Goal: Transaction & Acquisition: Book appointment/travel/reservation

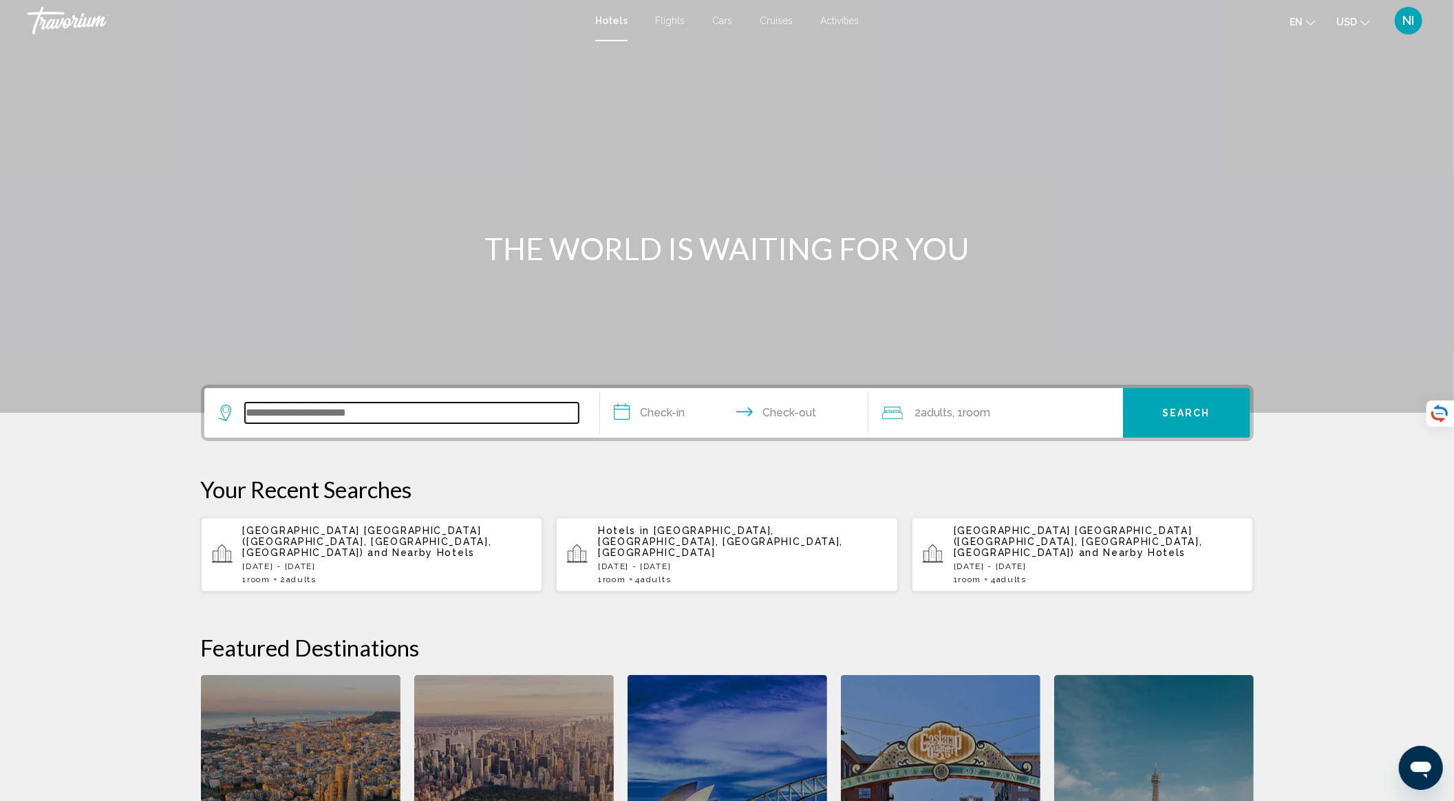
click at [406, 414] on input "Search widget" at bounding box center [412, 413] width 334 height 21
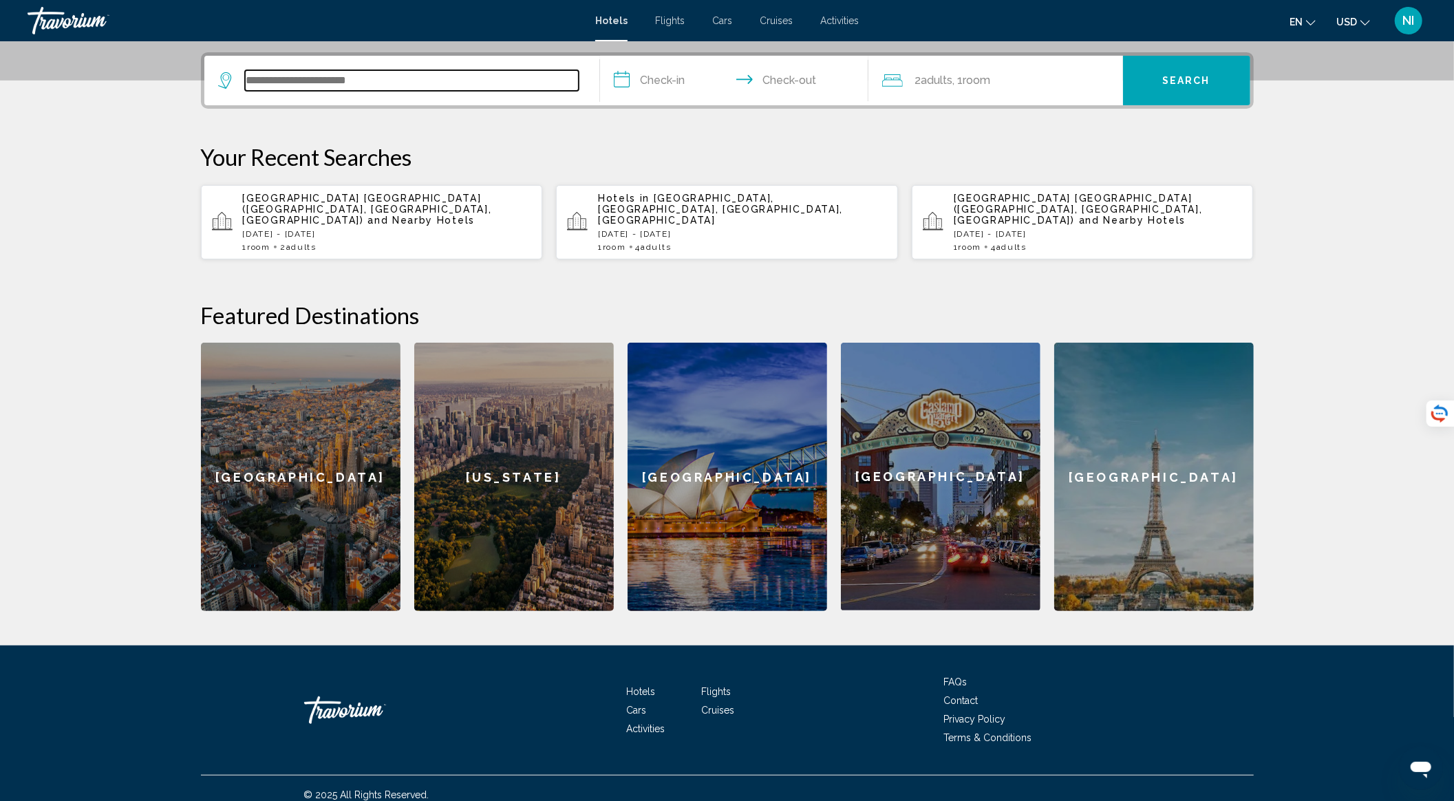
scroll to position [333, 0]
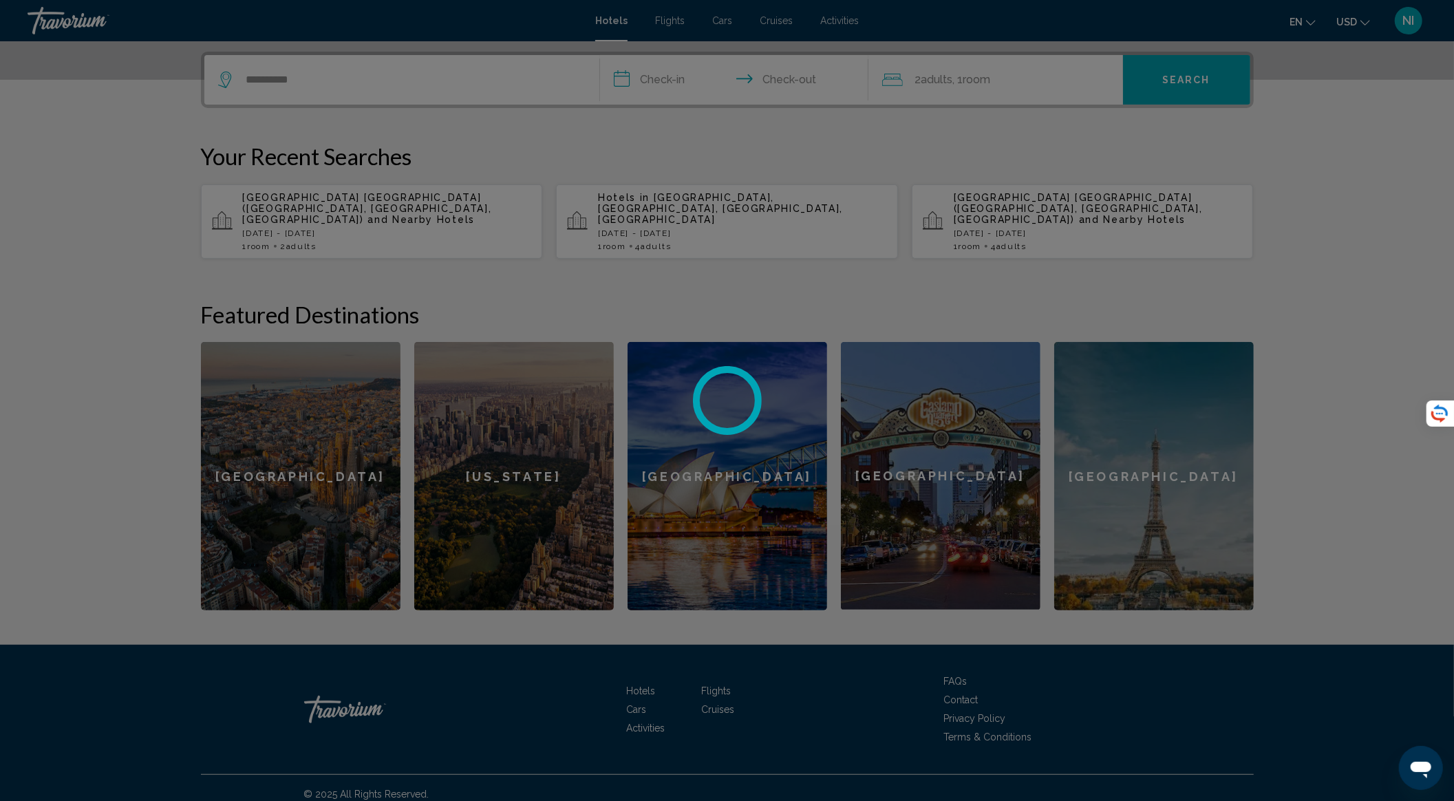
drag, startPoint x: 340, startPoint y: 77, endPoint x: 238, endPoint y: 85, distance: 102.2
click at [238, 85] on div at bounding box center [727, 400] width 1454 height 801
click at [290, 78] on div at bounding box center [727, 400] width 1454 height 801
click at [301, 79] on div at bounding box center [727, 400] width 1454 height 801
click at [303, 79] on div at bounding box center [727, 400] width 1454 height 801
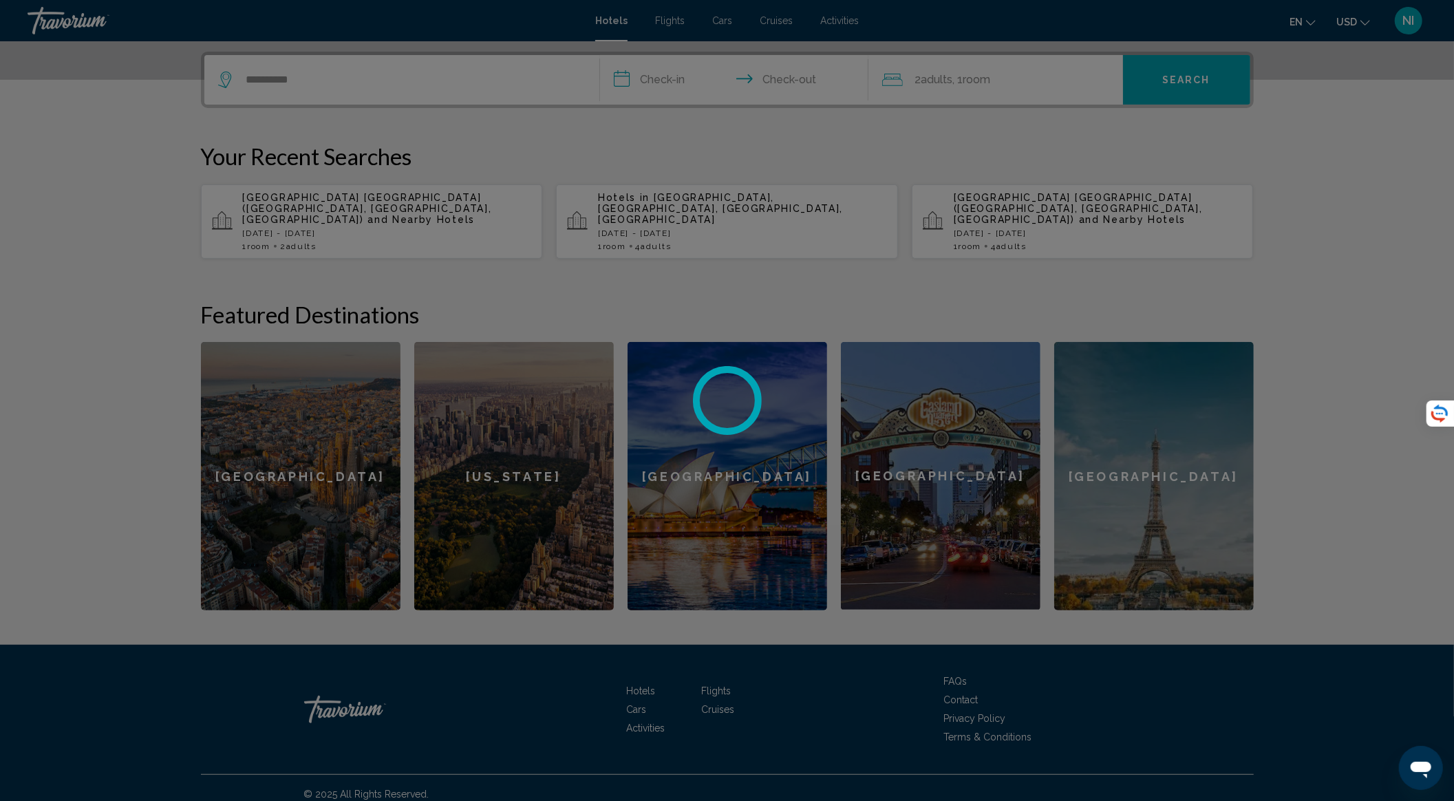
click at [332, 79] on div at bounding box center [727, 400] width 1454 height 801
click at [292, 81] on input "*********" at bounding box center [412, 79] width 334 height 21
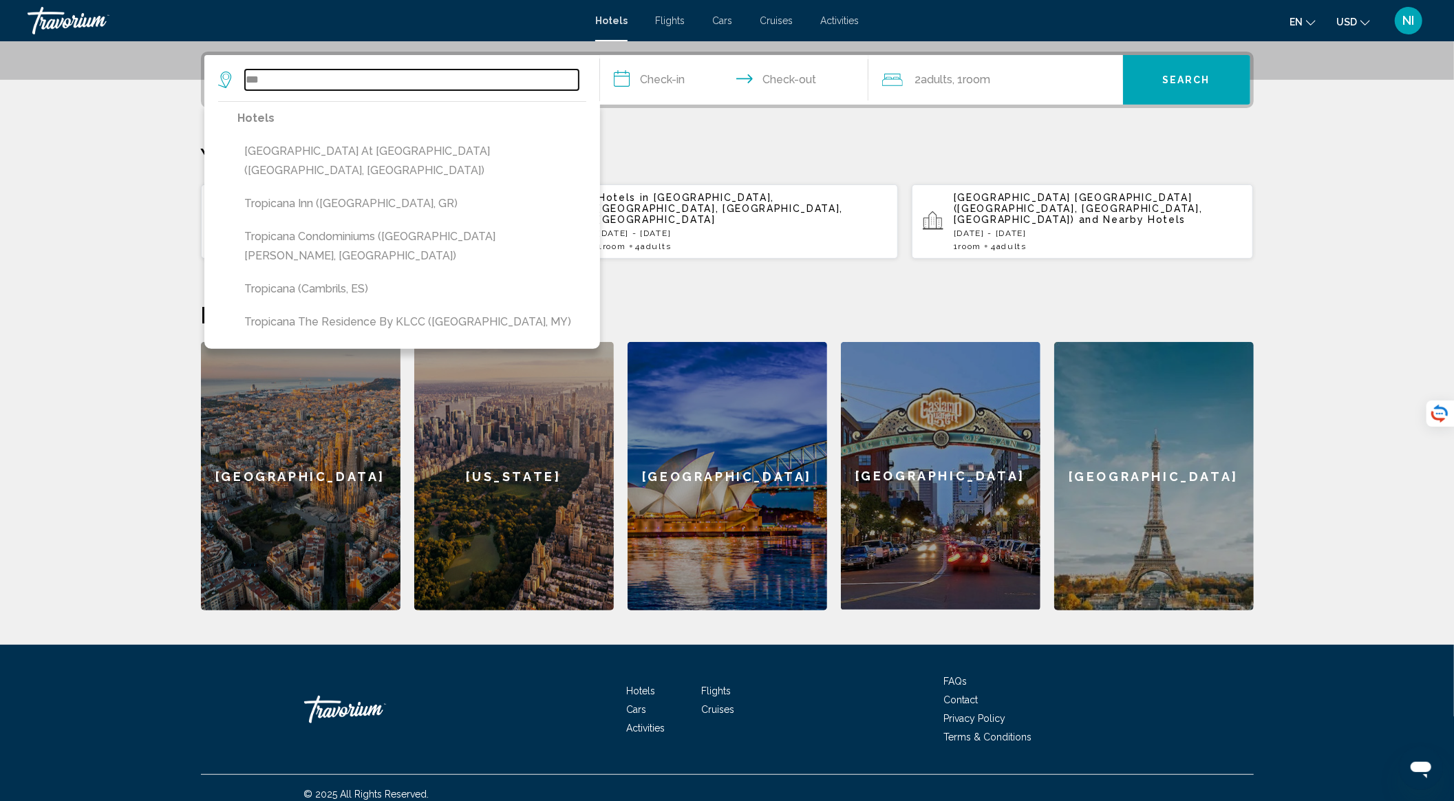
type input "*"
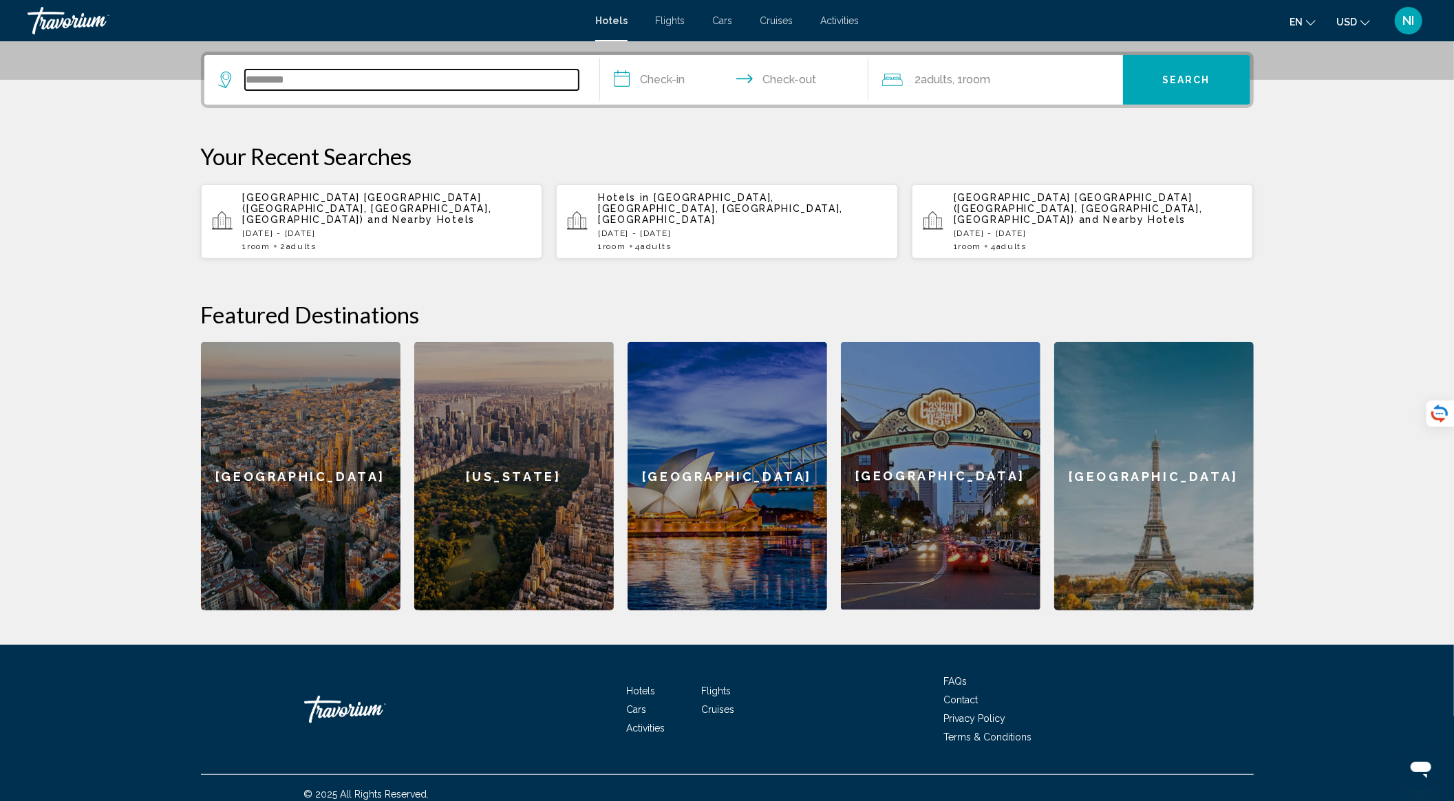
type input "**********"
click at [651, 78] on input "**********" at bounding box center [737, 82] width 274 height 54
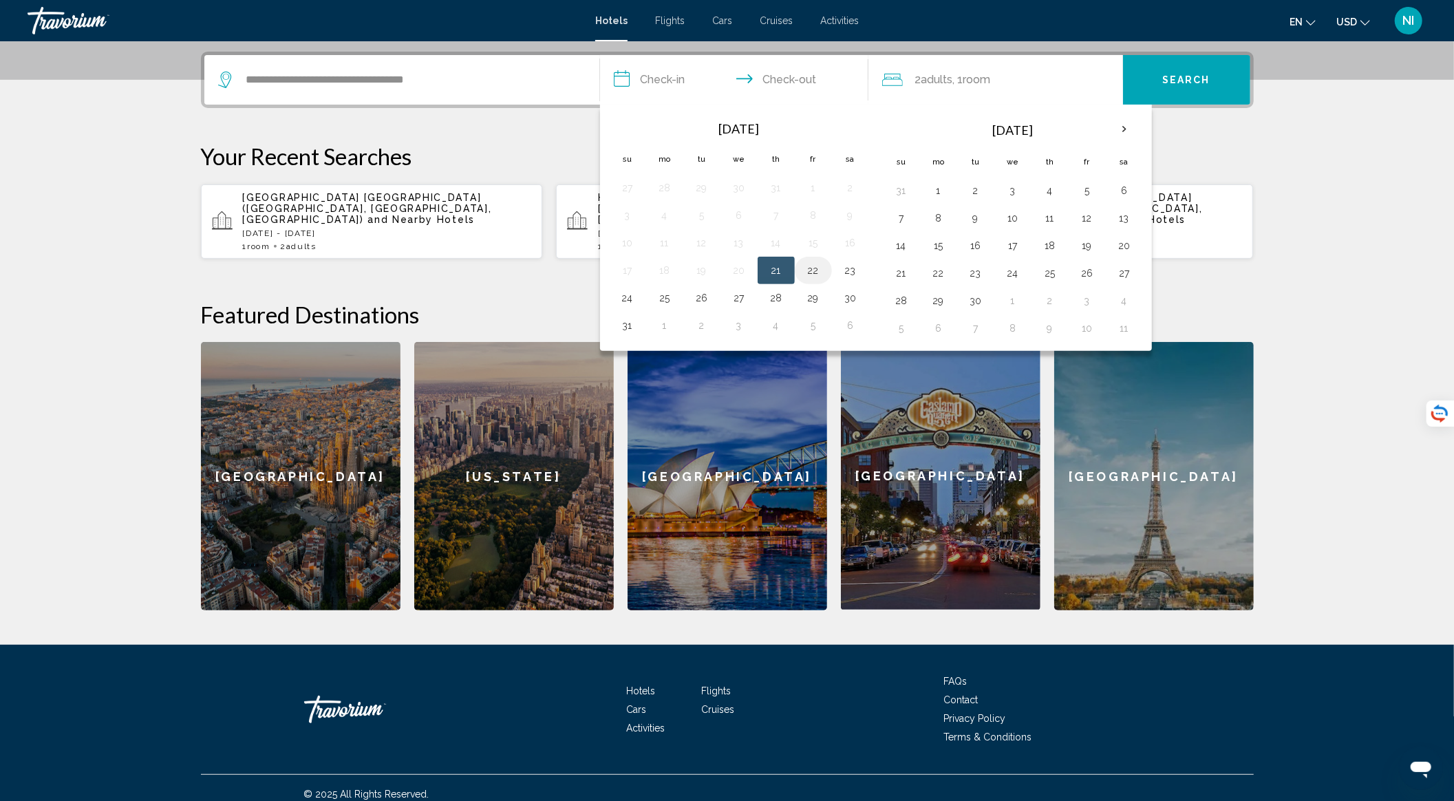
click at [809, 265] on button "22" at bounding box center [813, 270] width 22 height 19
click at [775, 261] on button "21" at bounding box center [776, 270] width 22 height 19
type input "**********"
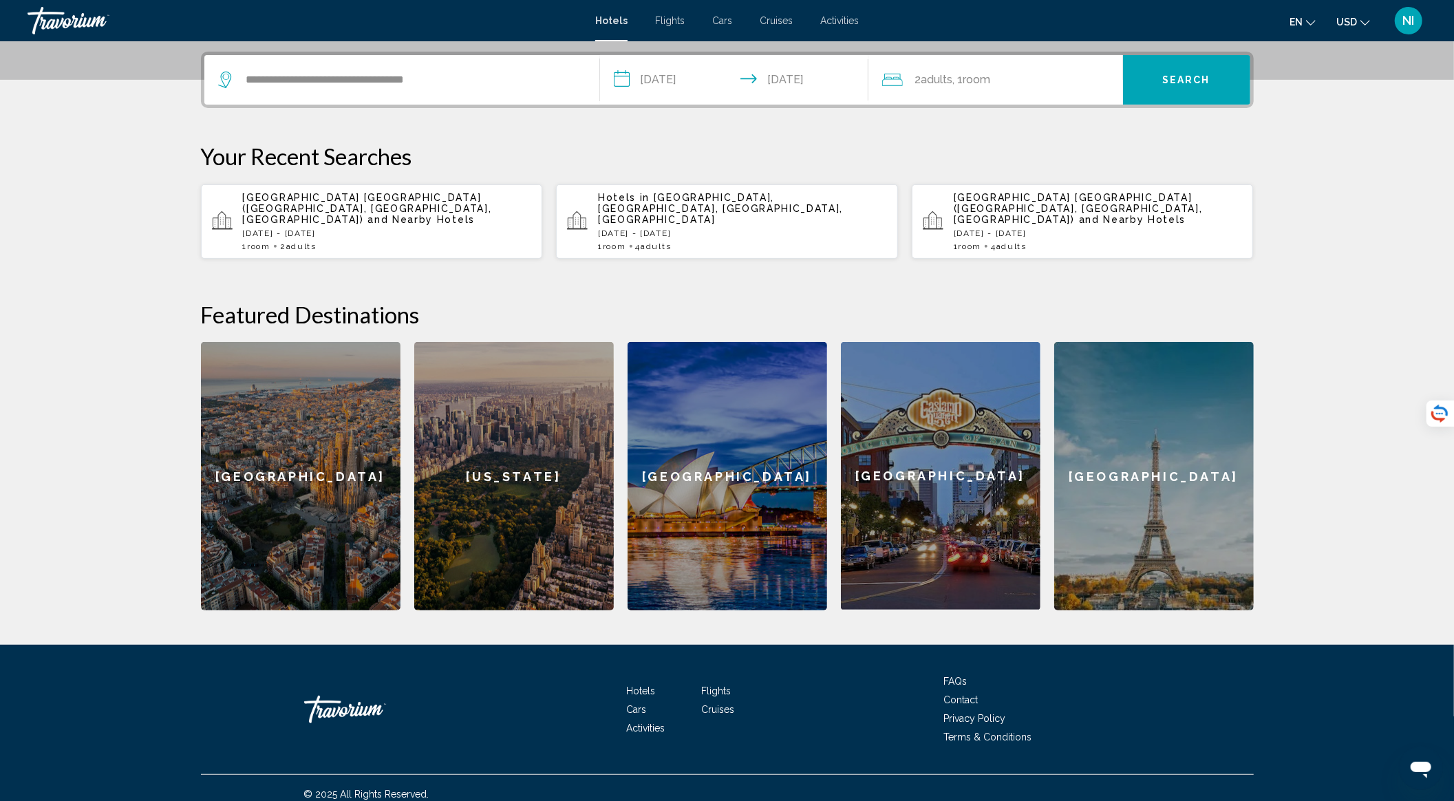
click at [1179, 78] on span "Search" at bounding box center [1186, 80] width 48 height 11
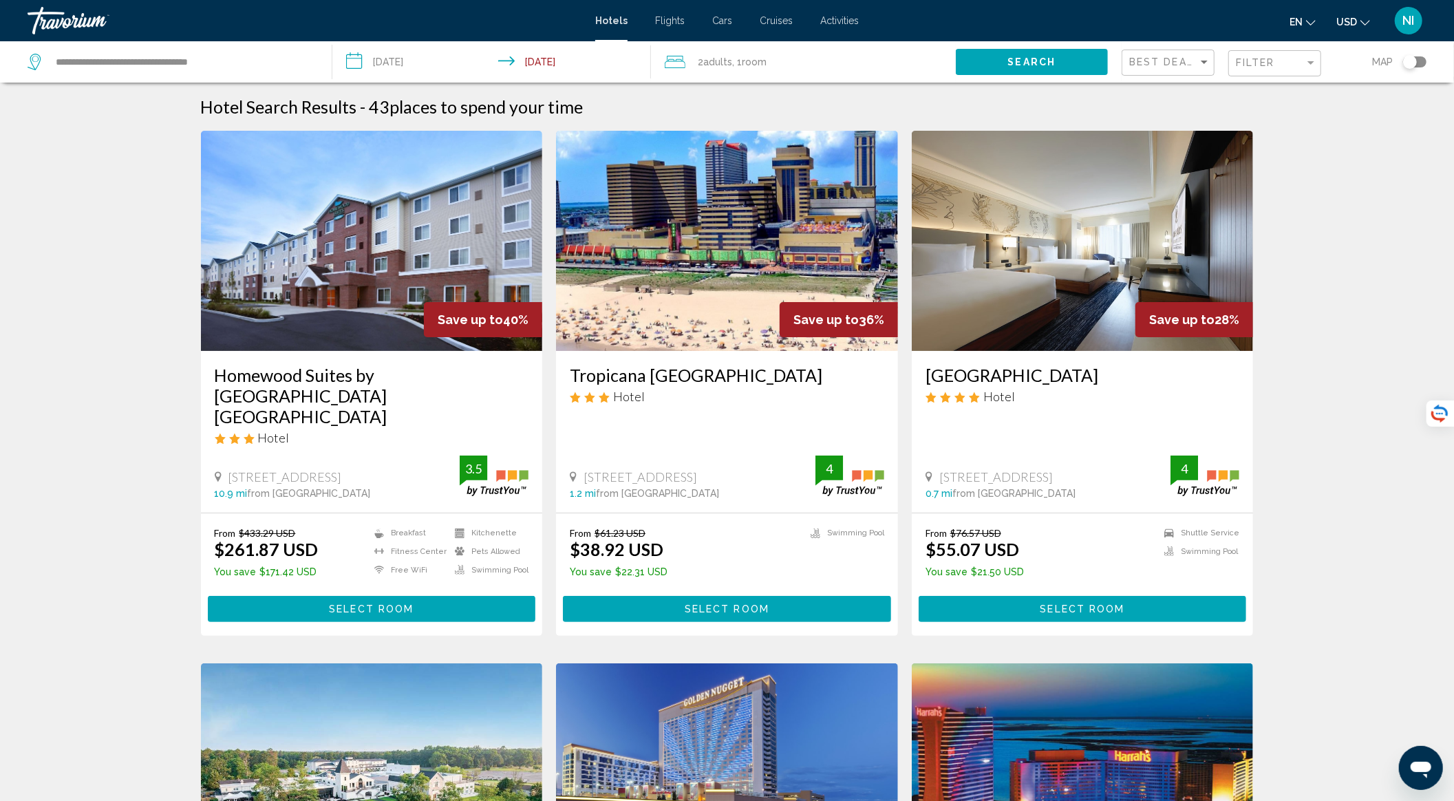
click at [700, 604] on span "Select Room" at bounding box center [727, 609] width 85 height 11
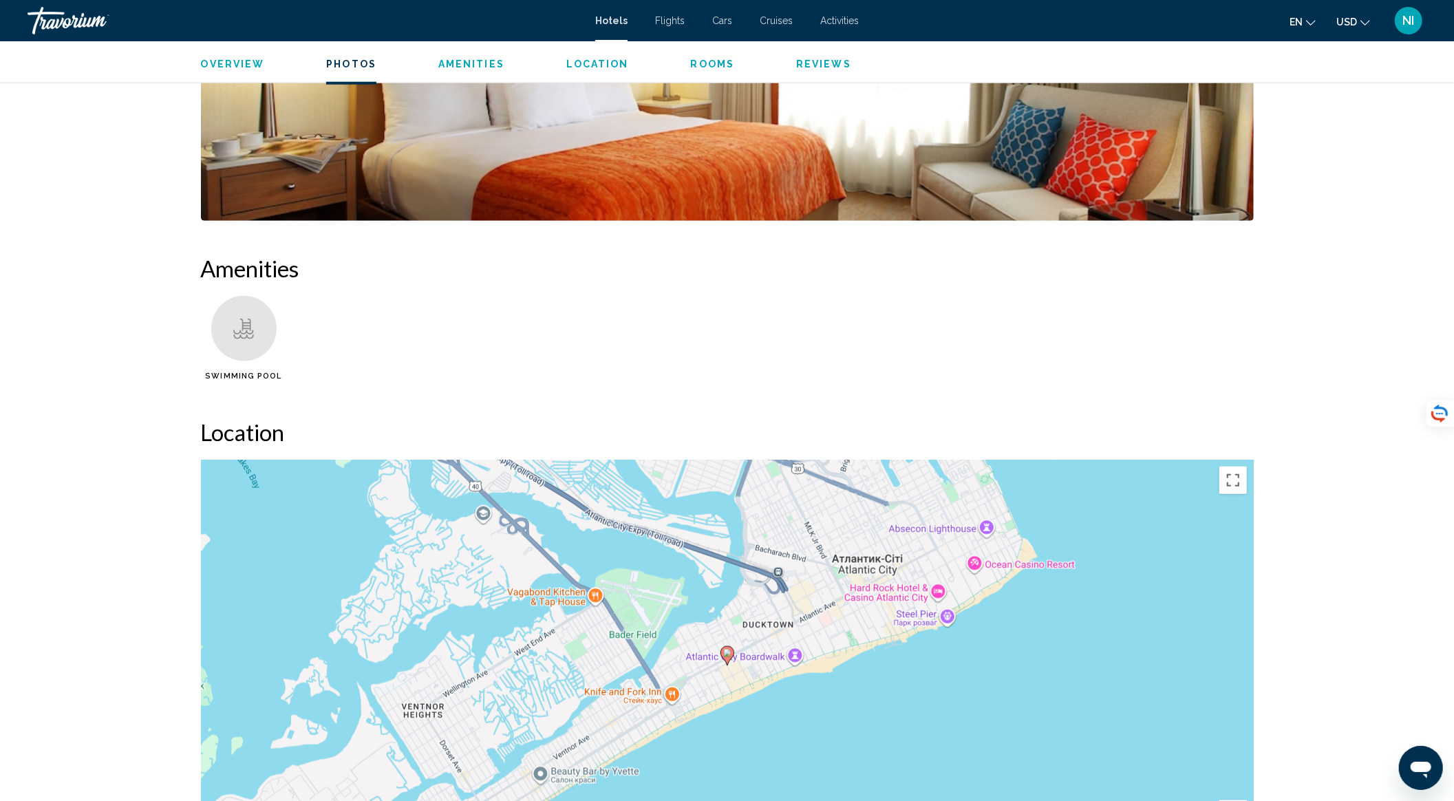
scroll to position [1376, 0]
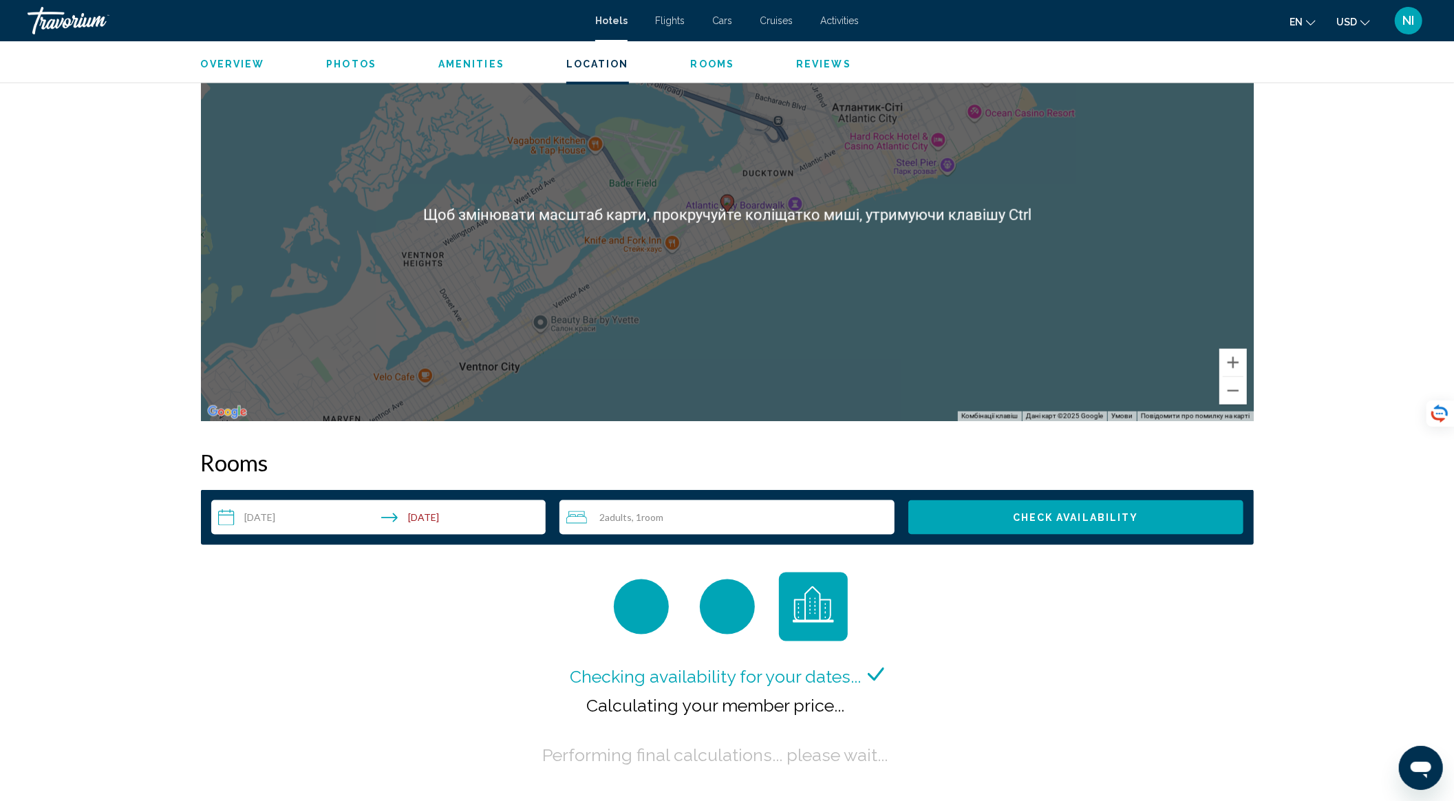
click at [460, 520] on input "**********" at bounding box center [381, 519] width 341 height 39
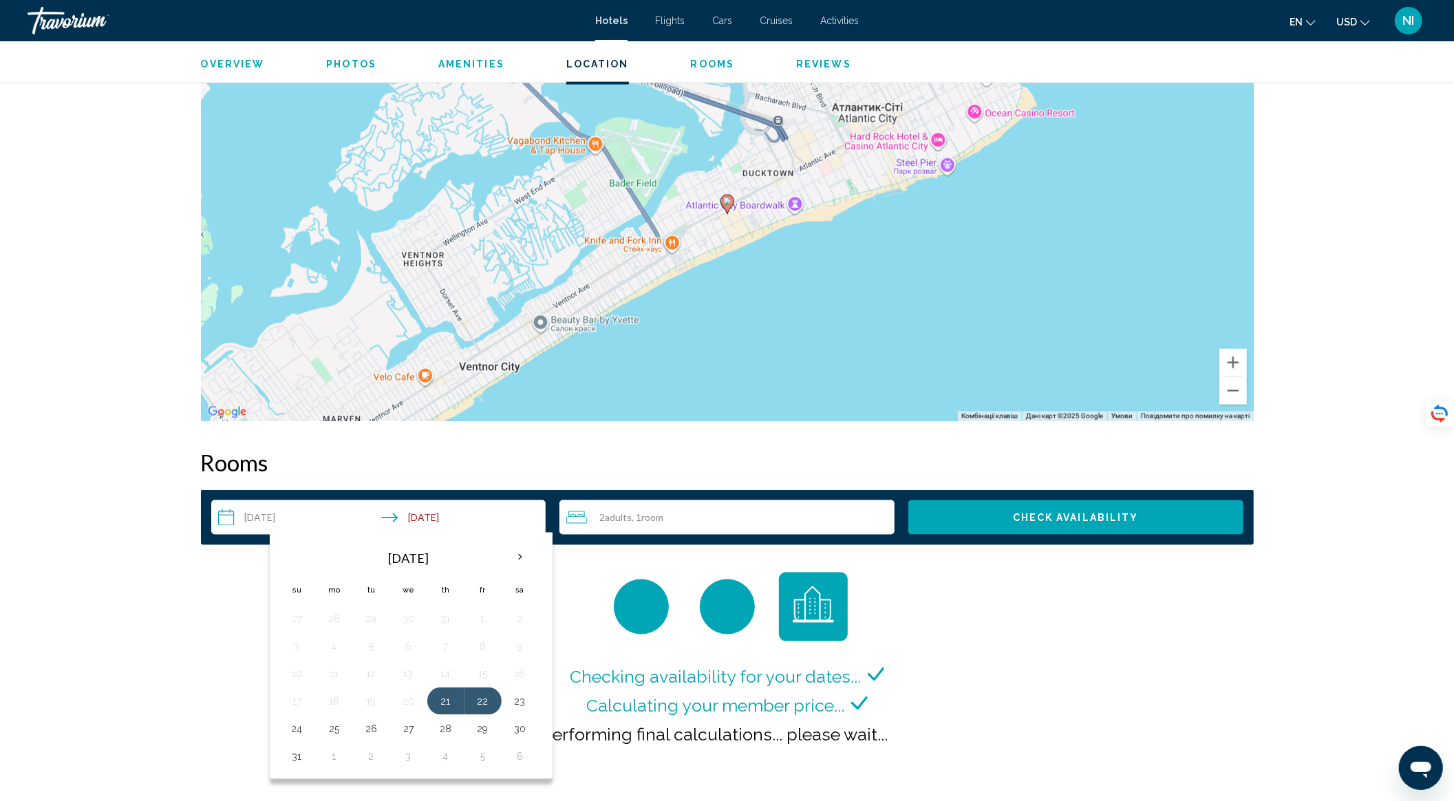
click at [1010, 582] on div "Checking availability for your dates... Calculating your member price... Perfor…" at bounding box center [727, 670] width 1053 height 197
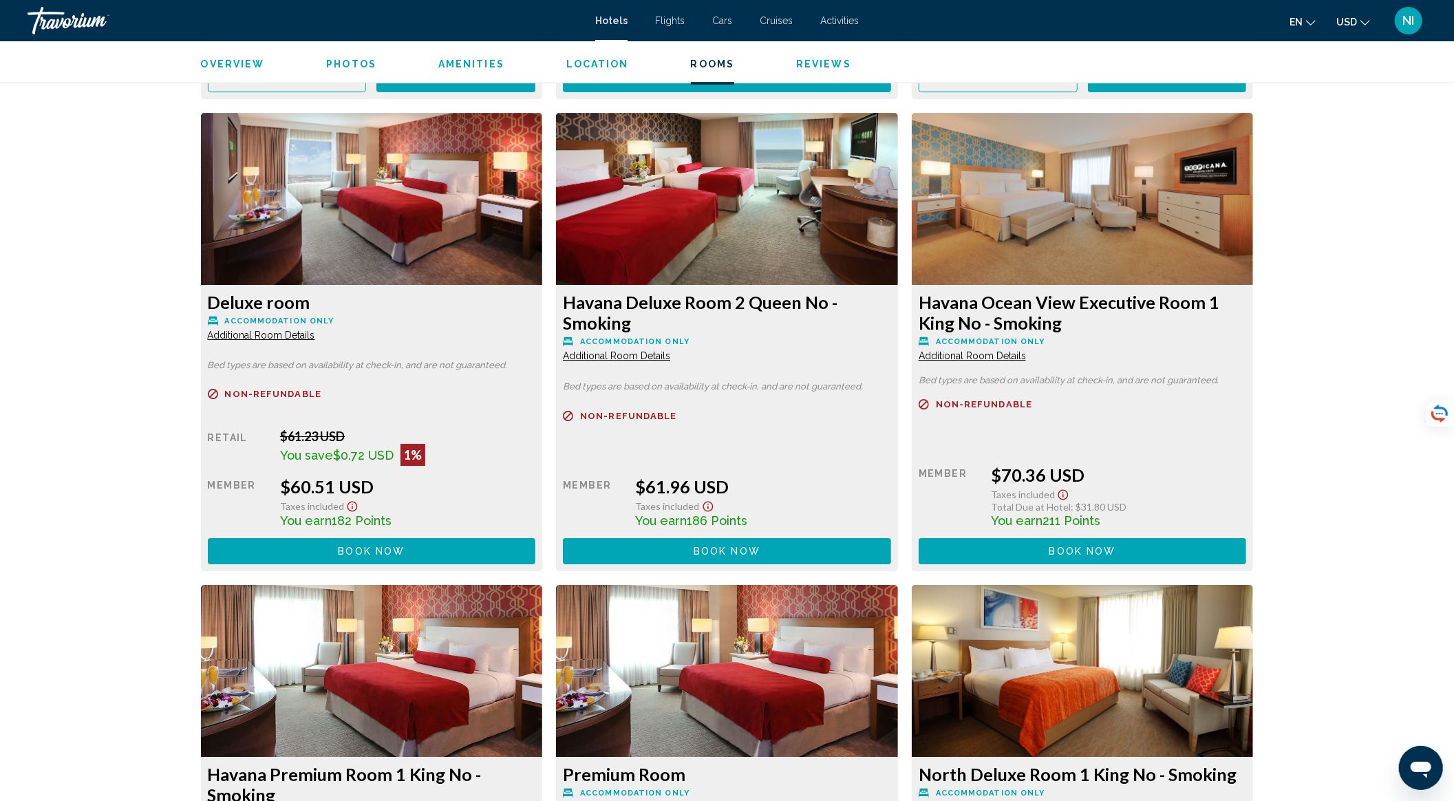
scroll to position [3762, 0]
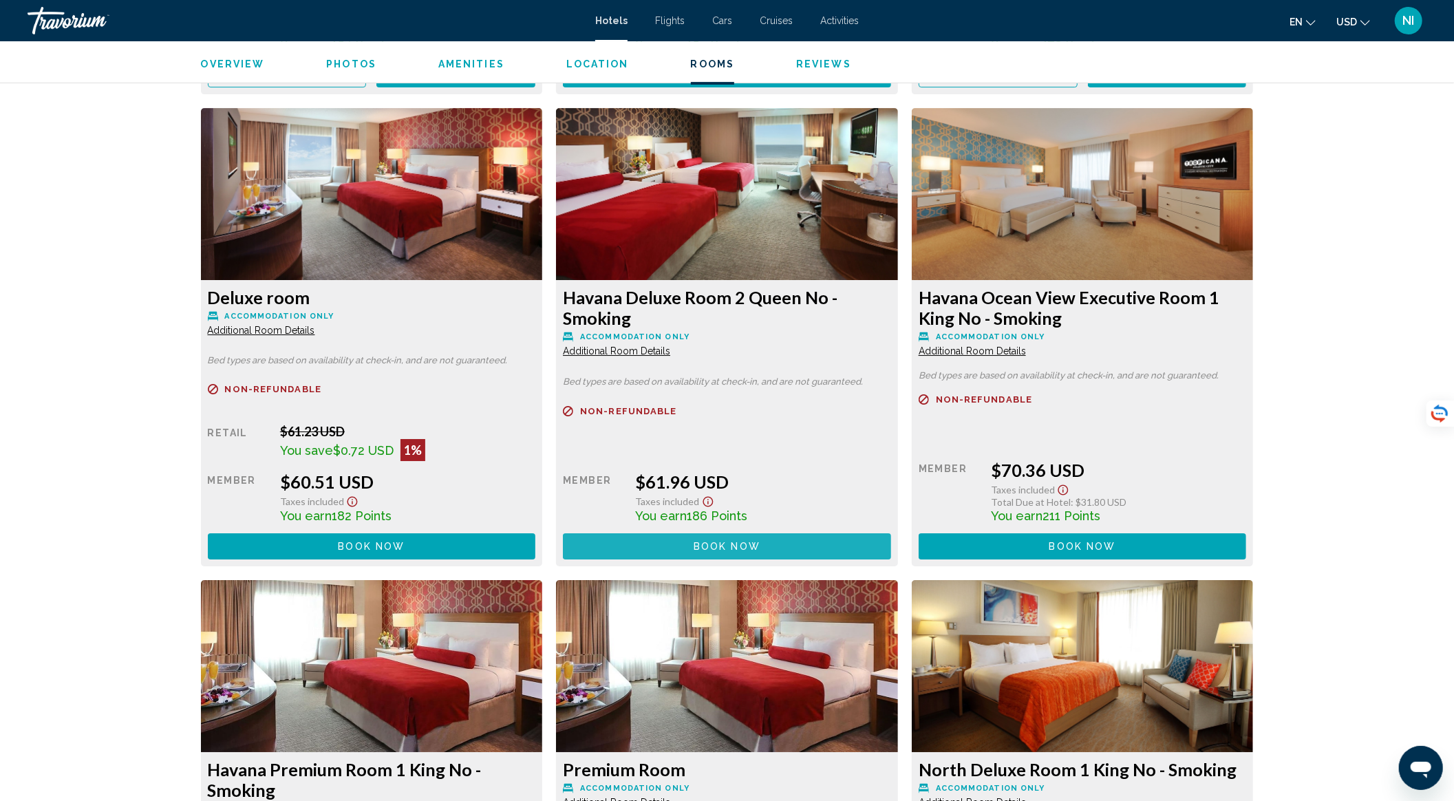
click at [718, 540] on span "Book now No longer available" at bounding box center [727, 545] width 67 height 11
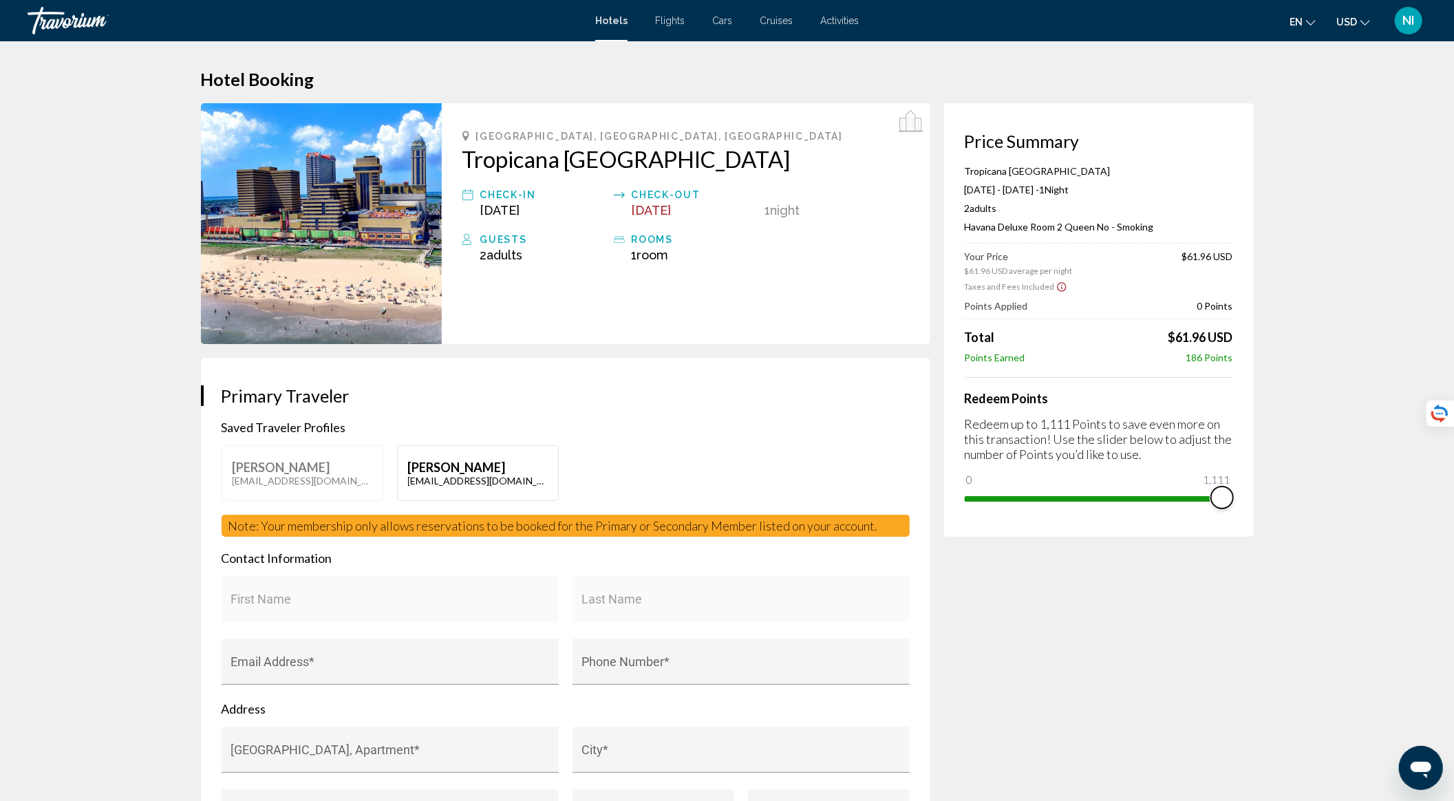
drag, startPoint x: 975, startPoint y: 486, endPoint x: 1240, endPoint y: 491, distance: 265.0
click at [1240, 491] on div "Price Summary Tropicana Atlantic City Aug 21, 2025 - Aug 22, 2025 - 1 Night Nig…" at bounding box center [1099, 320] width 310 height 434
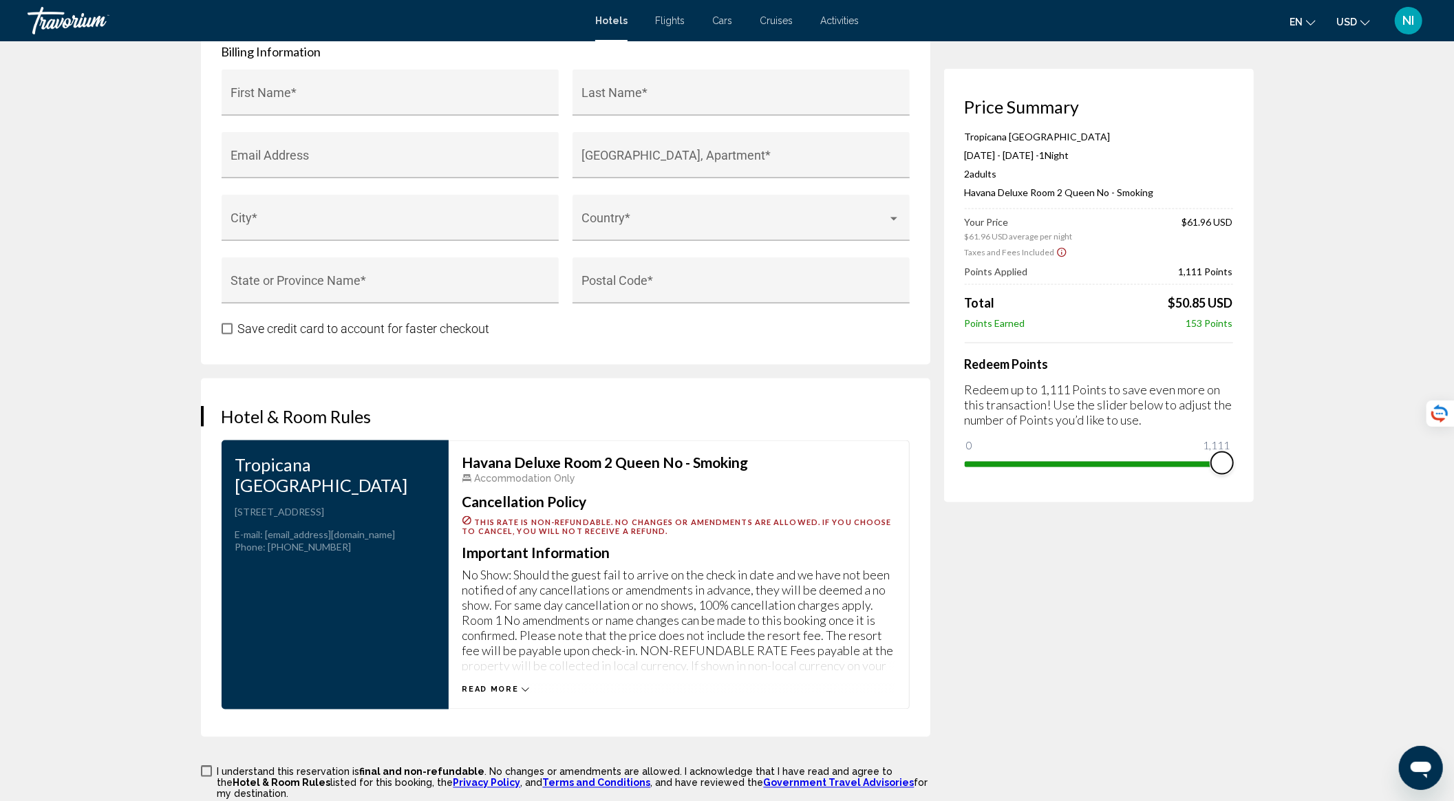
scroll to position [1905, 0]
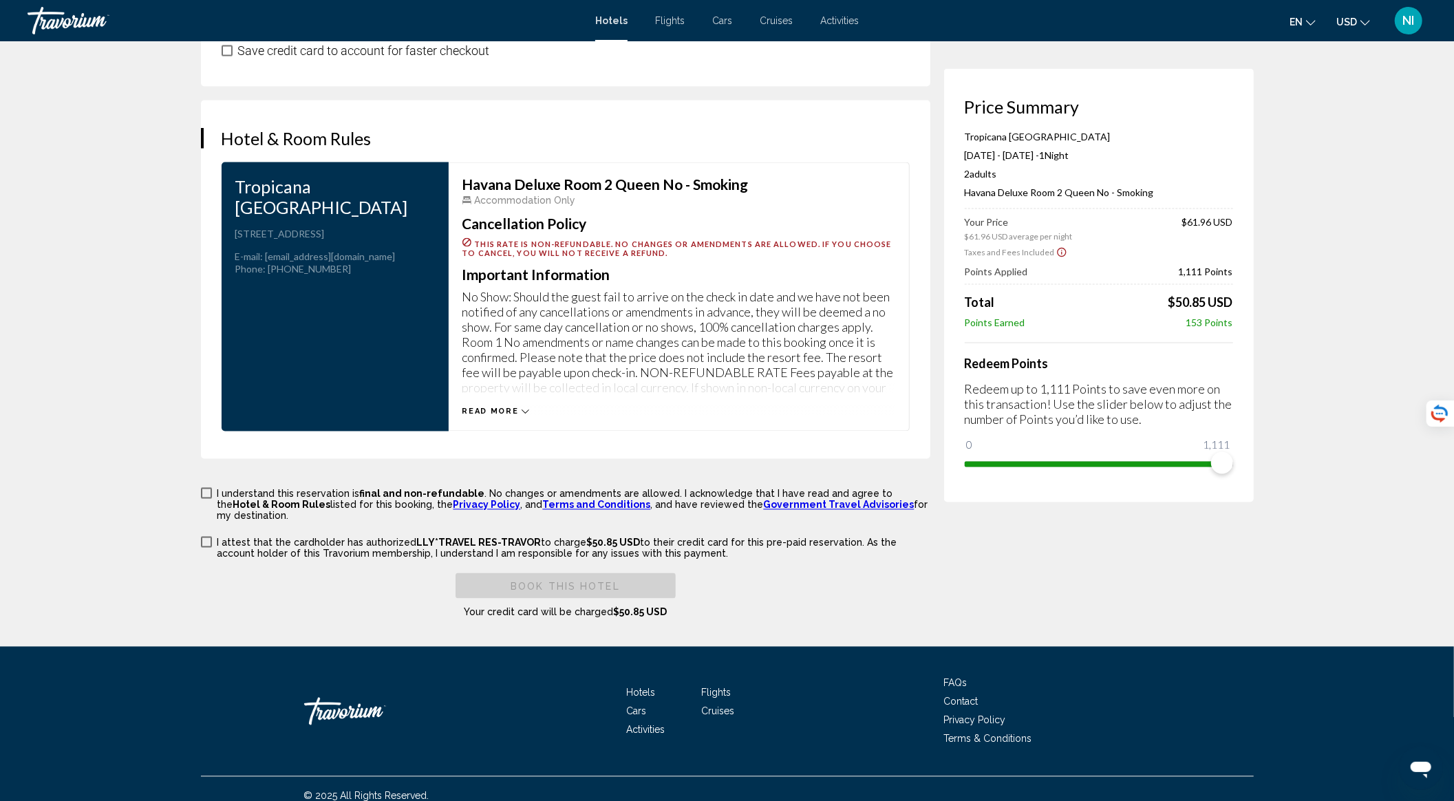
click at [526, 408] on icon "Main content" at bounding box center [526, 412] width 8 height 8
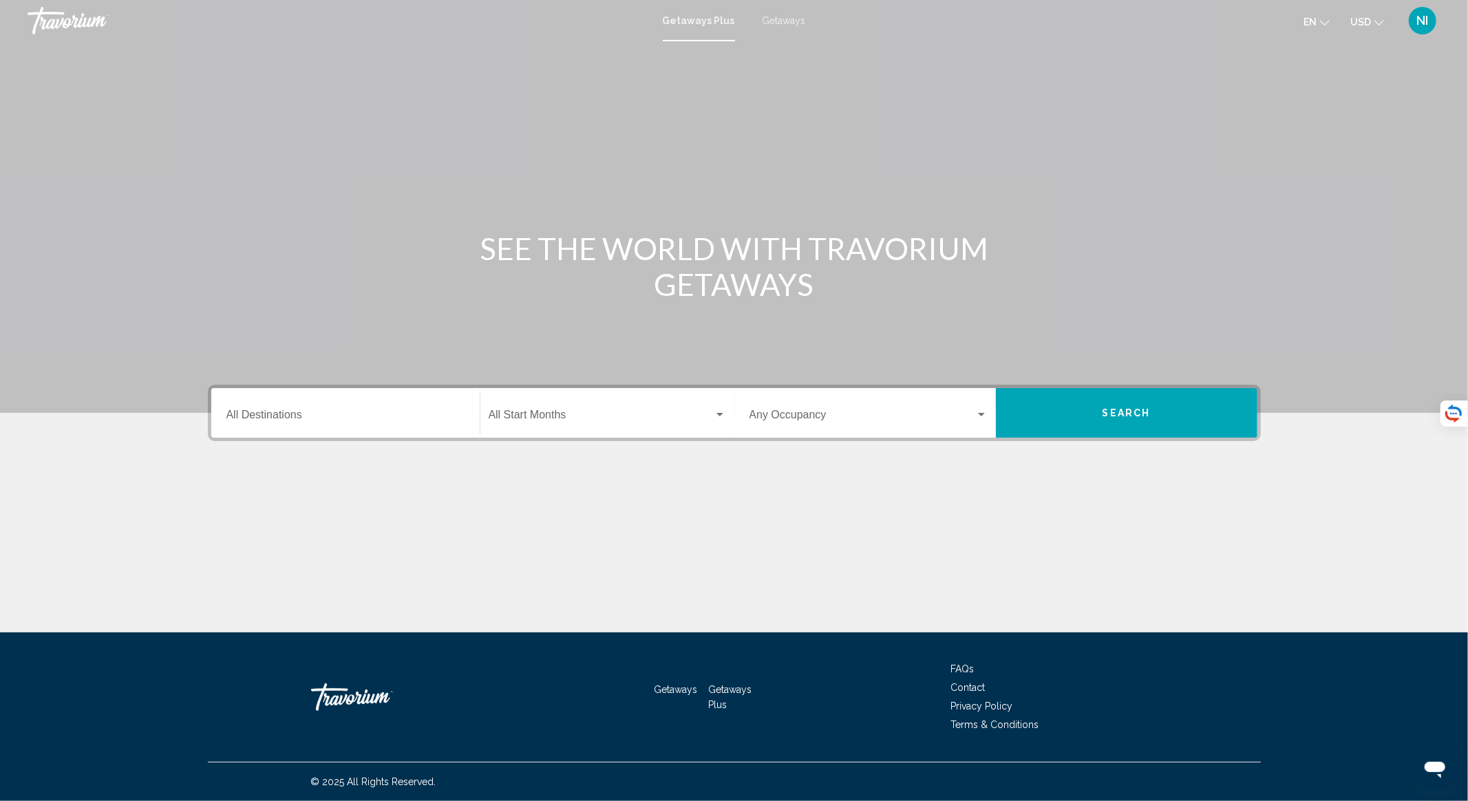
click at [284, 419] on input "Destination All Destinations" at bounding box center [345, 417] width 238 height 12
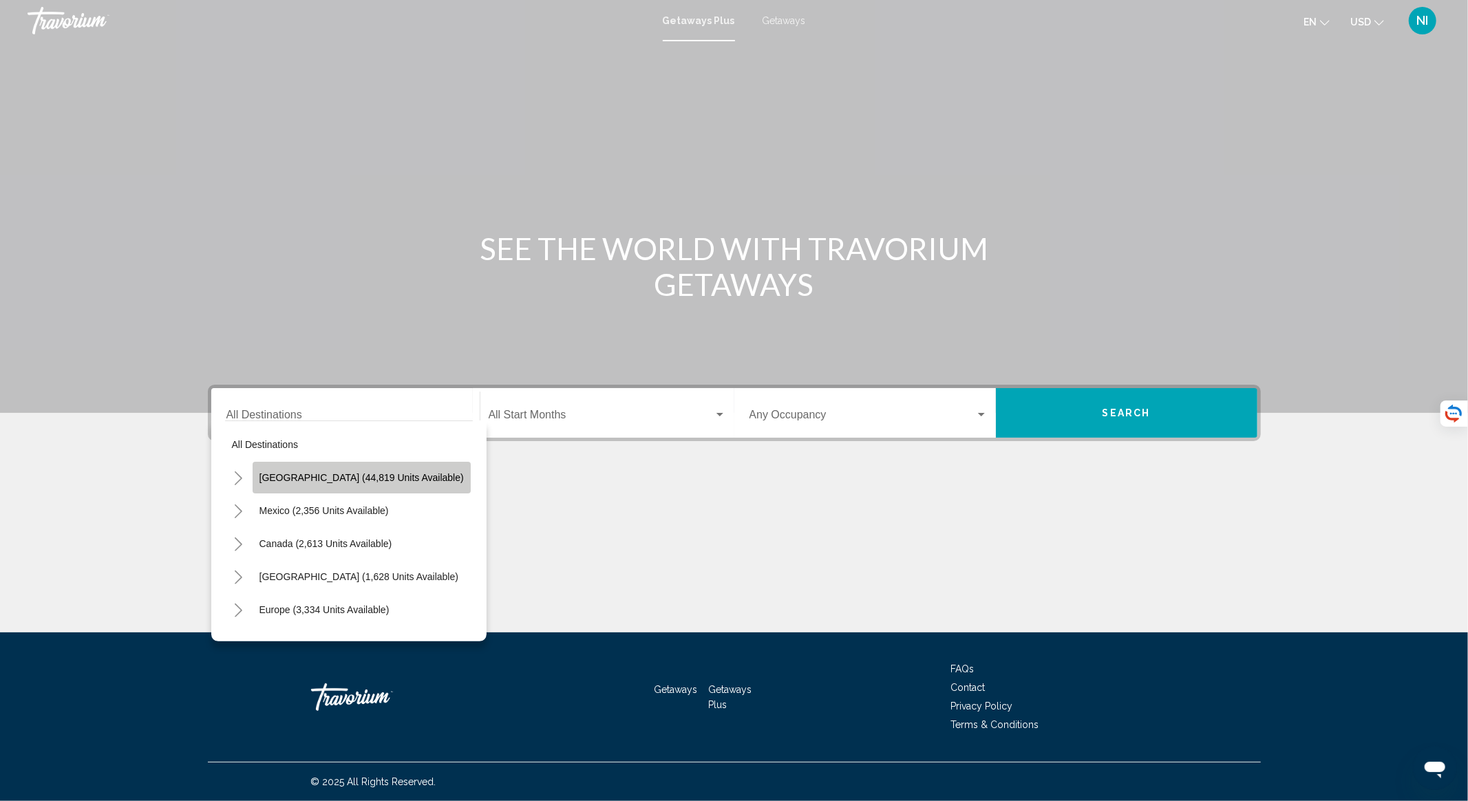
click at [392, 469] on button "[GEOGRAPHIC_DATA] (44,819 units available)" at bounding box center [362, 478] width 218 height 32
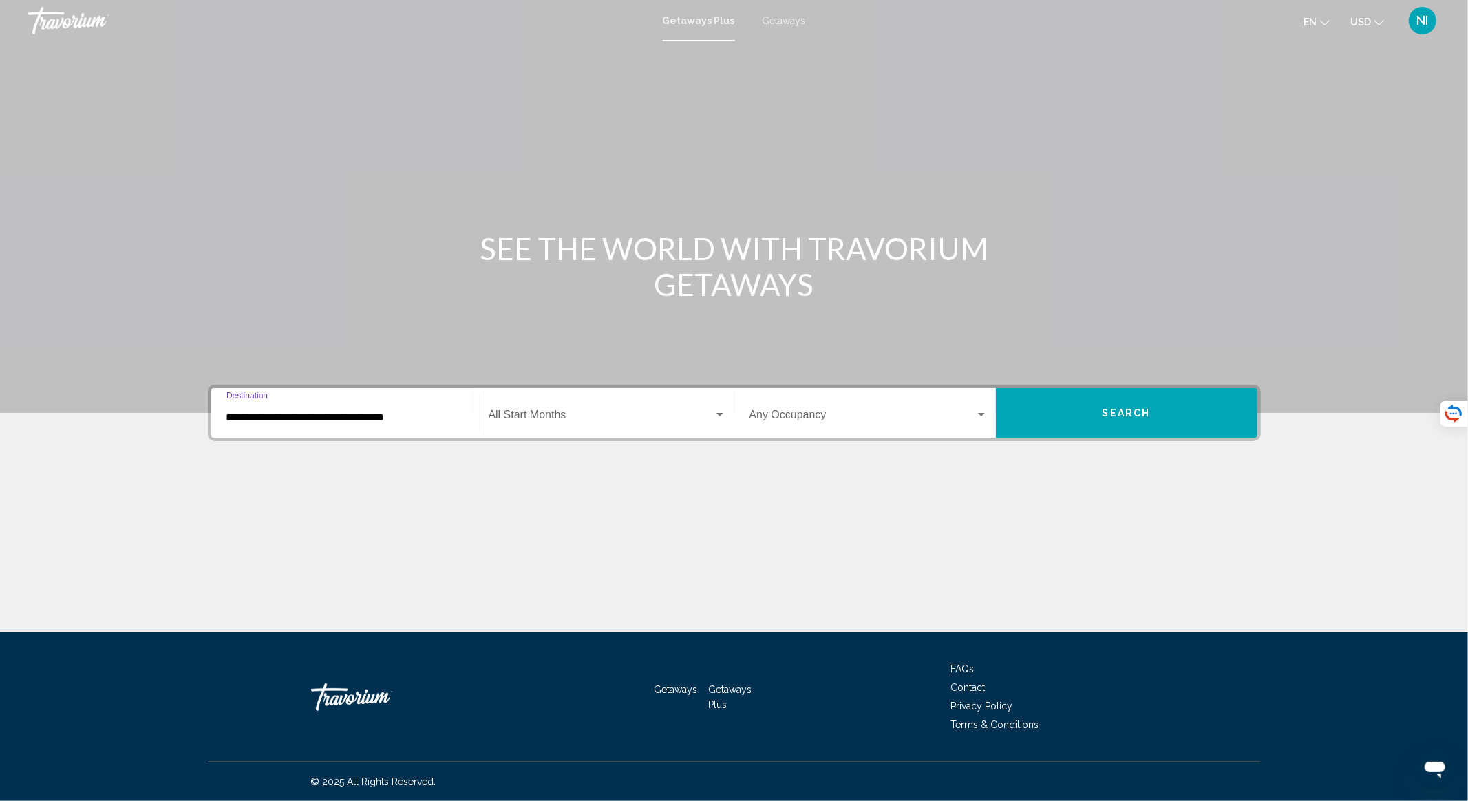
click at [361, 416] on input "**********" at bounding box center [345, 417] width 238 height 12
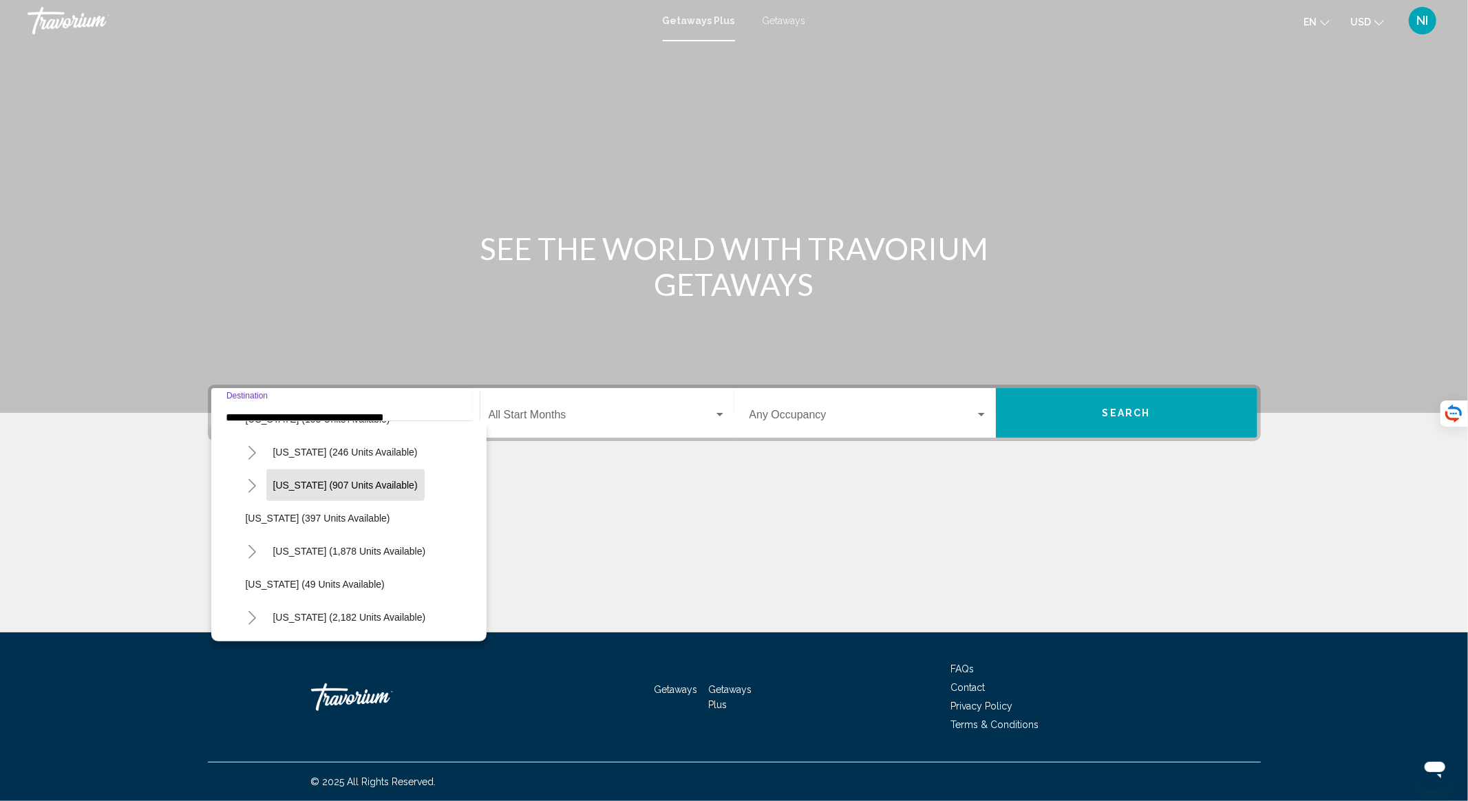
scroll to position [826, 0]
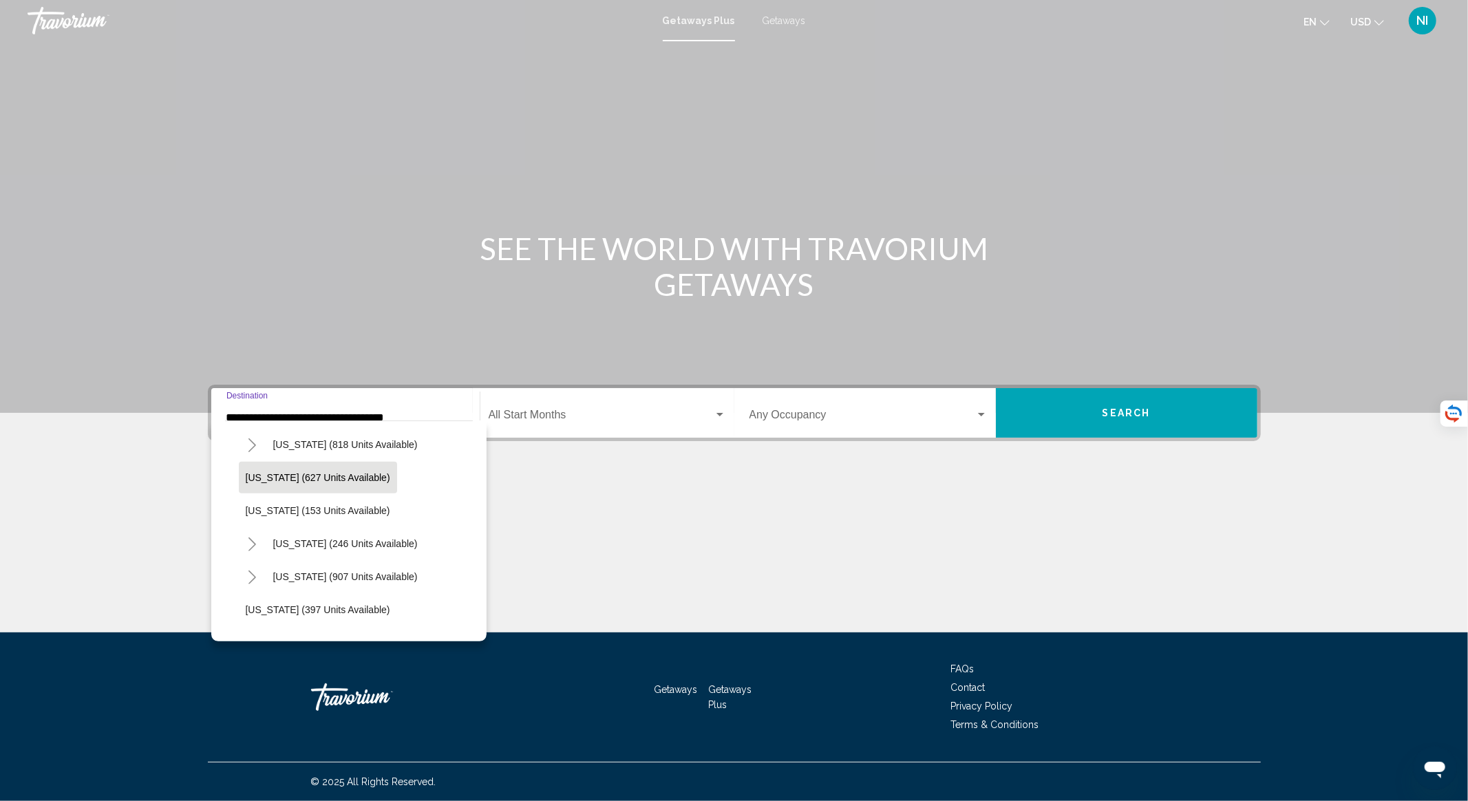
click at [339, 476] on span "New Jersey (627 units available)" at bounding box center [318, 477] width 145 height 11
type input "**********"
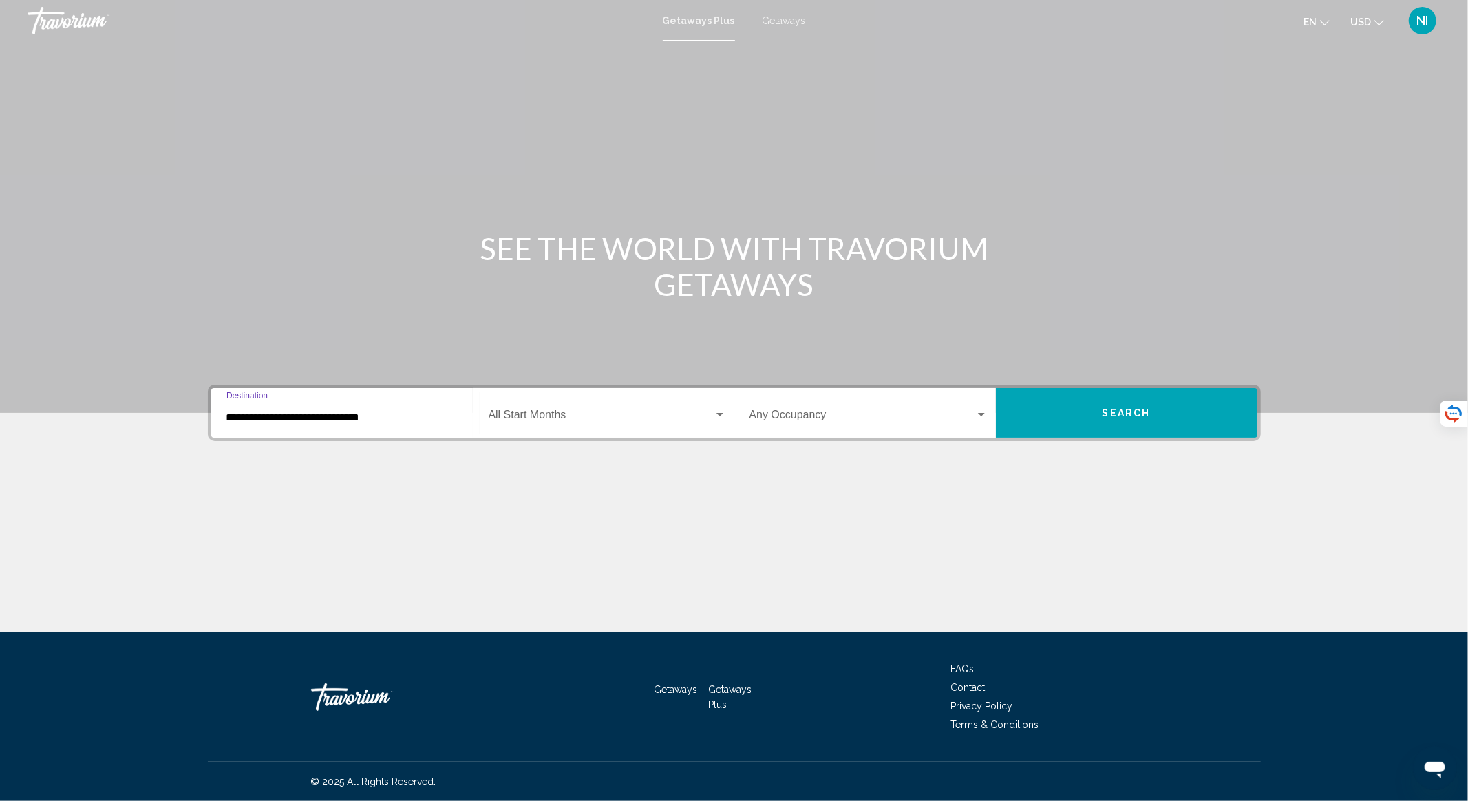
click at [526, 420] on span "Search widget" at bounding box center [601, 417] width 225 height 12
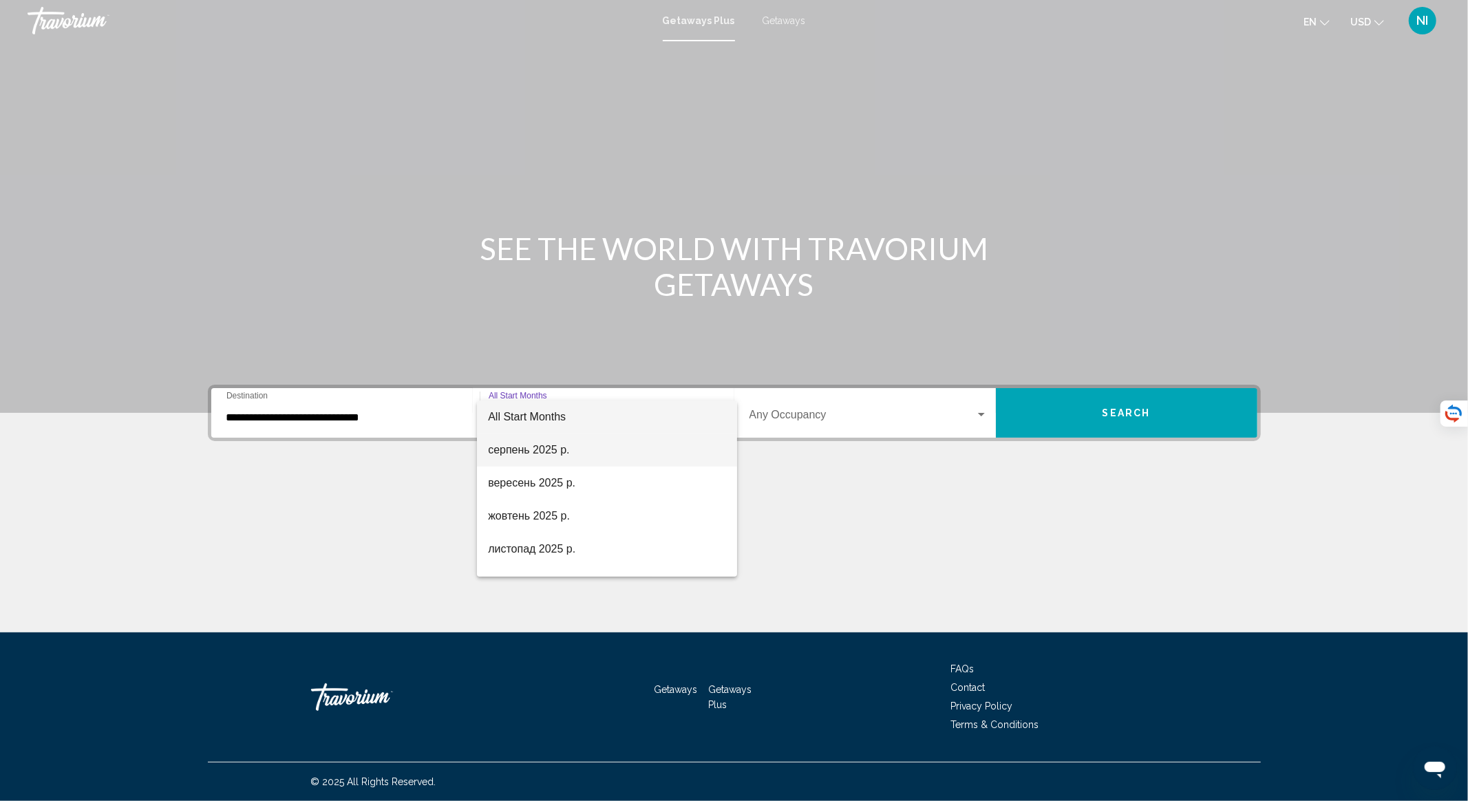
click at [537, 446] on span "серпень 2025 р." at bounding box center [607, 450] width 238 height 33
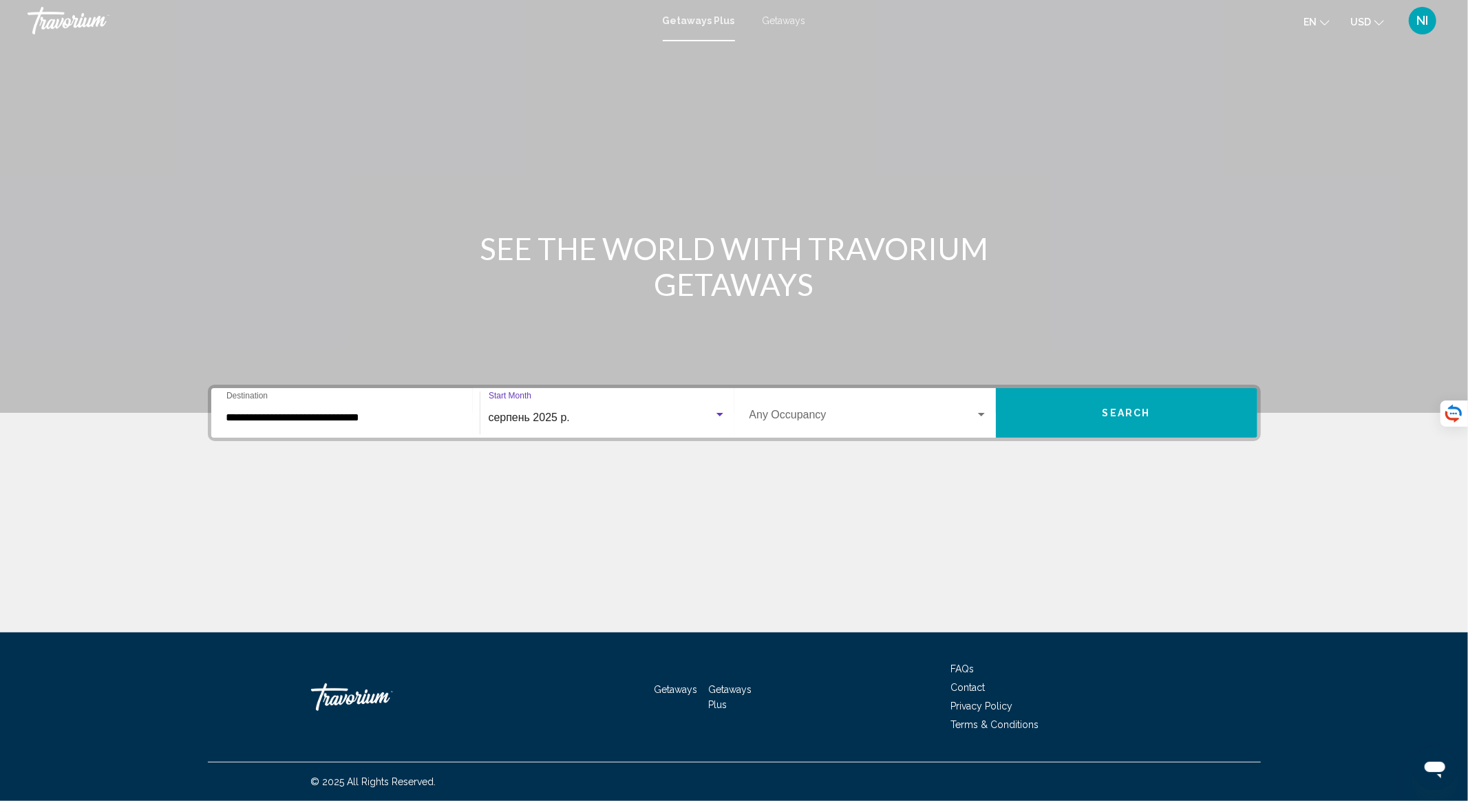
click at [1072, 418] on button "Search" at bounding box center [1126, 413] width 261 height 50
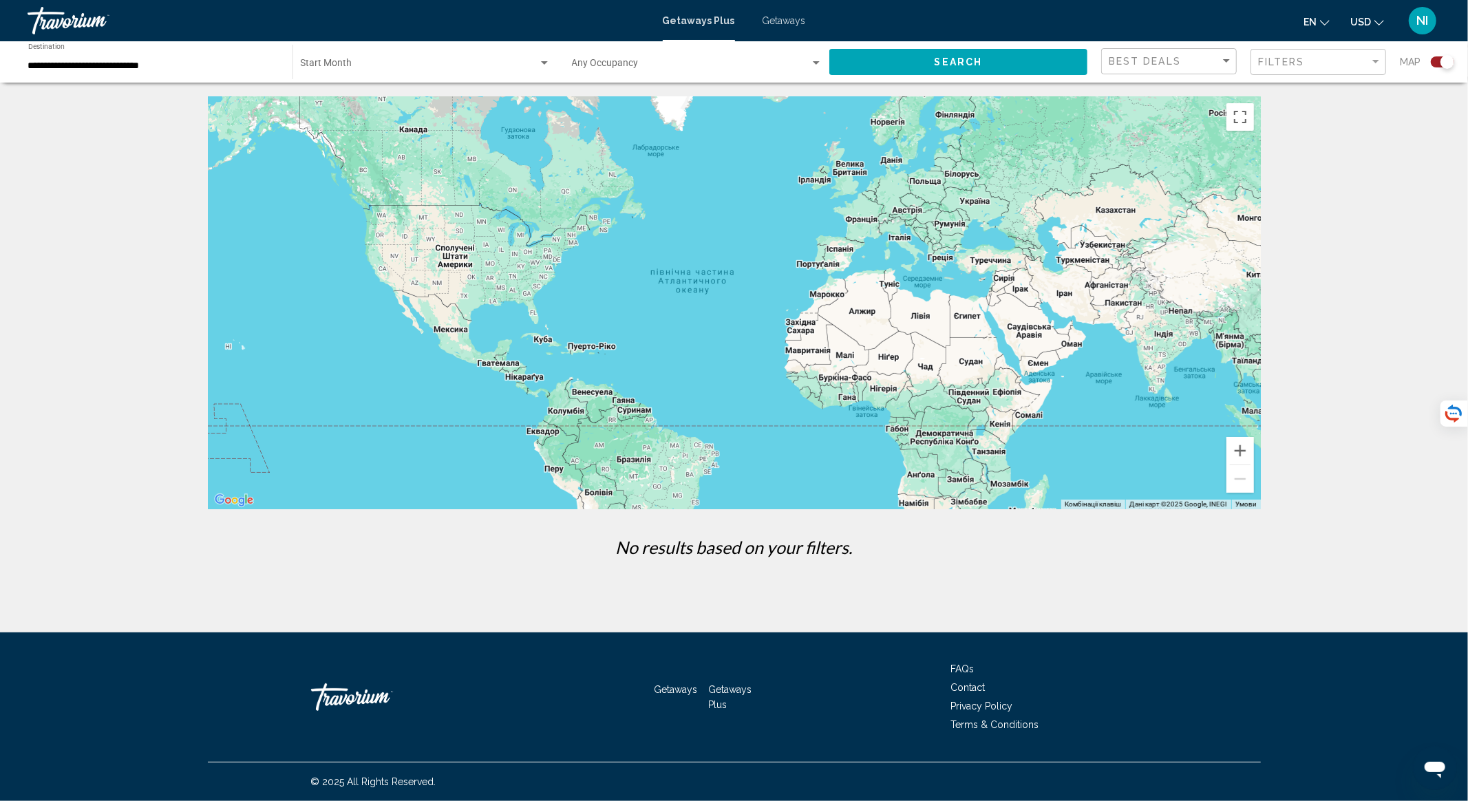
click at [399, 63] on span "Search widget" at bounding box center [419, 66] width 237 height 11
click at [399, 63] on span "All Start Months" at bounding box center [425, 66] width 250 height 29
click at [169, 70] on input "**********" at bounding box center [153, 66] width 250 height 11
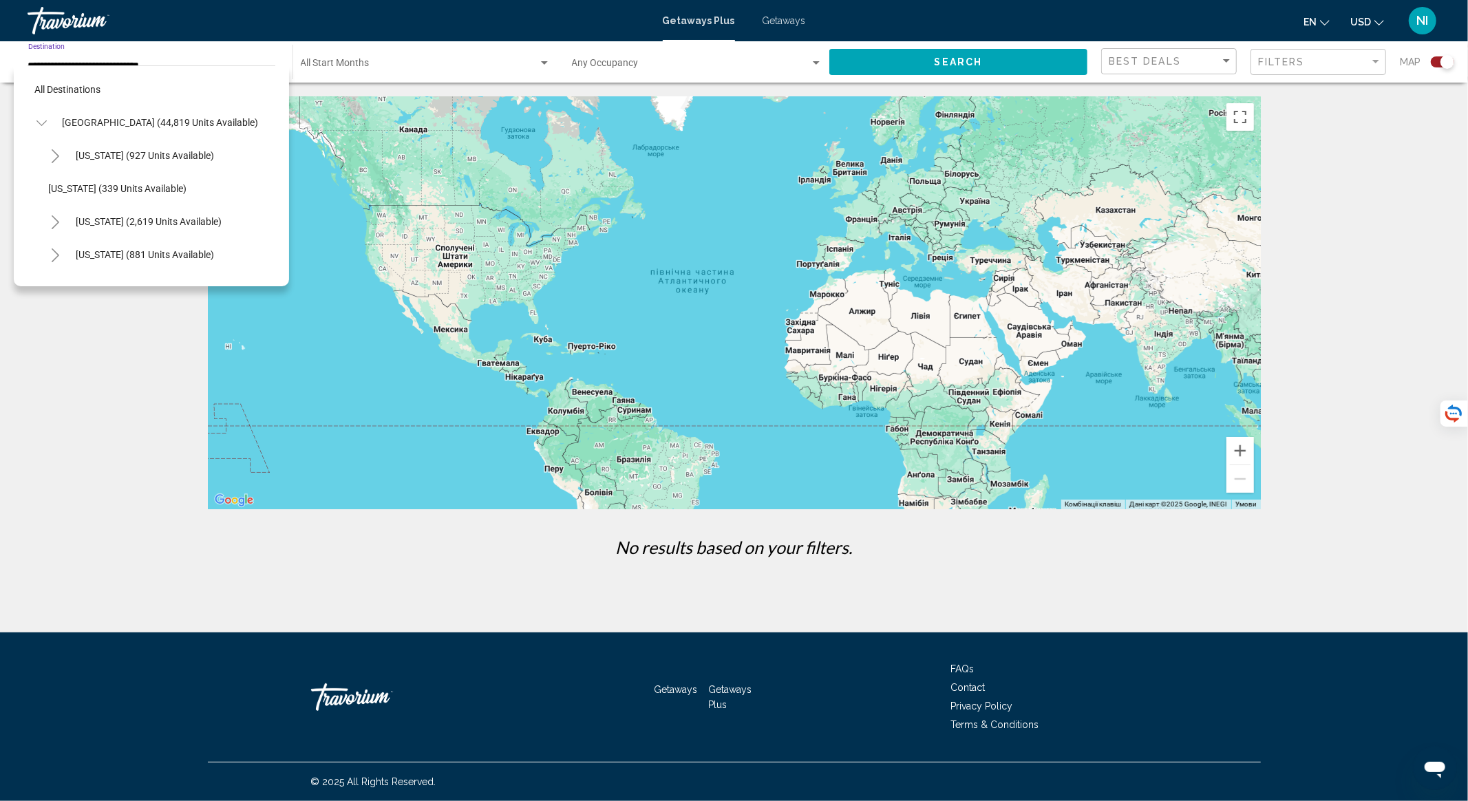
scroll to position [782, 0]
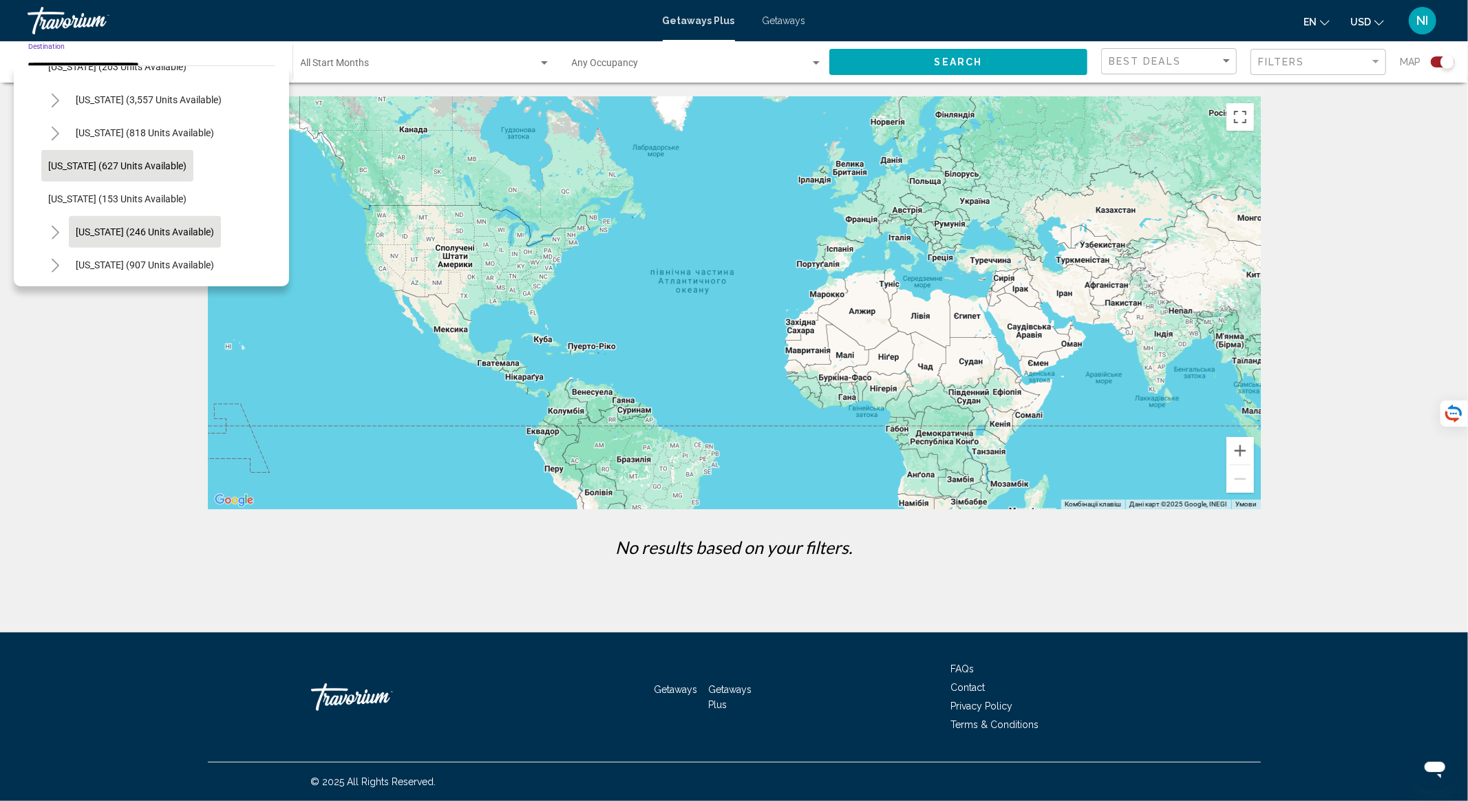
click at [179, 222] on button "New York (246 units available)" at bounding box center [145, 232] width 152 height 32
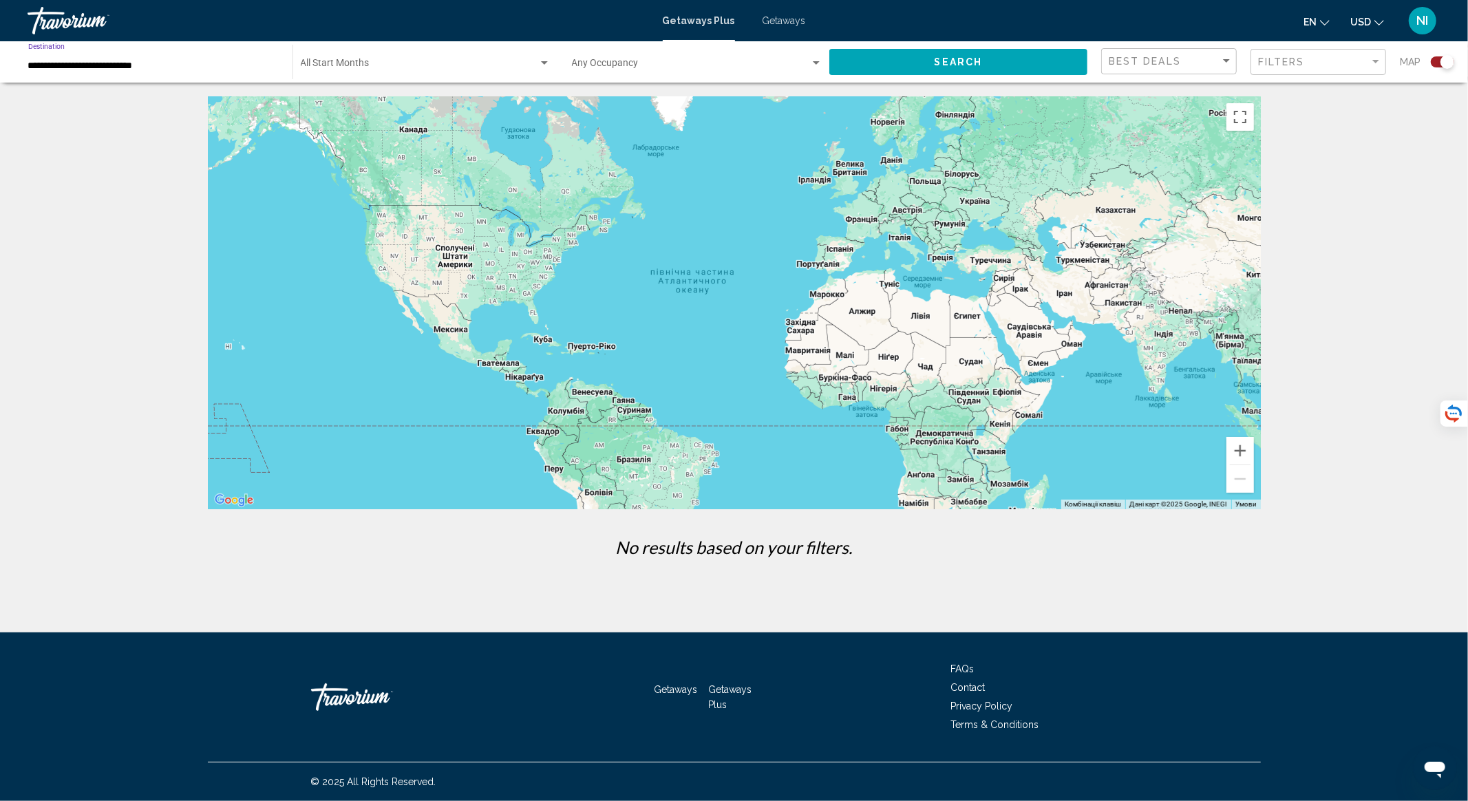
click at [102, 69] on input "**********" at bounding box center [153, 66] width 250 height 11
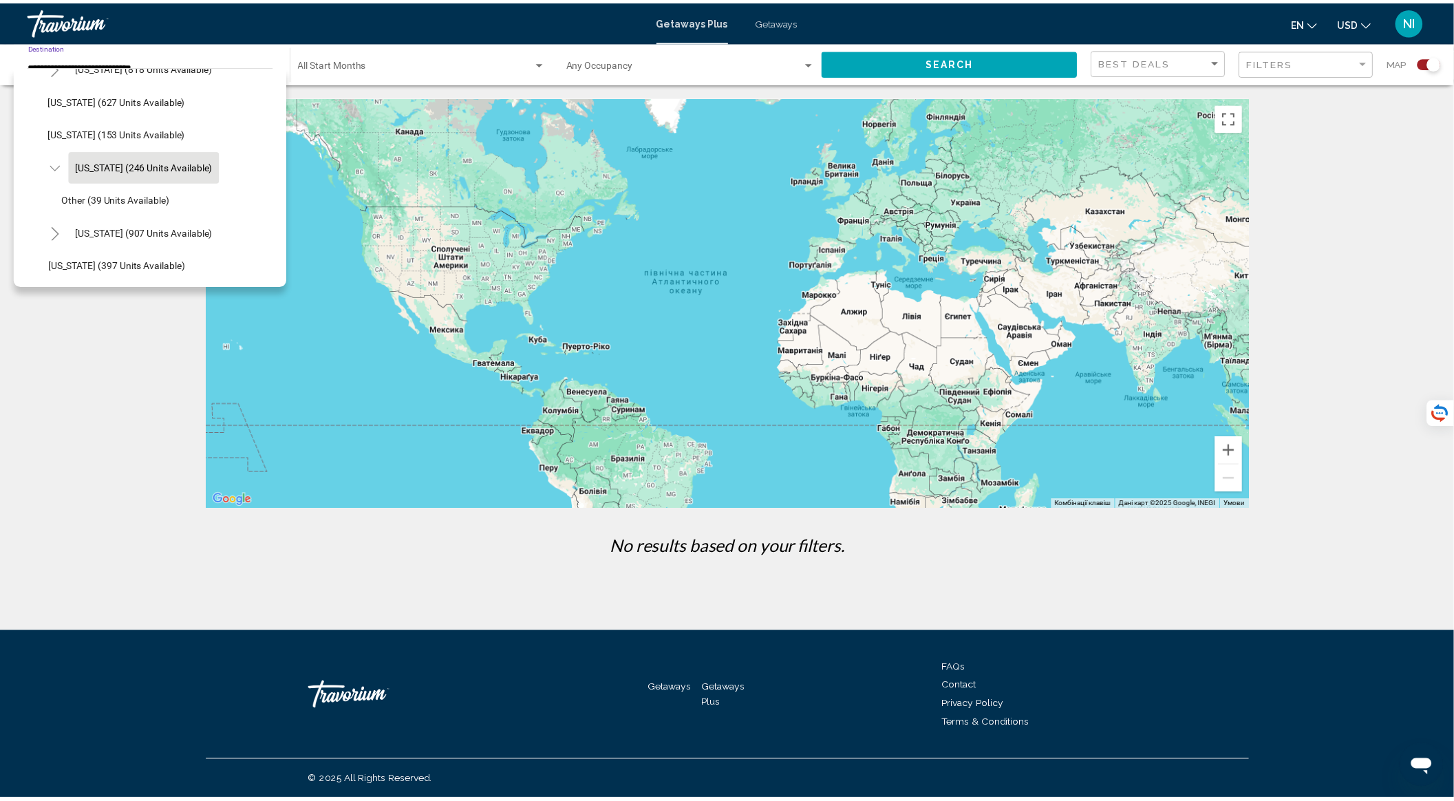
scroll to position [1032, 0]
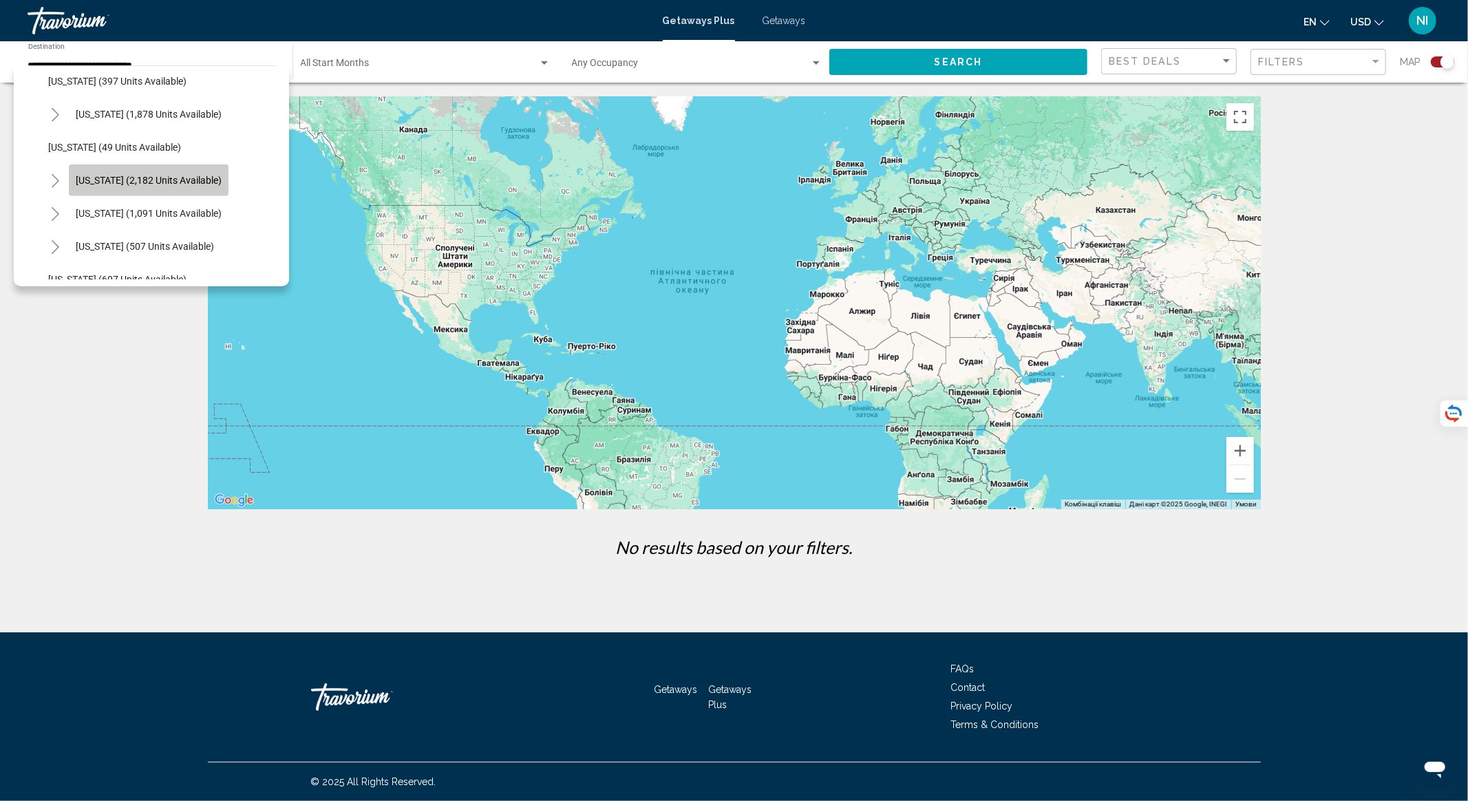
drag, startPoint x: 147, startPoint y: 175, endPoint x: 171, endPoint y: 178, distance: 24.9
click at [149, 175] on span "South Carolina (2,182 units available)" at bounding box center [149, 180] width 146 height 11
type input "**********"
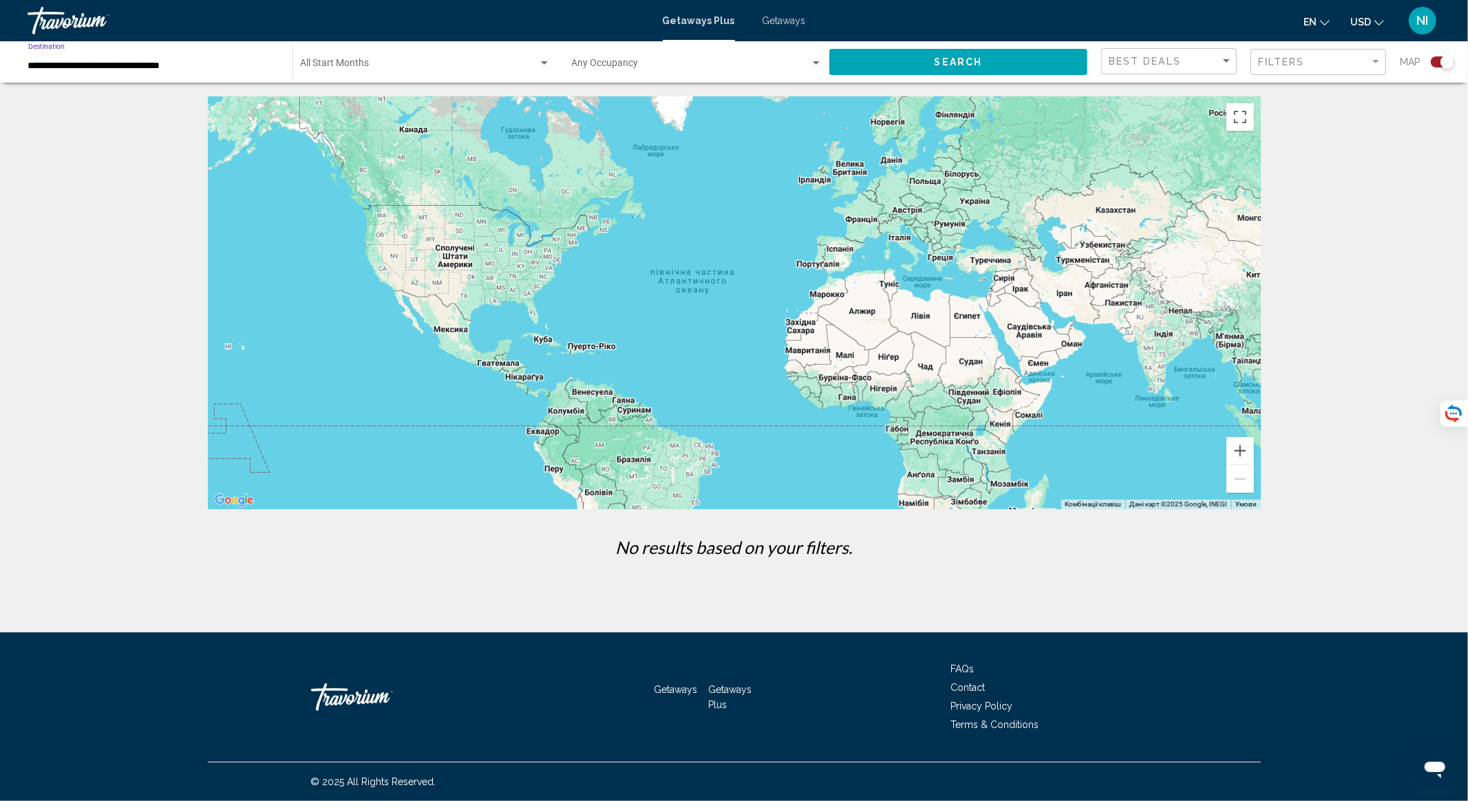
click at [899, 65] on button "Search" at bounding box center [958, 61] width 258 height 25
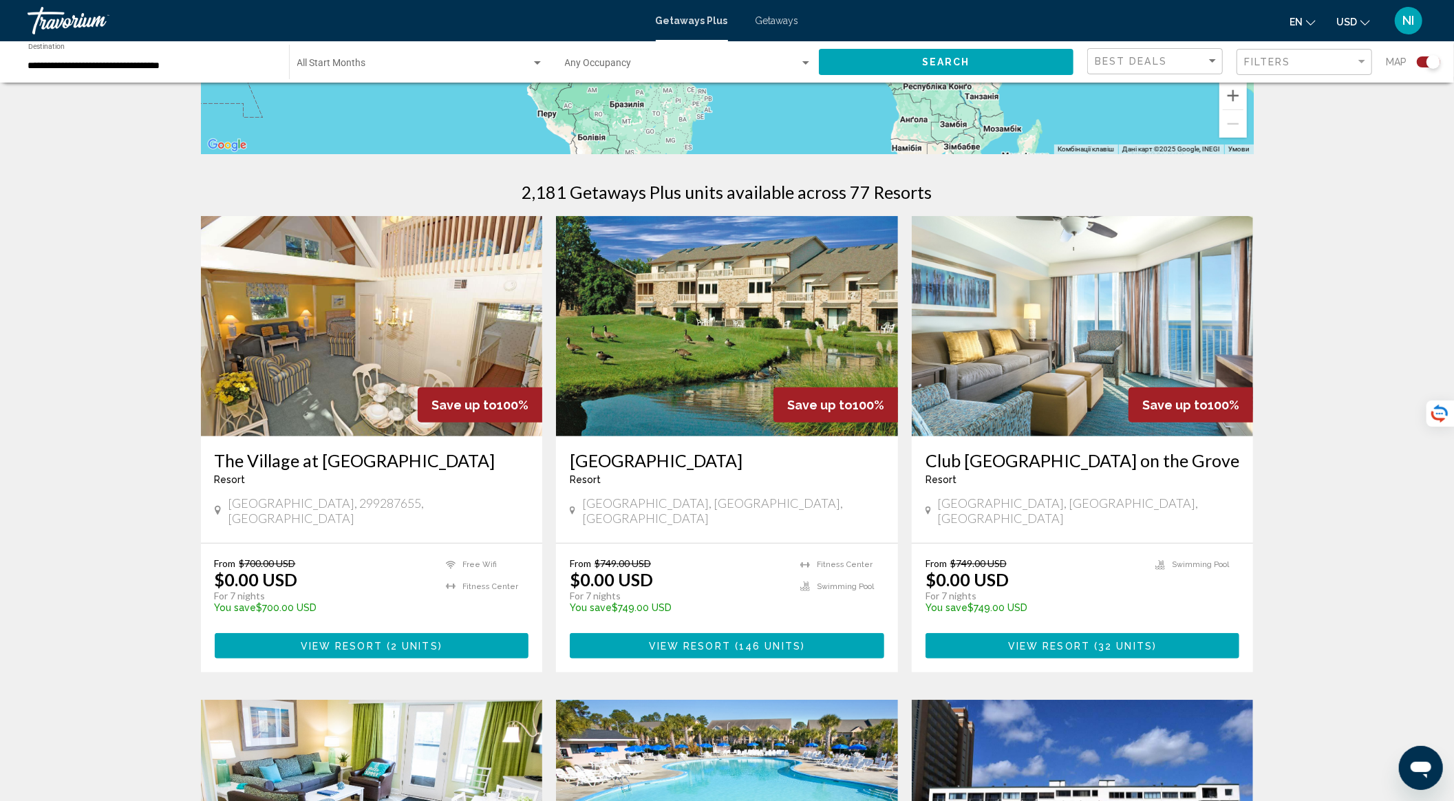
scroll to position [367, 0]
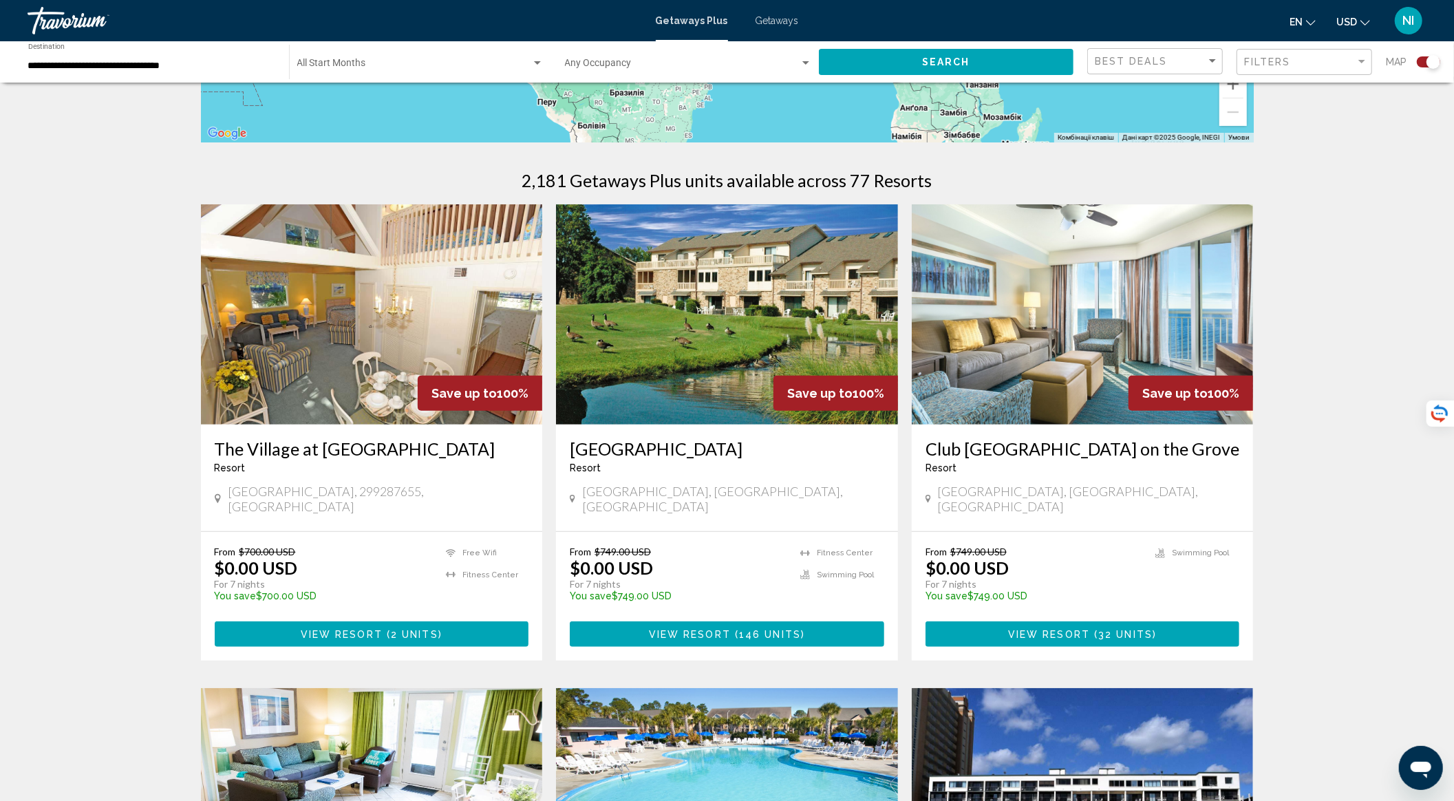
click at [1066, 344] on img "Main content" at bounding box center [1083, 314] width 342 height 220
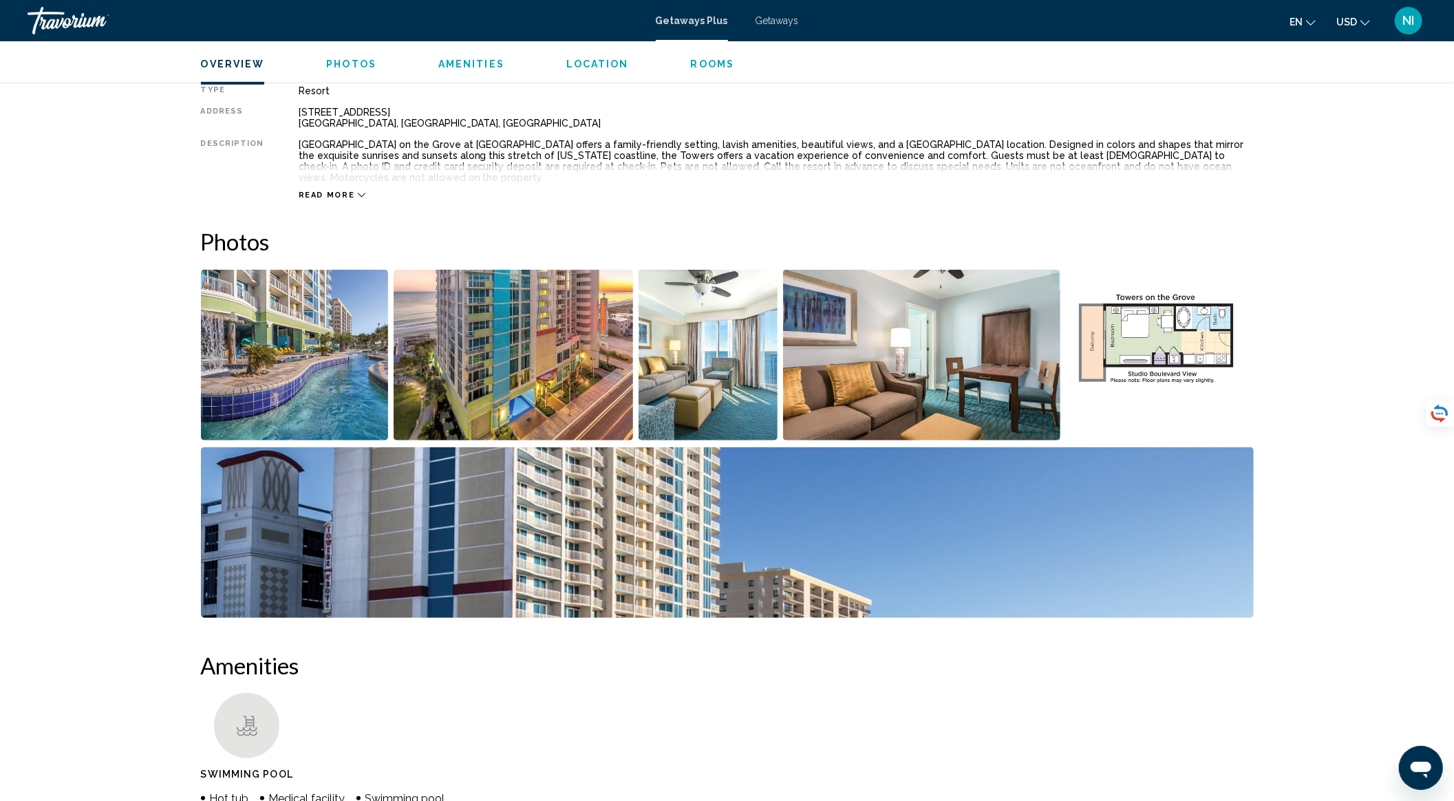
scroll to position [458, 0]
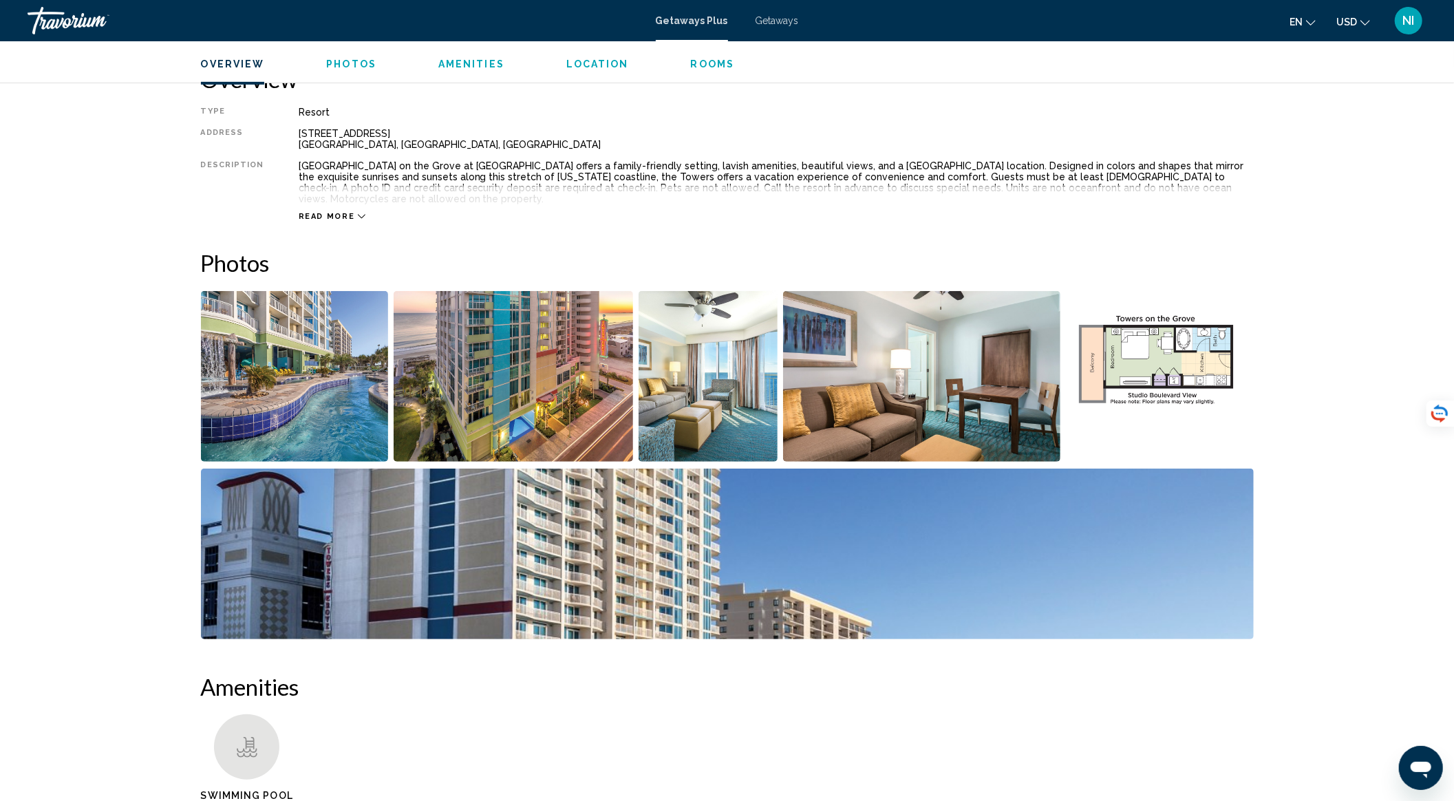
click at [365, 411] on img "Open full-screen image slider" at bounding box center [295, 376] width 188 height 171
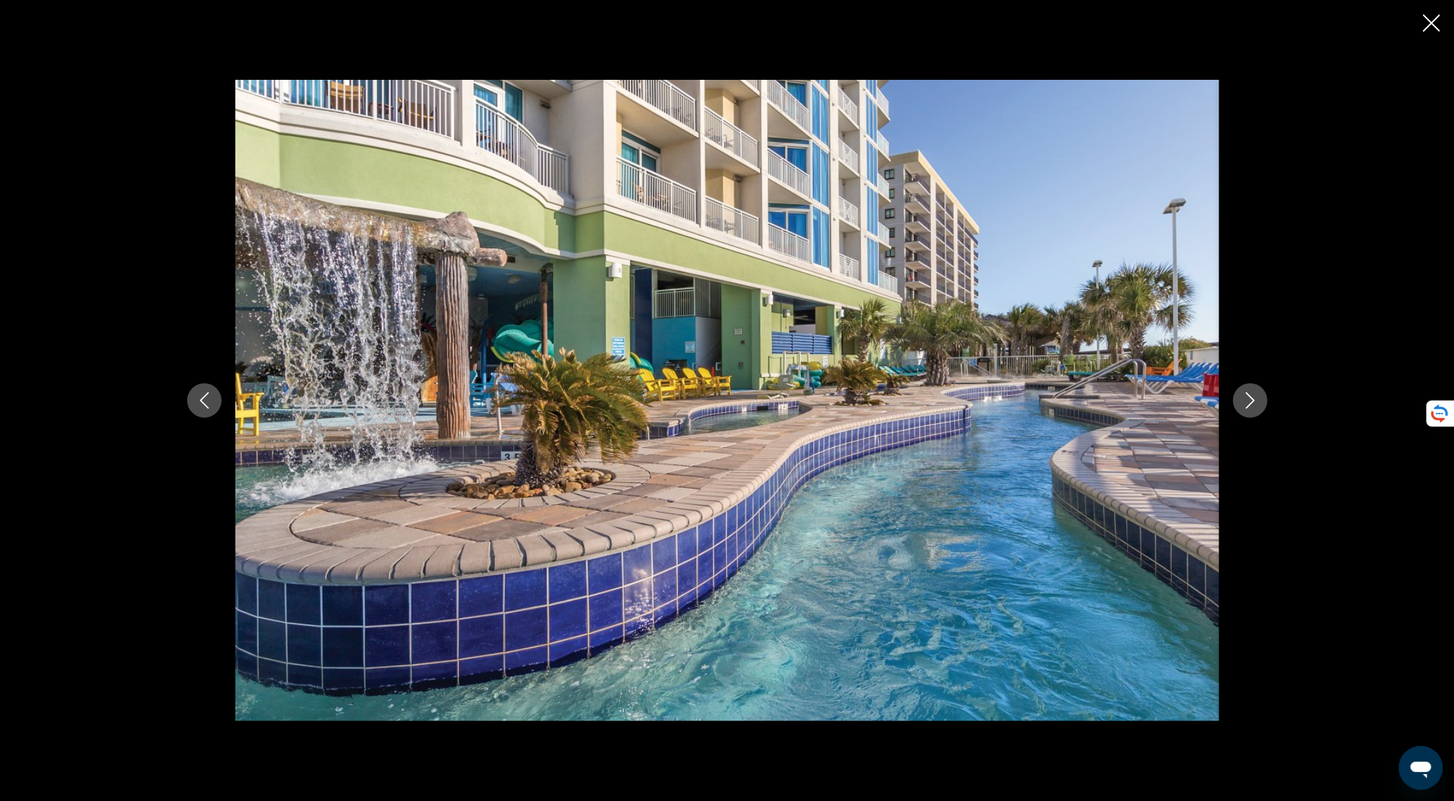
click at [1251, 405] on icon "Next image" at bounding box center [1250, 400] width 17 height 17
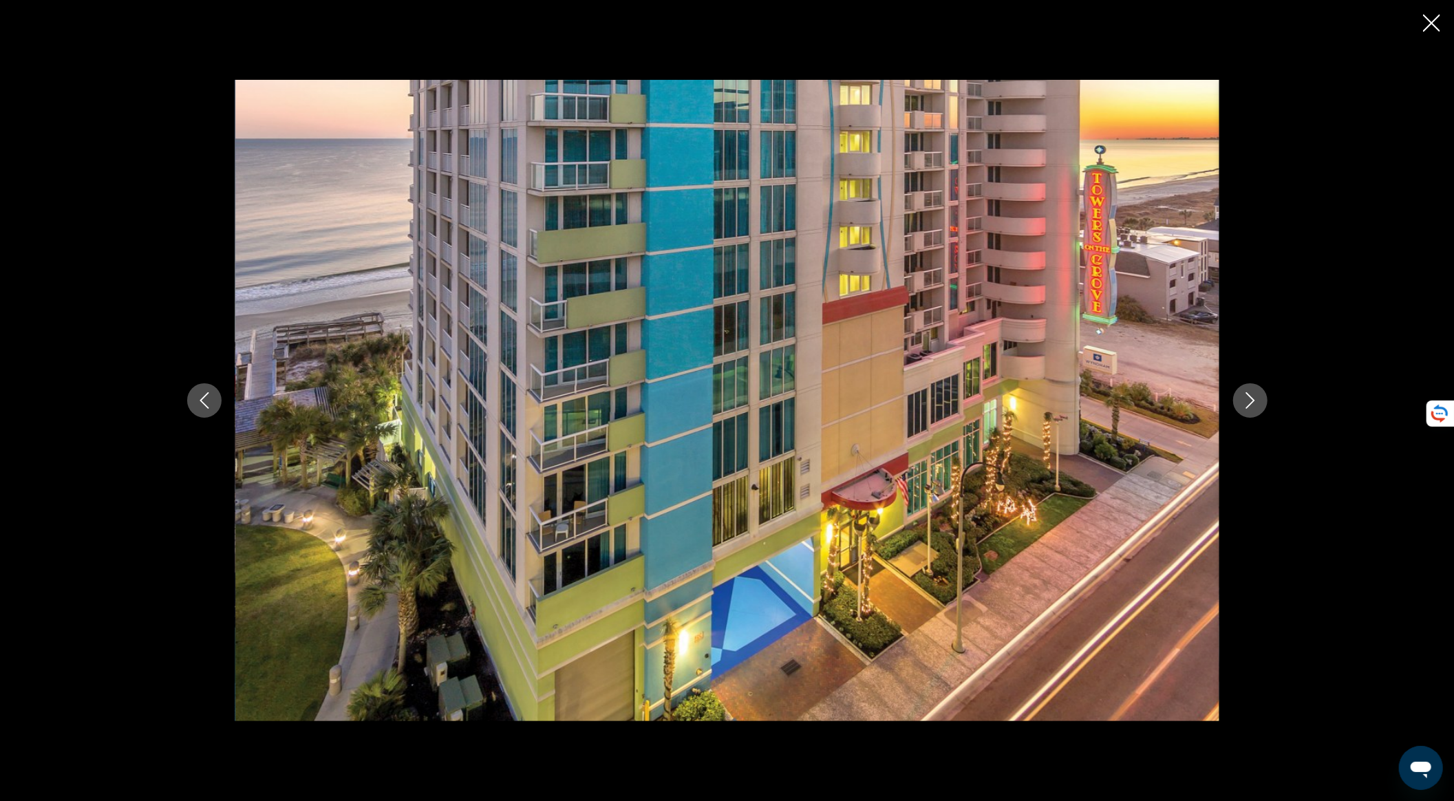
click at [1250, 406] on icon "Next image" at bounding box center [1250, 400] width 17 height 17
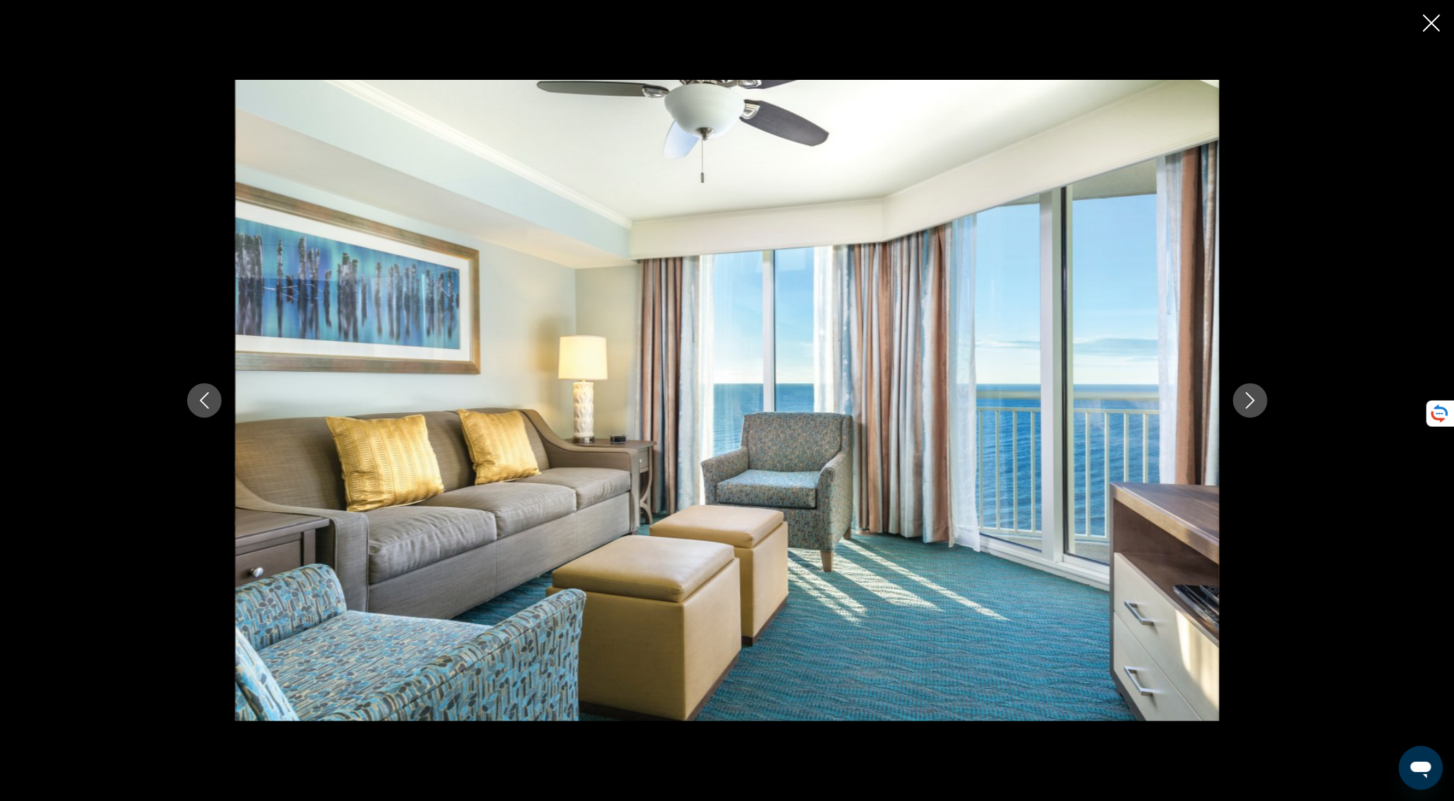
click at [1250, 406] on icon "Next image" at bounding box center [1250, 400] width 17 height 17
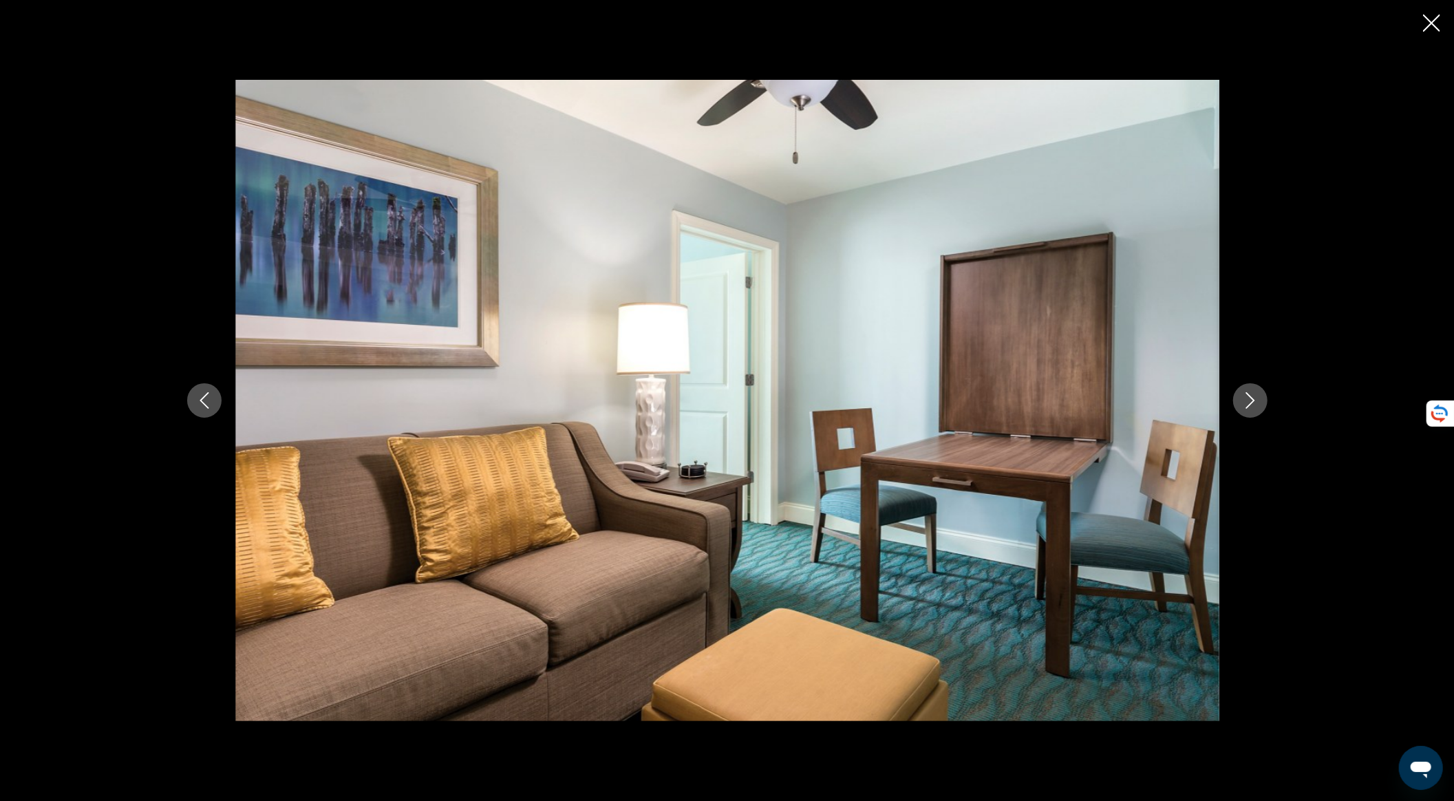
click at [1250, 406] on icon "Next image" at bounding box center [1250, 400] width 17 height 17
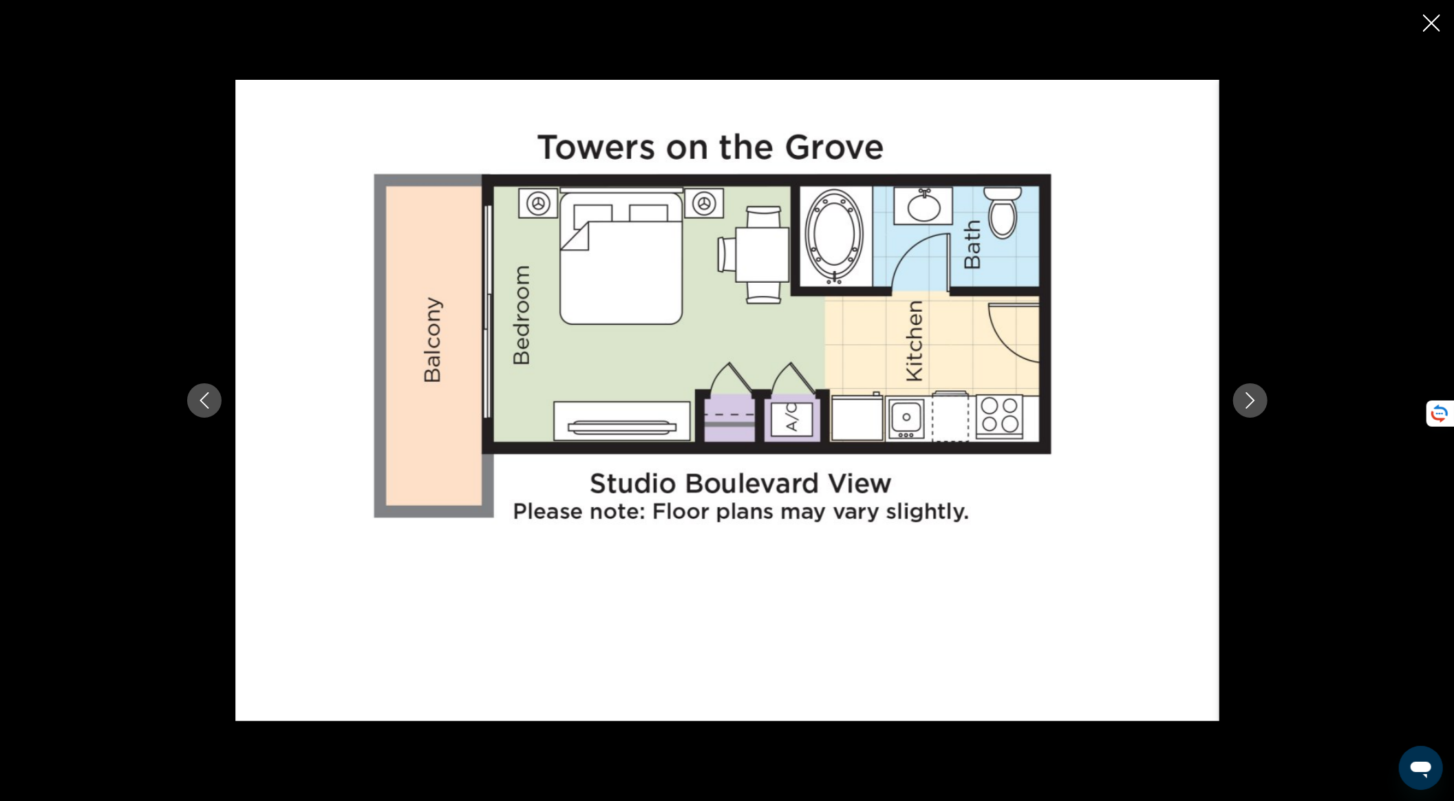
click at [1250, 406] on icon "Next image" at bounding box center [1250, 400] width 17 height 17
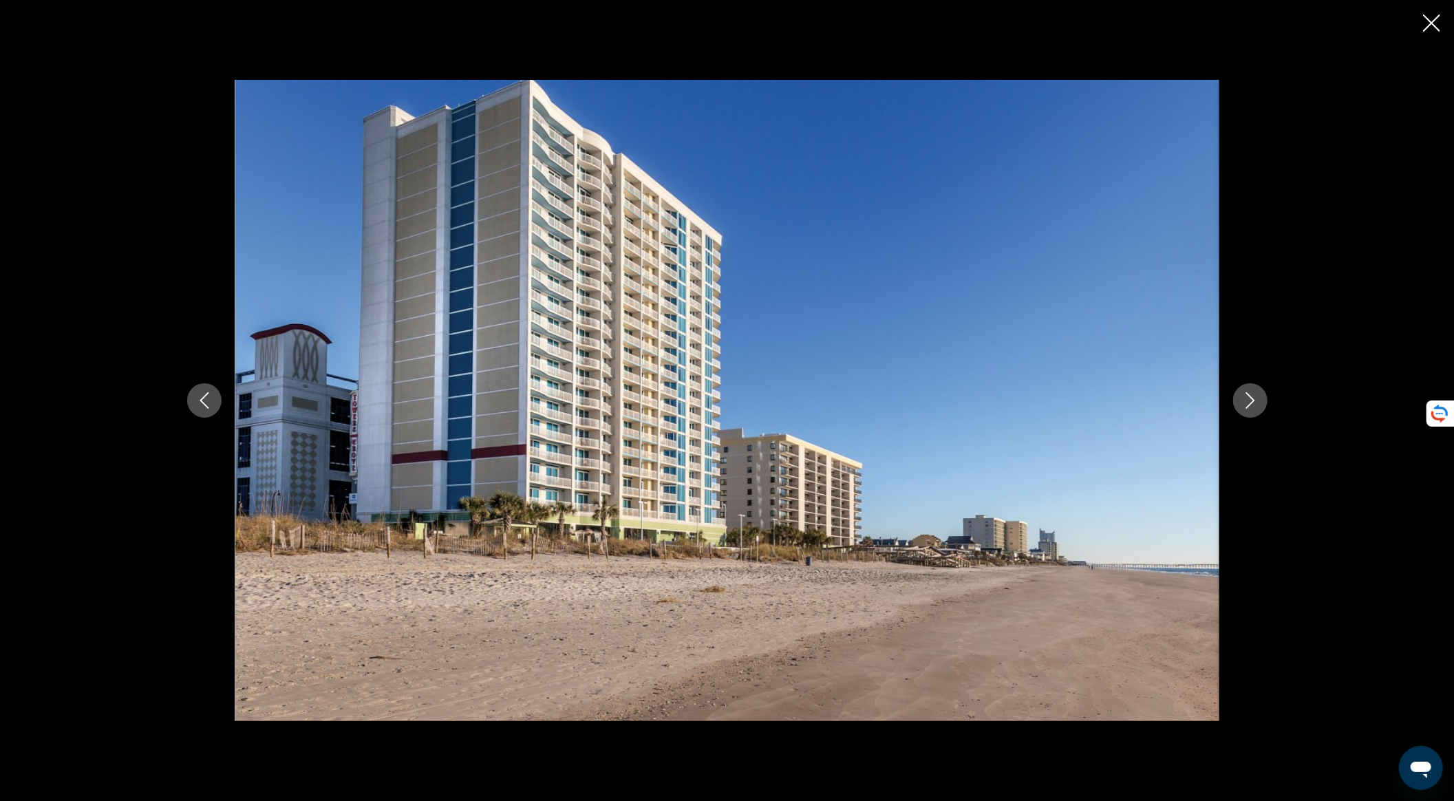
click at [215, 406] on button "Previous image" at bounding box center [204, 400] width 34 height 34
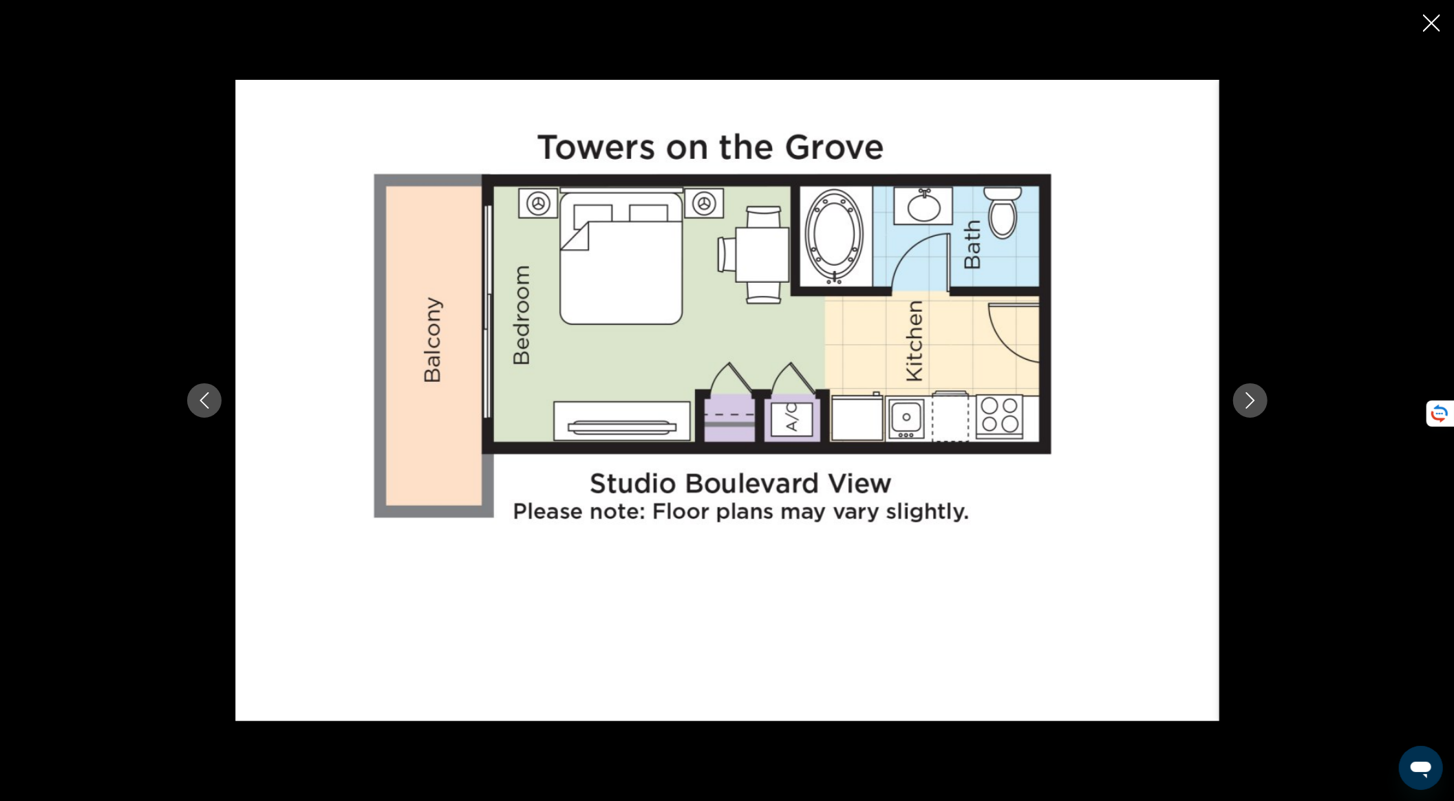
click at [1253, 398] on icon "Next image" at bounding box center [1250, 400] width 17 height 17
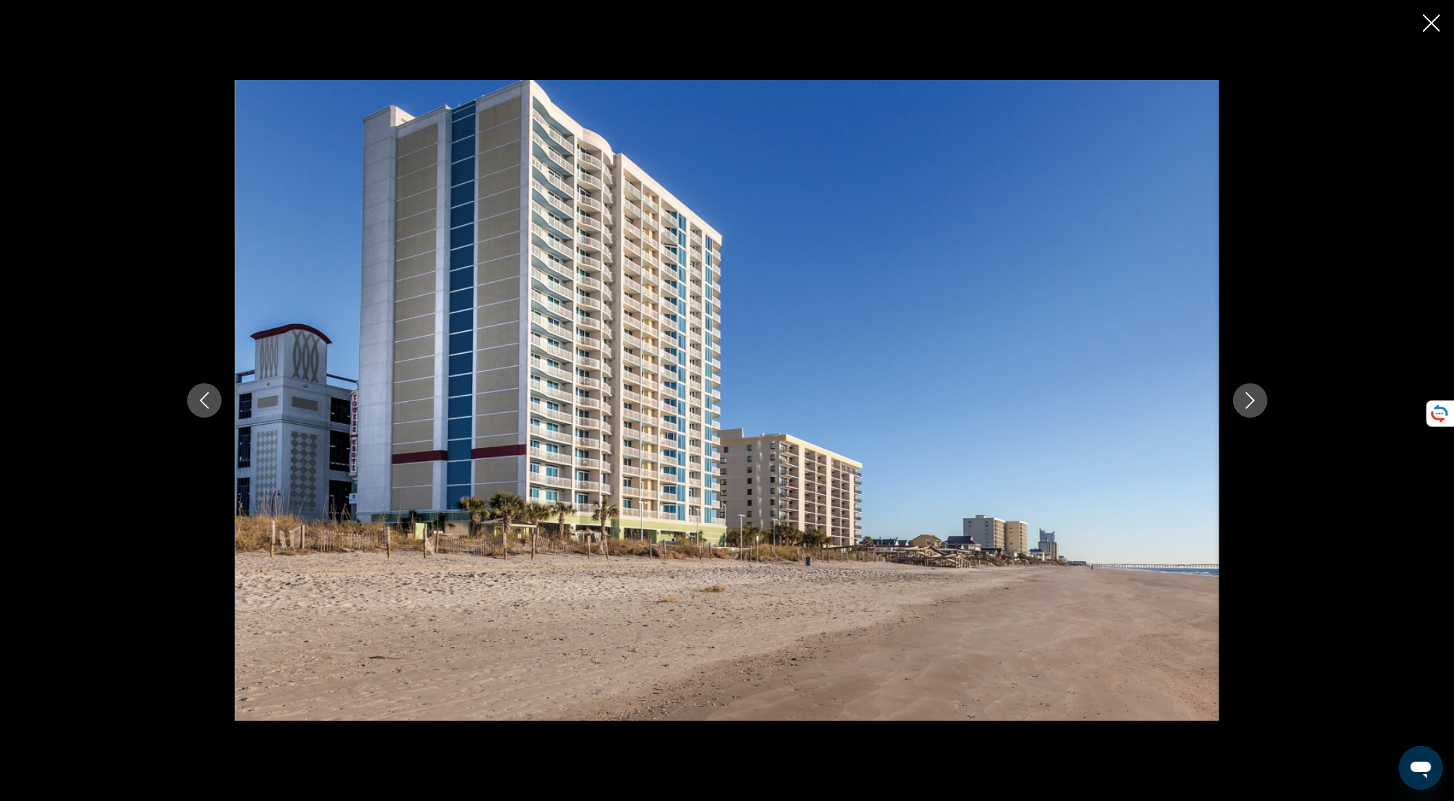
click at [1253, 398] on icon "Next image" at bounding box center [1250, 400] width 17 height 17
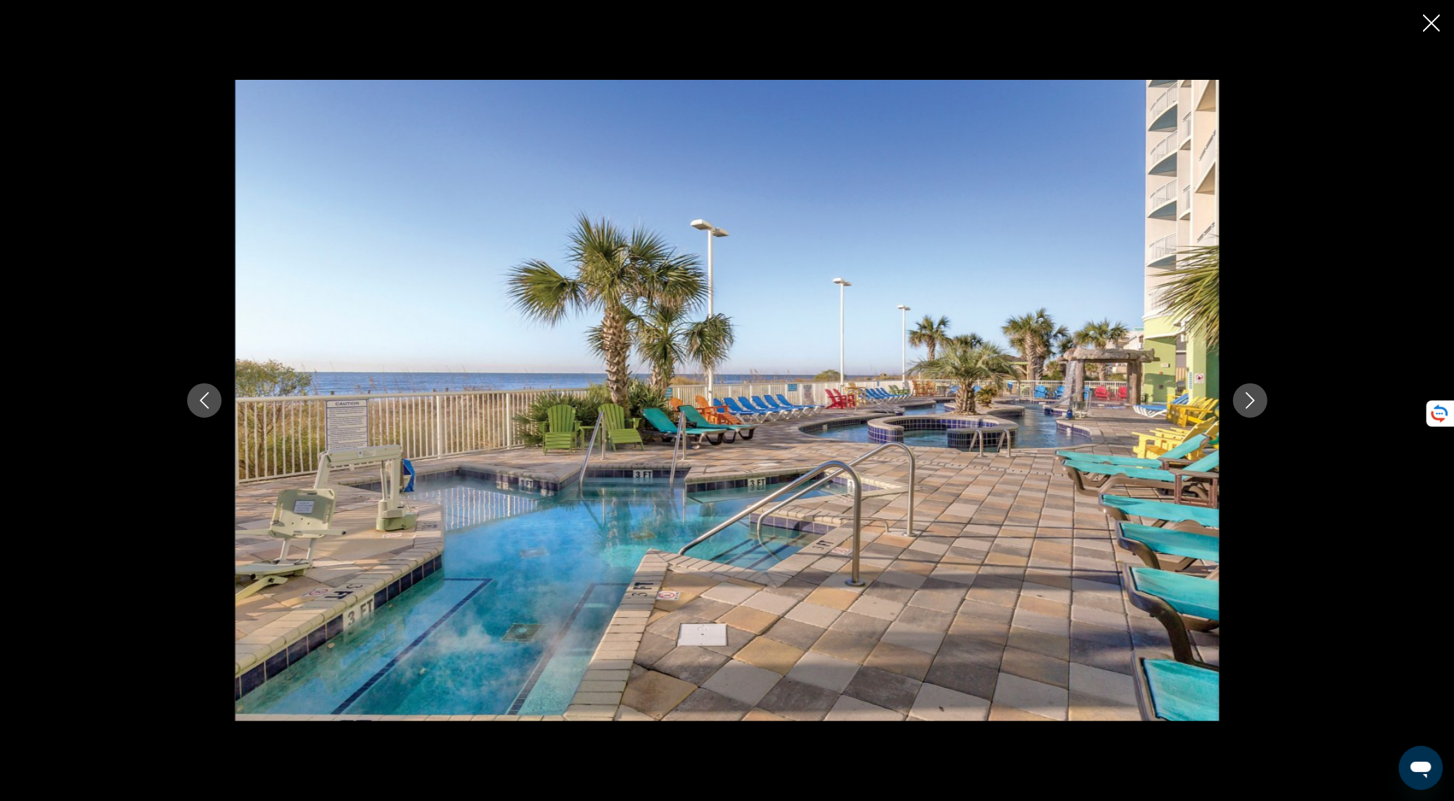
click at [1253, 398] on icon "Next image" at bounding box center [1250, 400] width 17 height 17
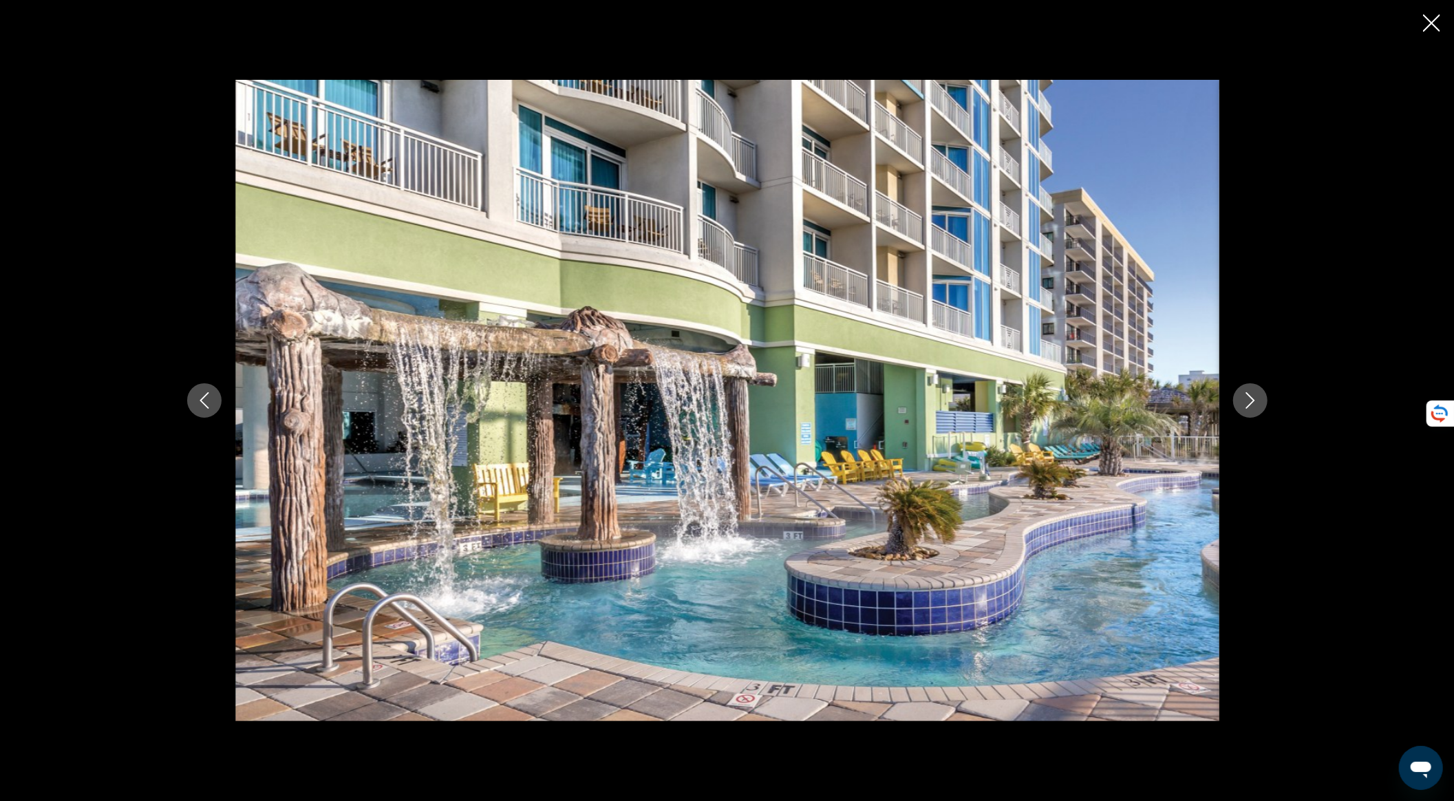
click at [1253, 398] on icon "Next image" at bounding box center [1250, 400] width 17 height 17
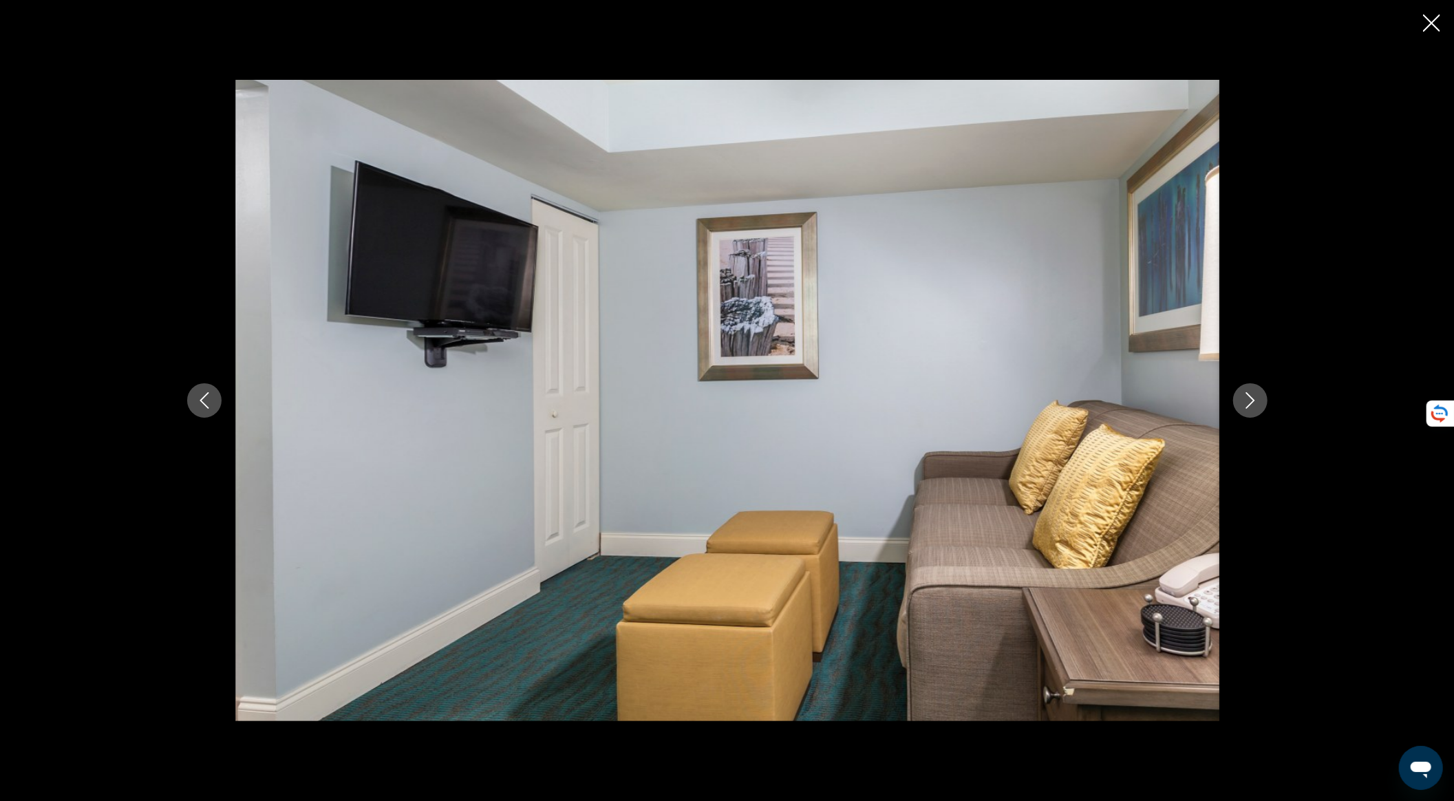
click at [1253, 398] on icon "Next image" at bounding box center [1250, 400] width 17 height 17
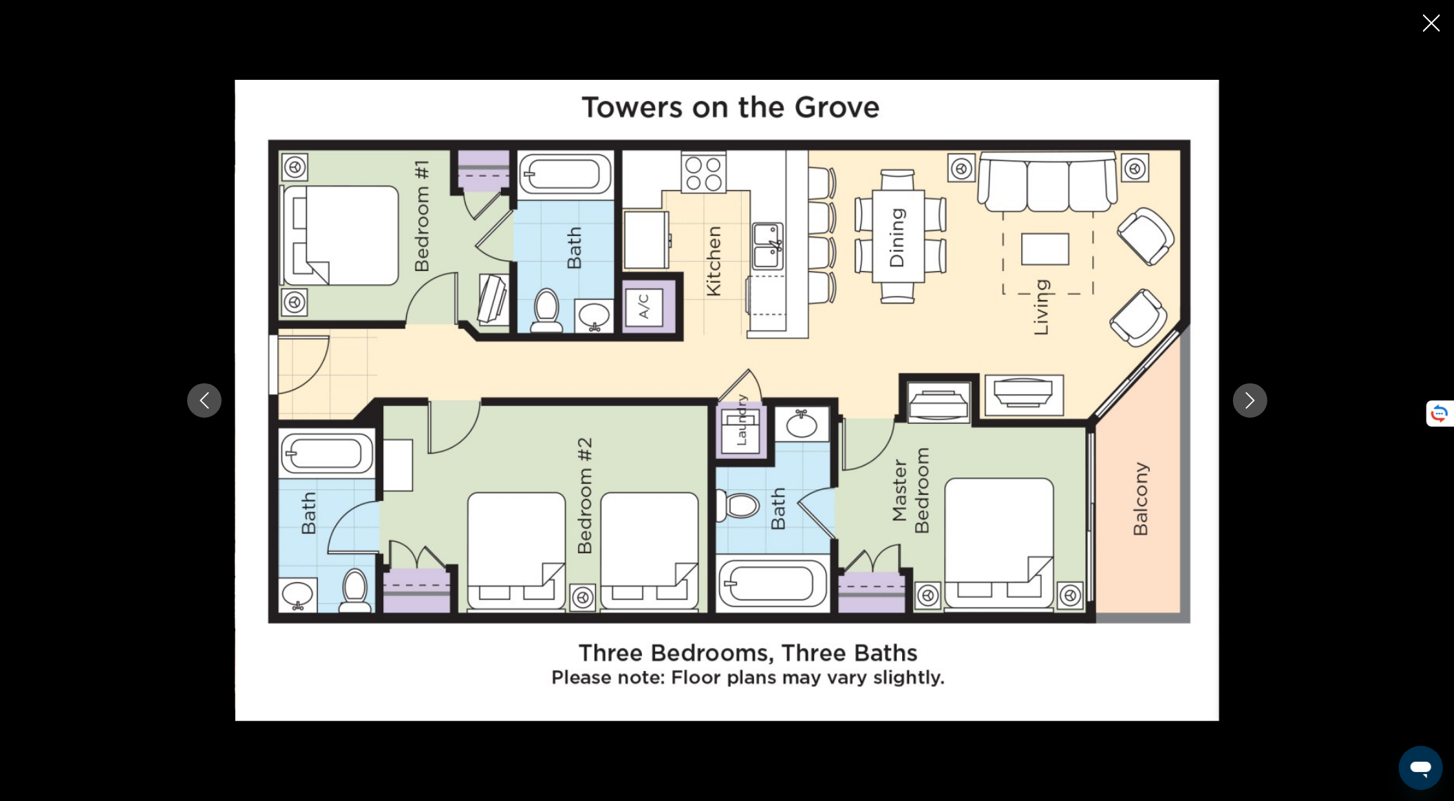
click at [1250, 398] on icon "Next image" at bounding box center [1250, 400] width 17 height 17
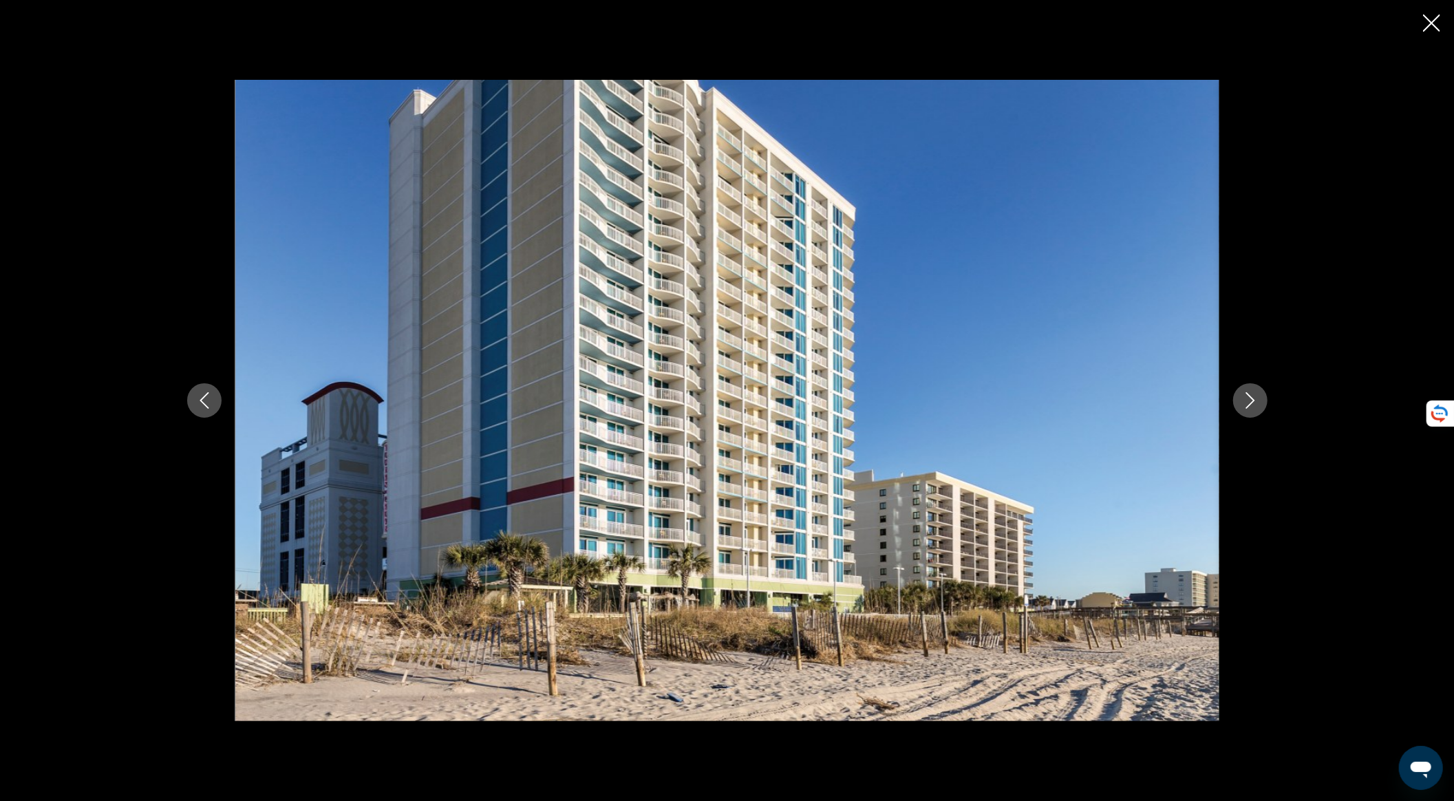
click at [1250, 398] on icon "Next image" at bounding box center [1250, 400] width 17 height 17
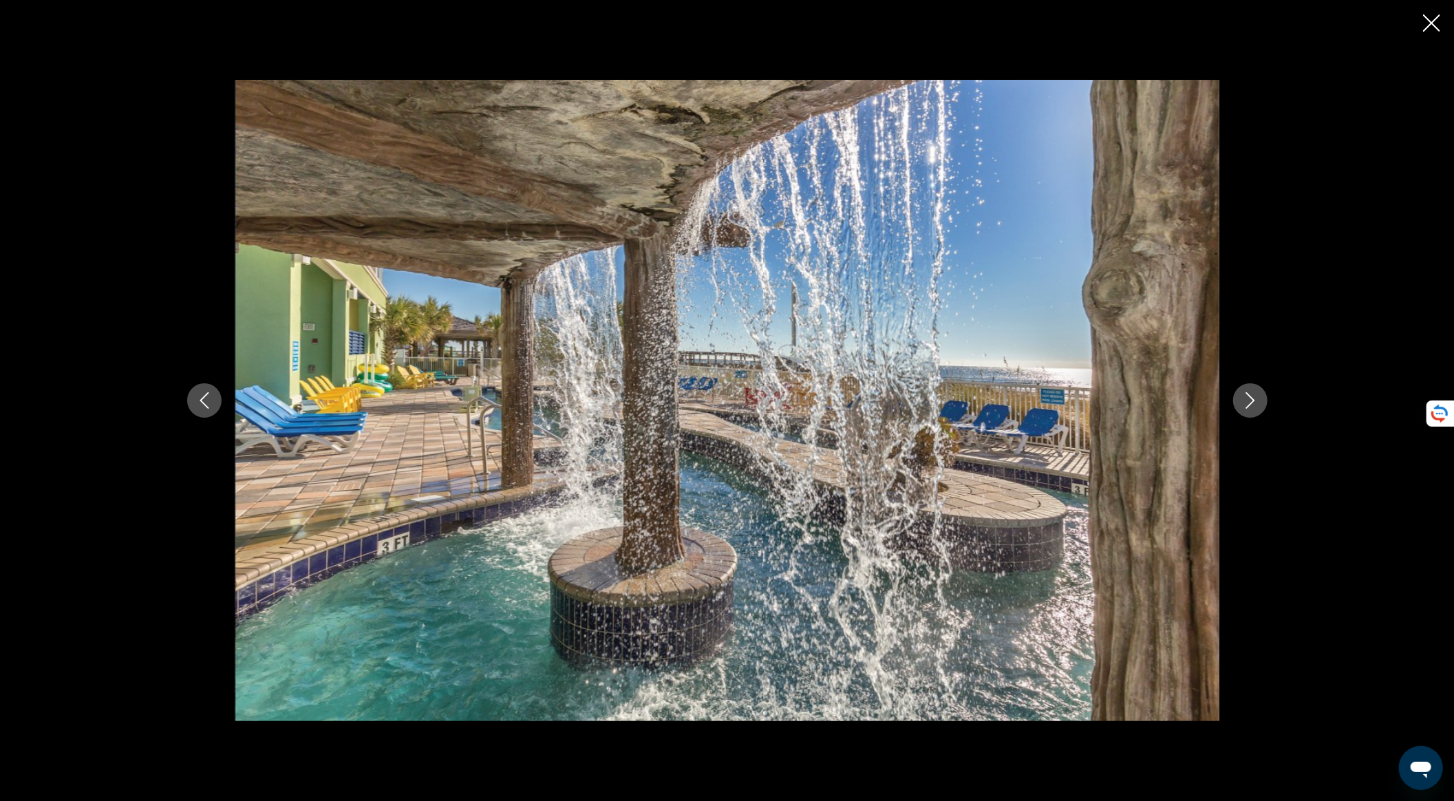
click at [1250, 398] on icon "Next image" at bounding box center [1250, 400] width 17 height 17
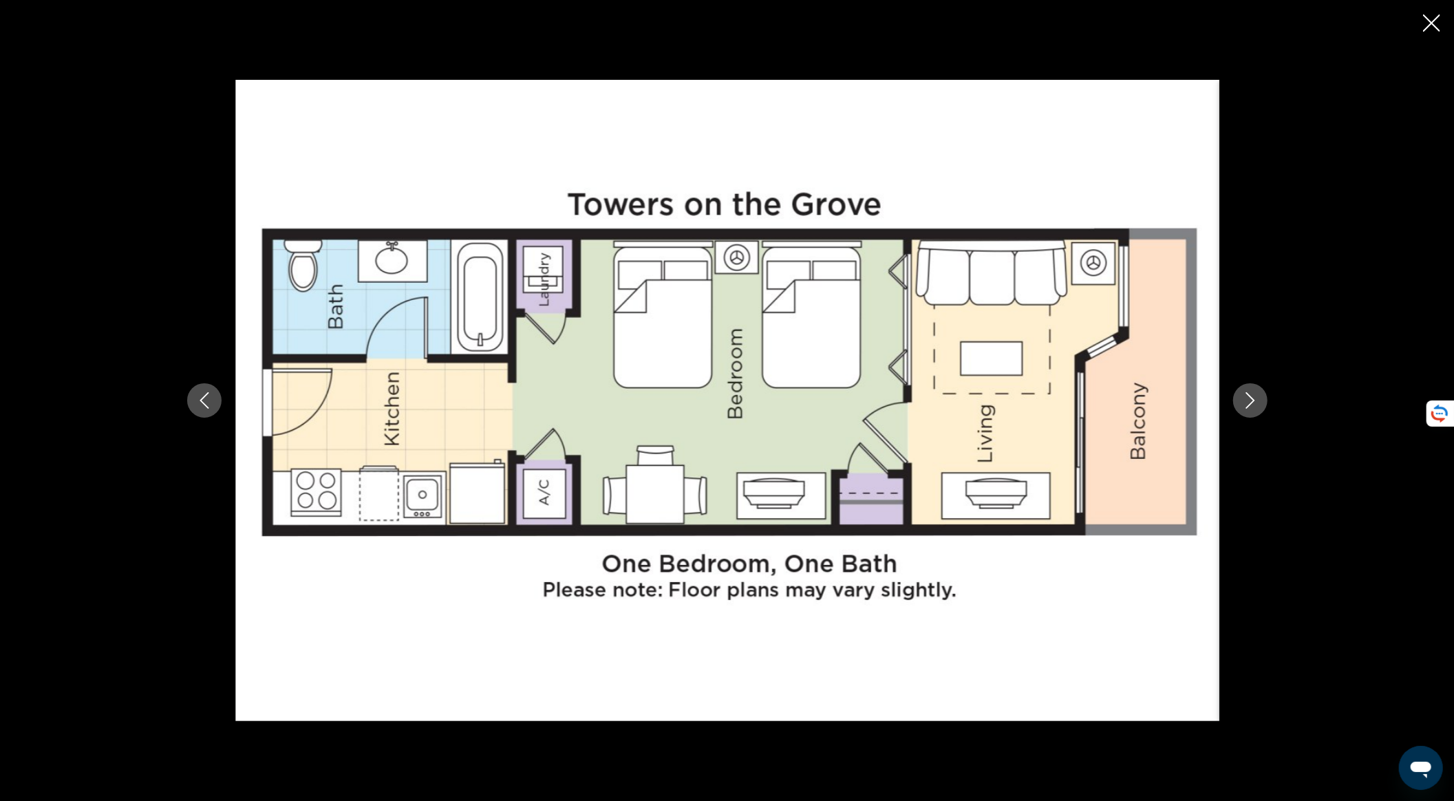
click at [1250, 398] on icon "Next image" at bounding box center [1250, 400] width 17 height 17
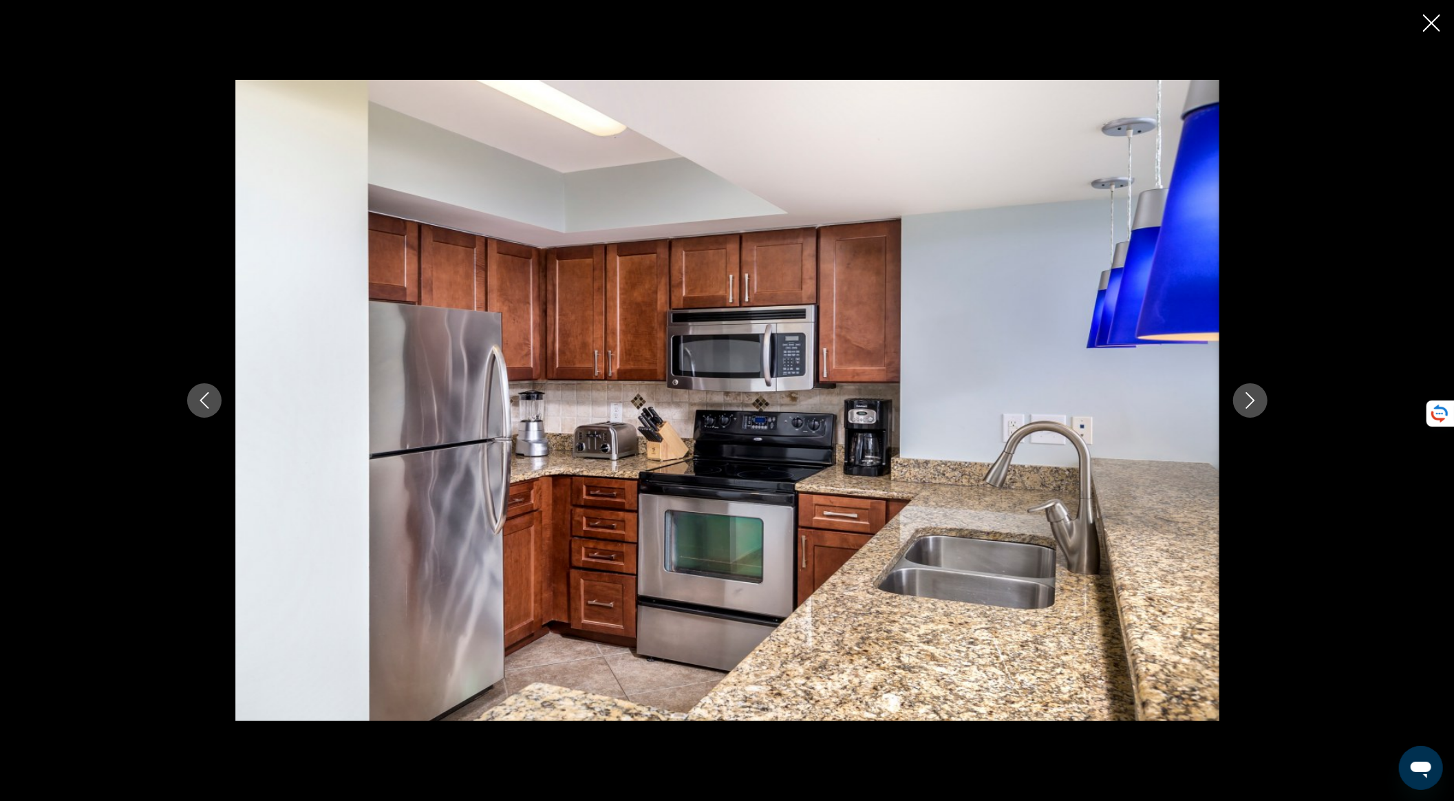
click at [1440, 19] on icon "Close slideshow" at bounding box center [1431, 22] width 17 height 17
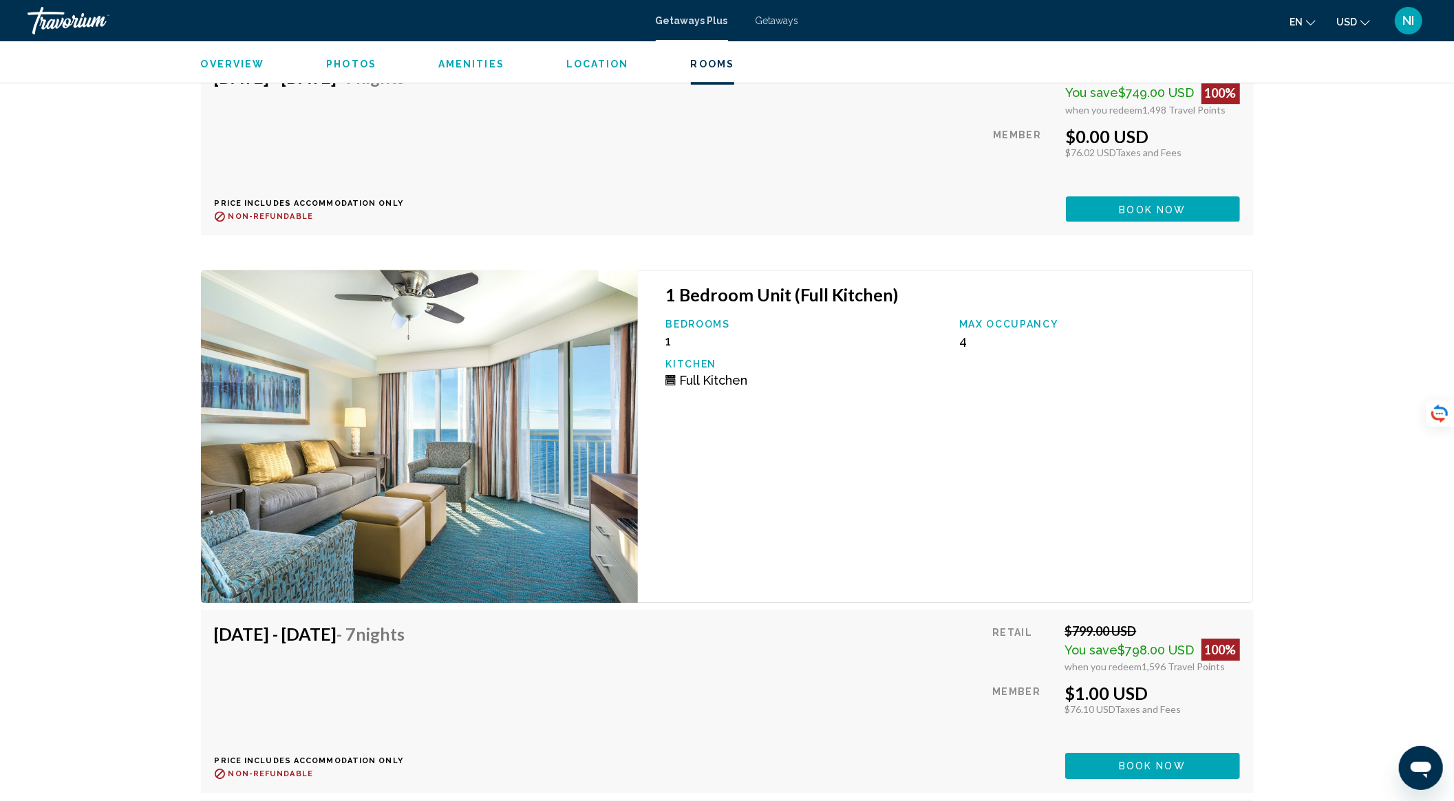
scroll to position [3578, 0]
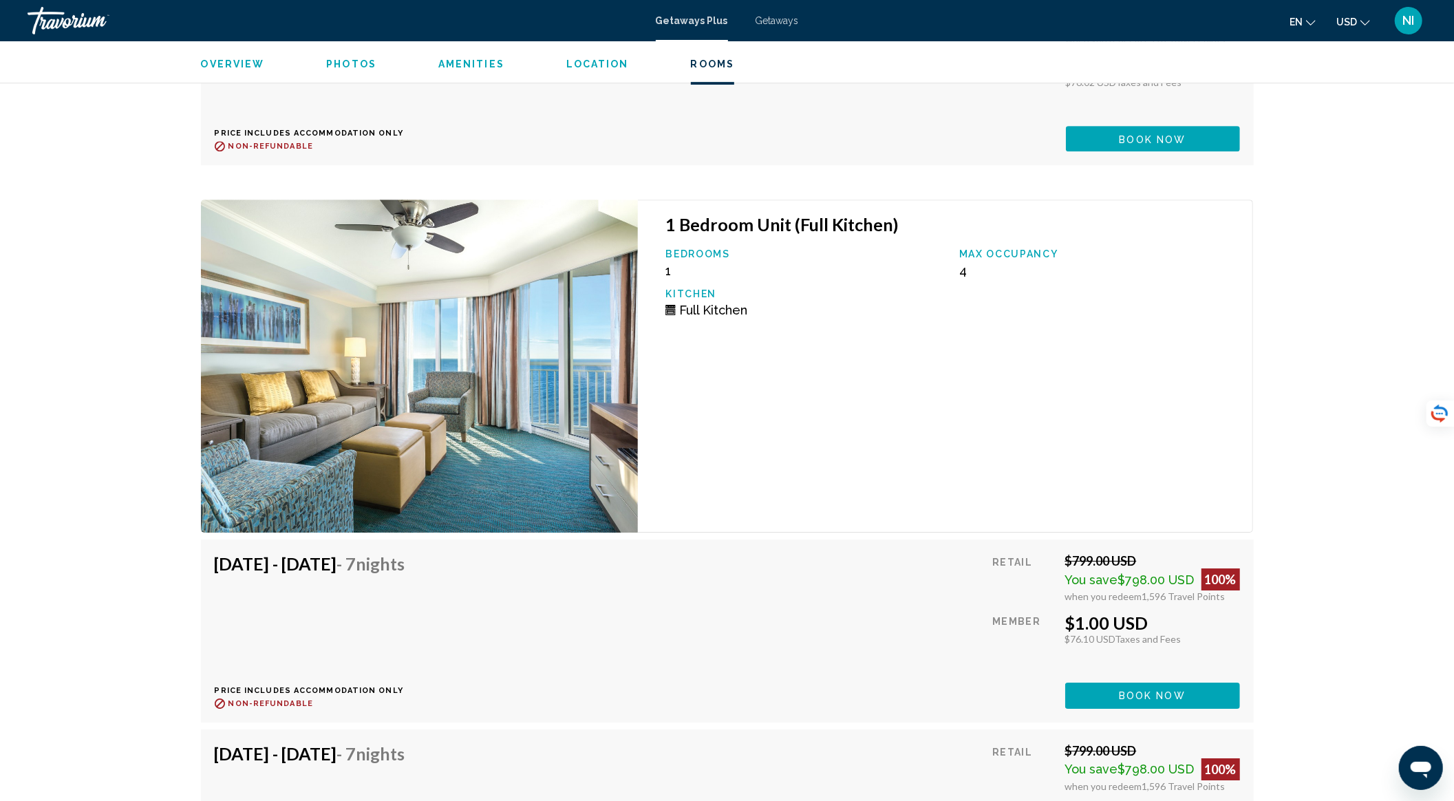
drag, startPoint x: 1067, startPoint y: 604, endPoint x: 1162, endPoint y: 604, distance: 95.6
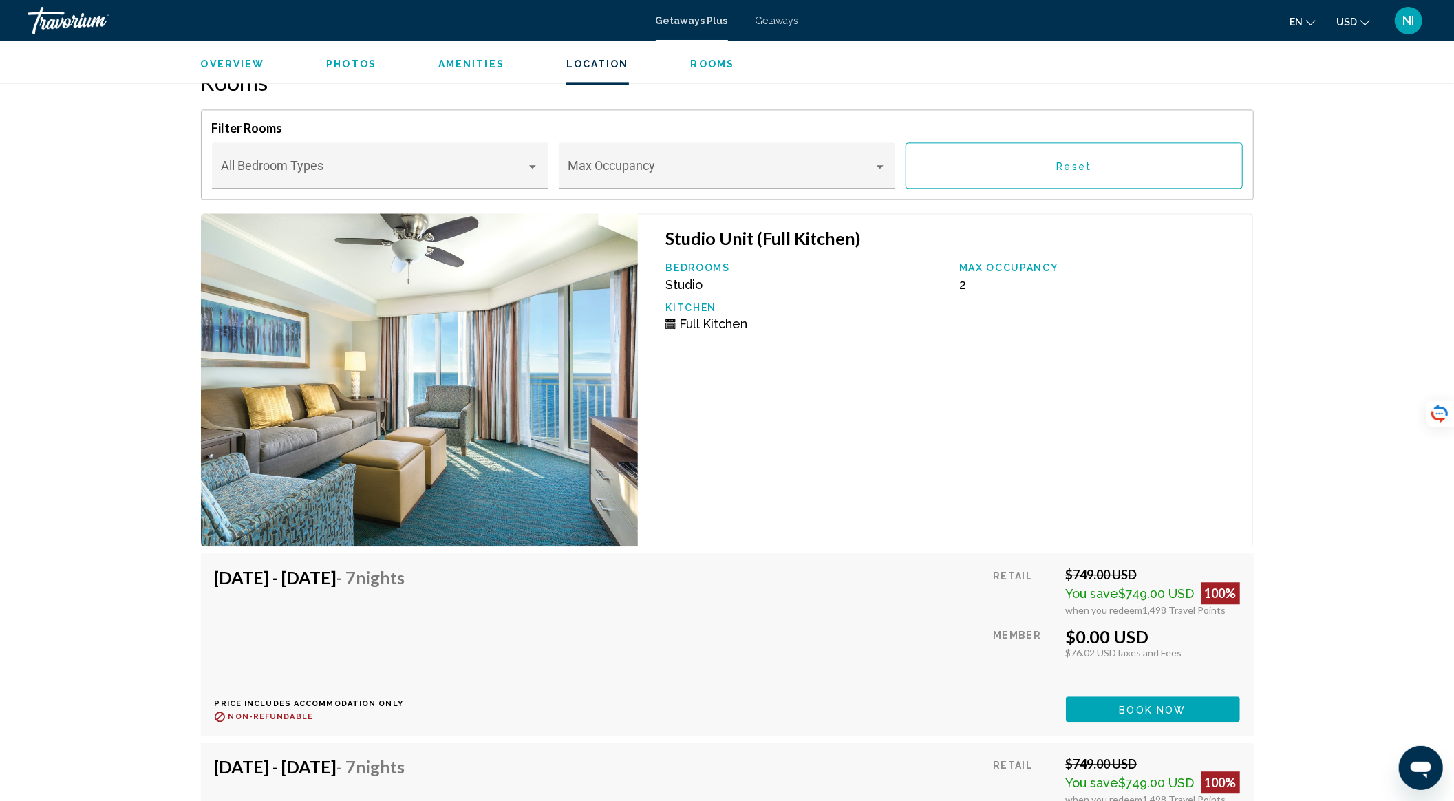
scroll to position [2199, 0]
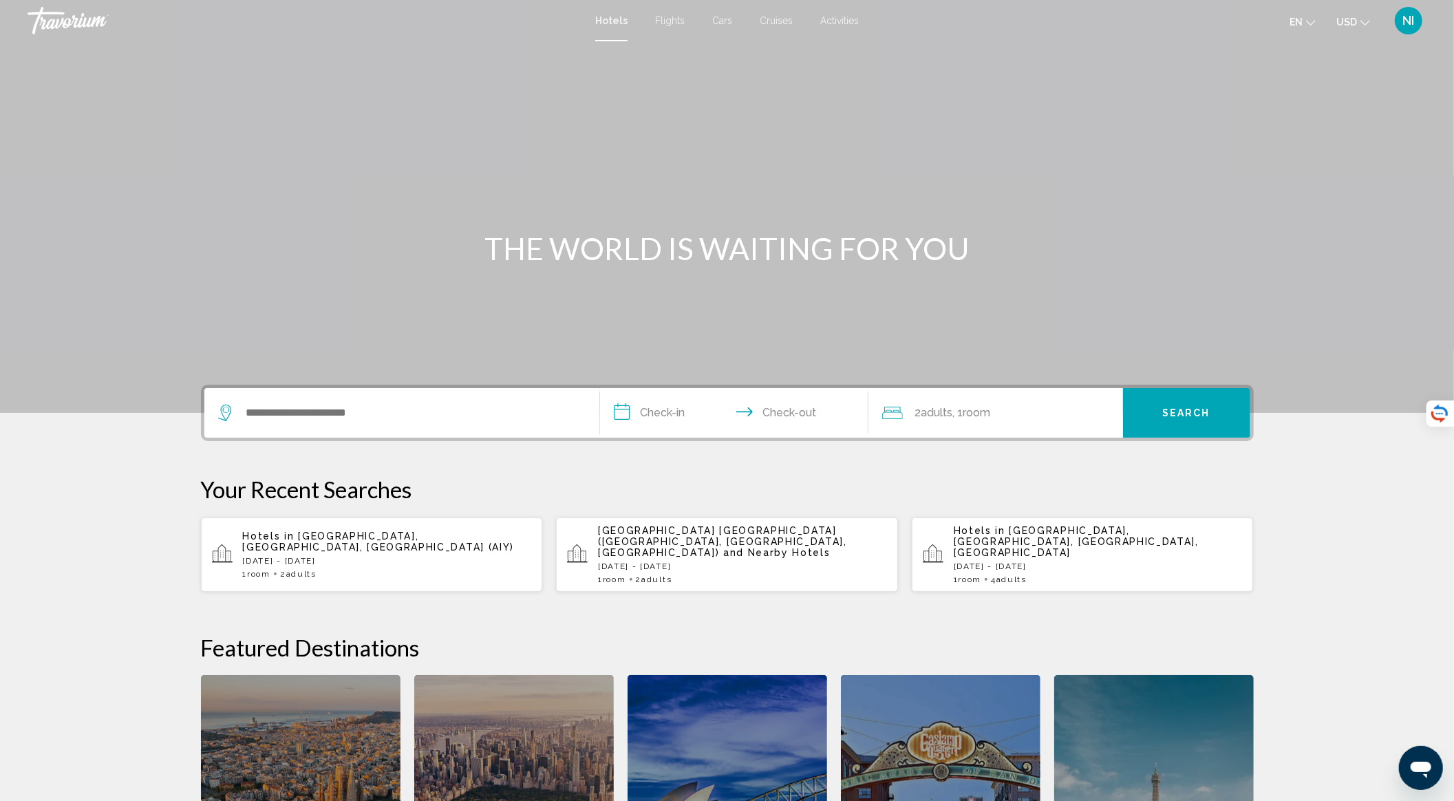
click at [361, 556] on p "[DATE] - [DATE]" at bounding box center [387, 561] width 289 height 10
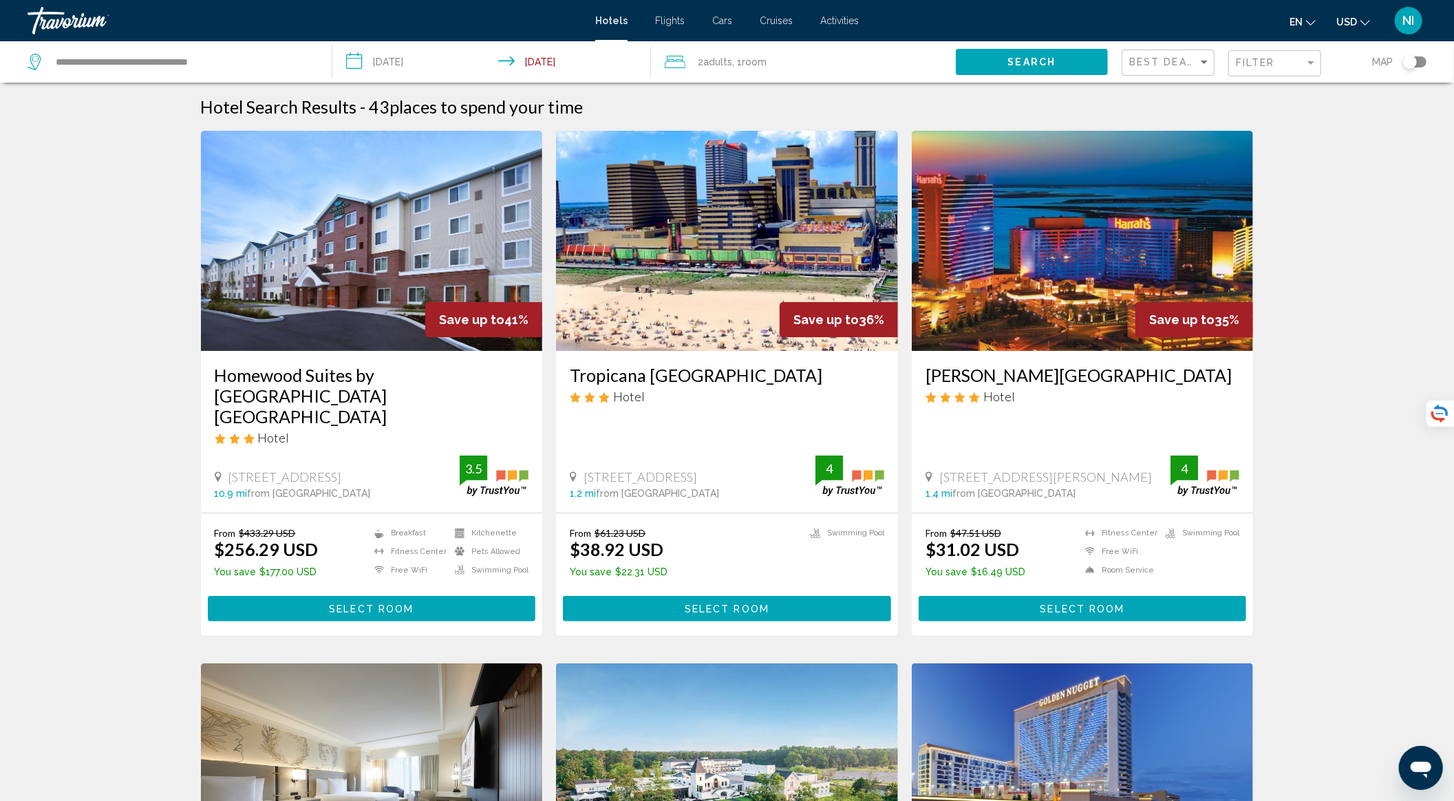
click at [389, 61] on input "**********" at bounding box center [494, 63] width 324 height 45
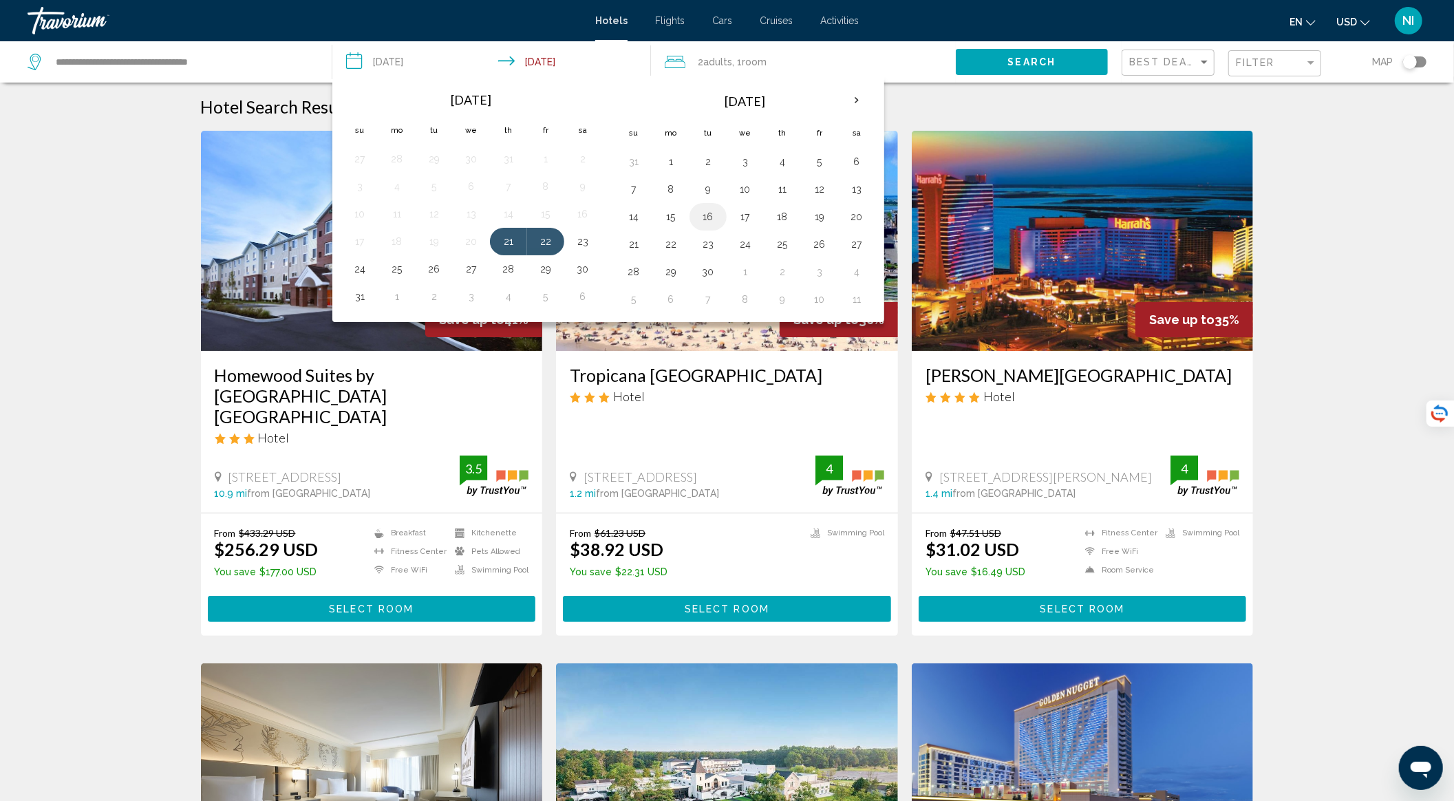
click at [704, 217] on button "16" at bounding box center [708, 216] width 22 height 19
click at [734, 211] on button "17" at bounding box center [745, 216] width 22 height 19
type input "**********"
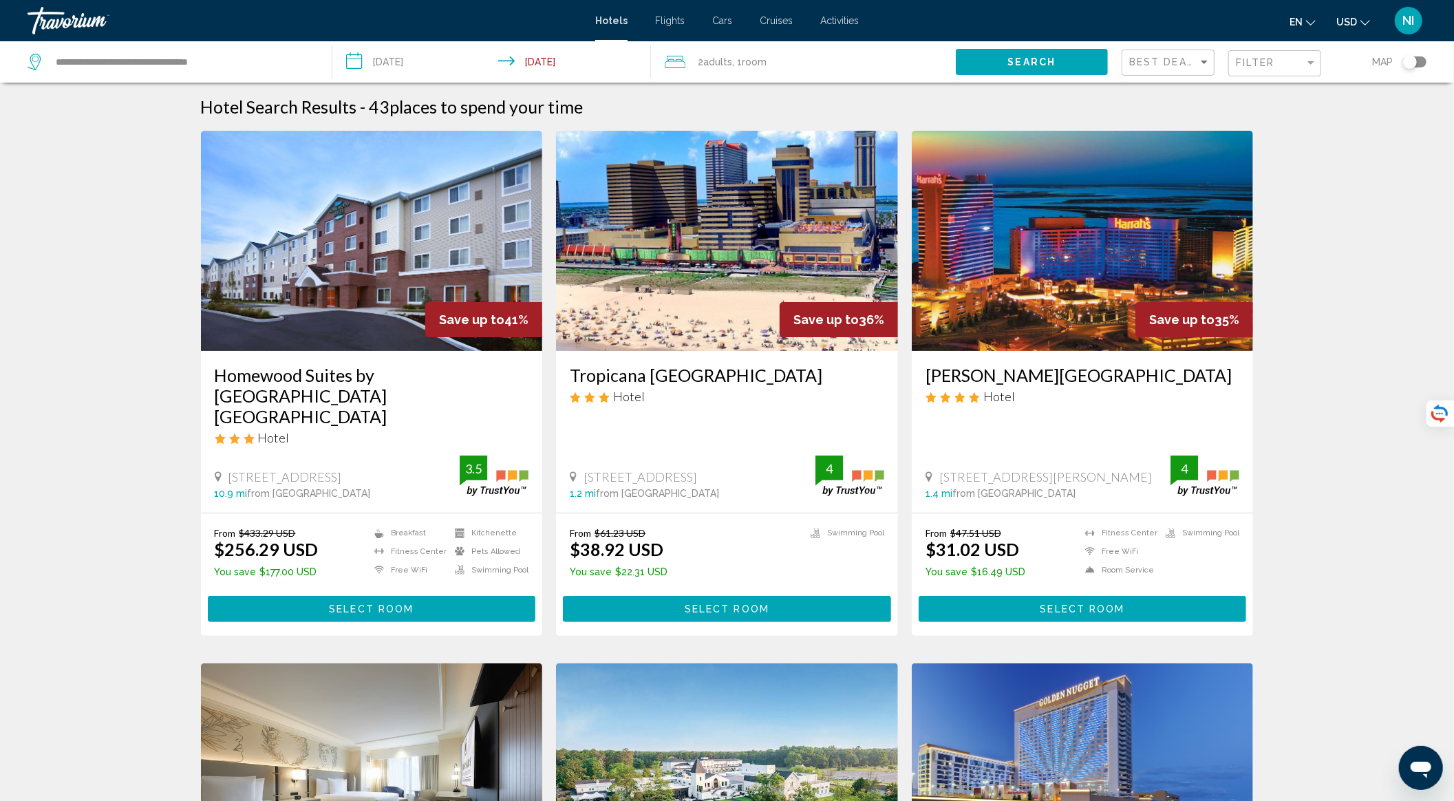
click at [773, 60] on div "2 Adult Adults , 1 Room rooms" at bounding box center [810, 61] width 291 height 19
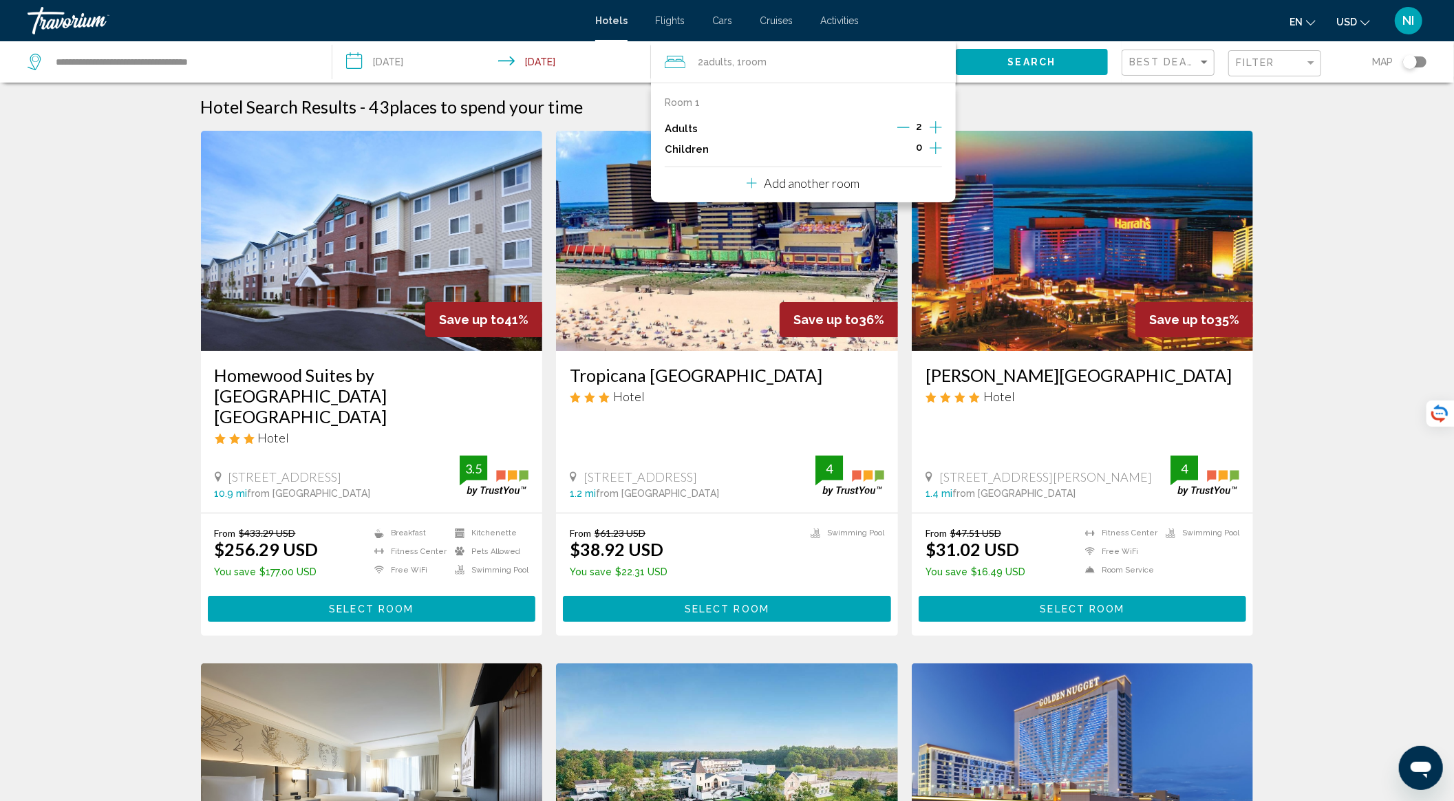
click at [937, 128] on icon "Increment adults" at bounding box center [936, 127] width 12 height 17
click at [989, 66] on button "Search" at bounding box center [1032, 61] width 152 height 25
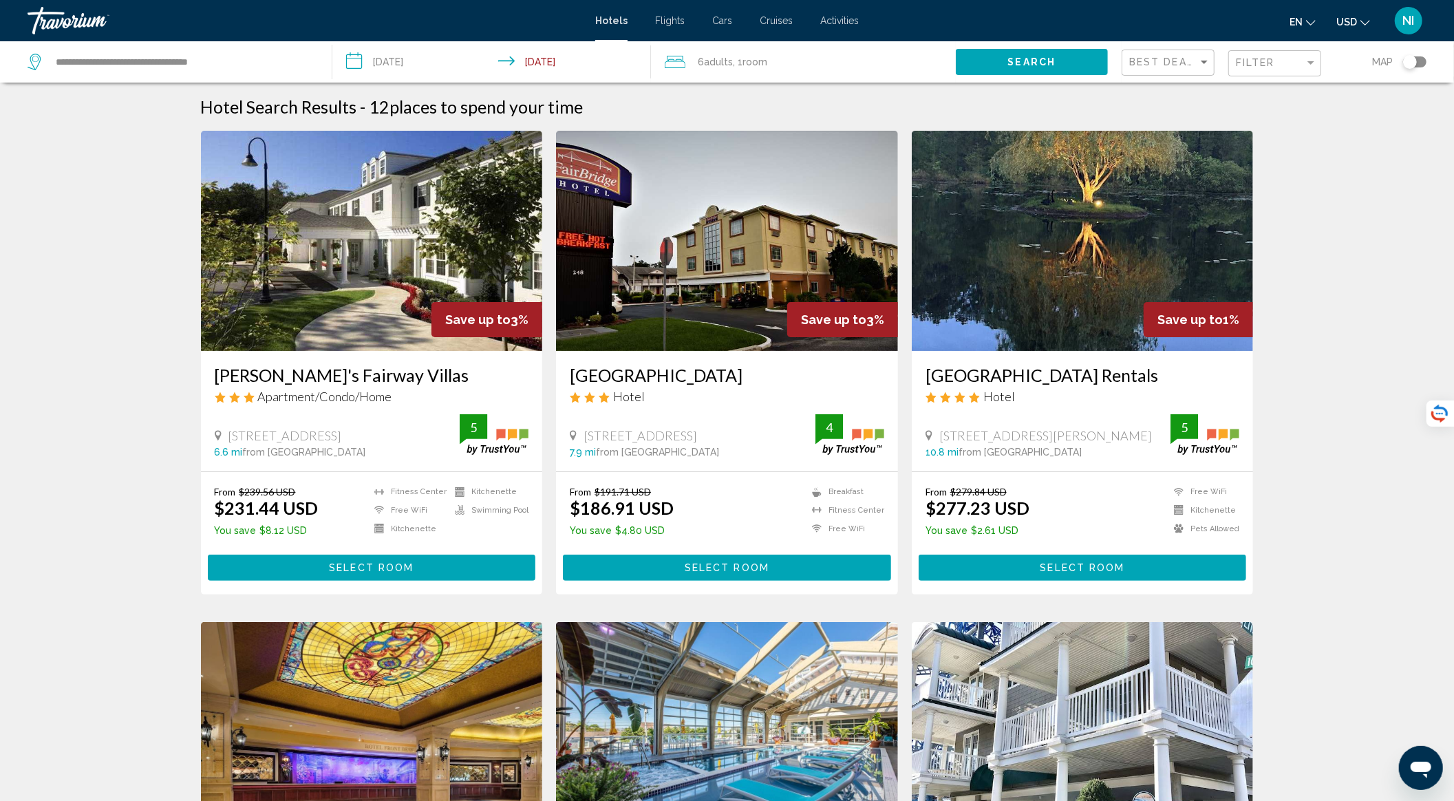
click at [734, 67] on span ", 1 Room rooms" at bounding box center [750, 61] width 34 height 19
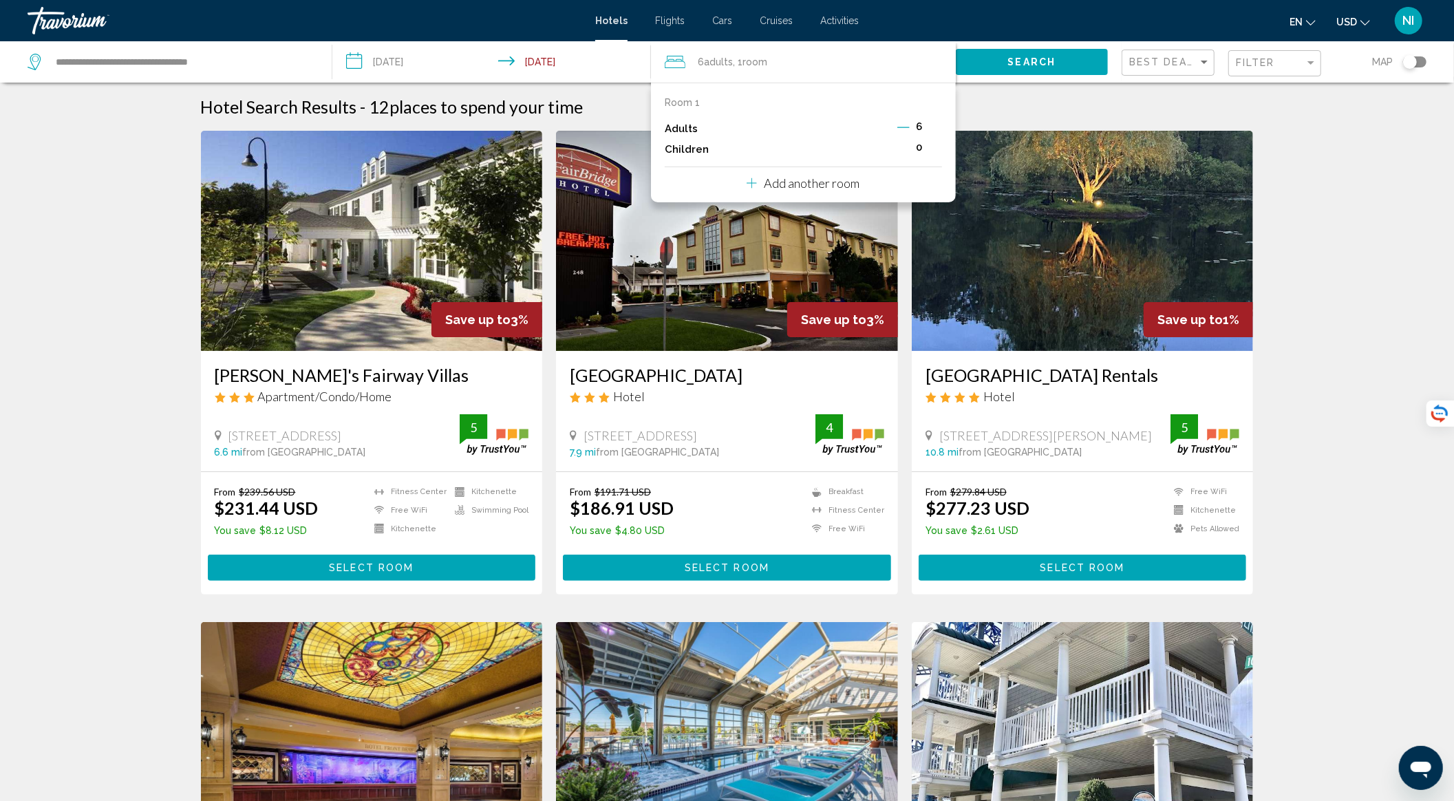
click at [904, 129] on icon "Decrement adults" at bounding box center [903, 127] width 12 height 12
click at [904, 129] on icon "Decrement adults" at bounding box center [904, 127] width 12 height 12
click at [796, 187] on p "Add another room" at bounding box center [812, 182] width 96 height 15
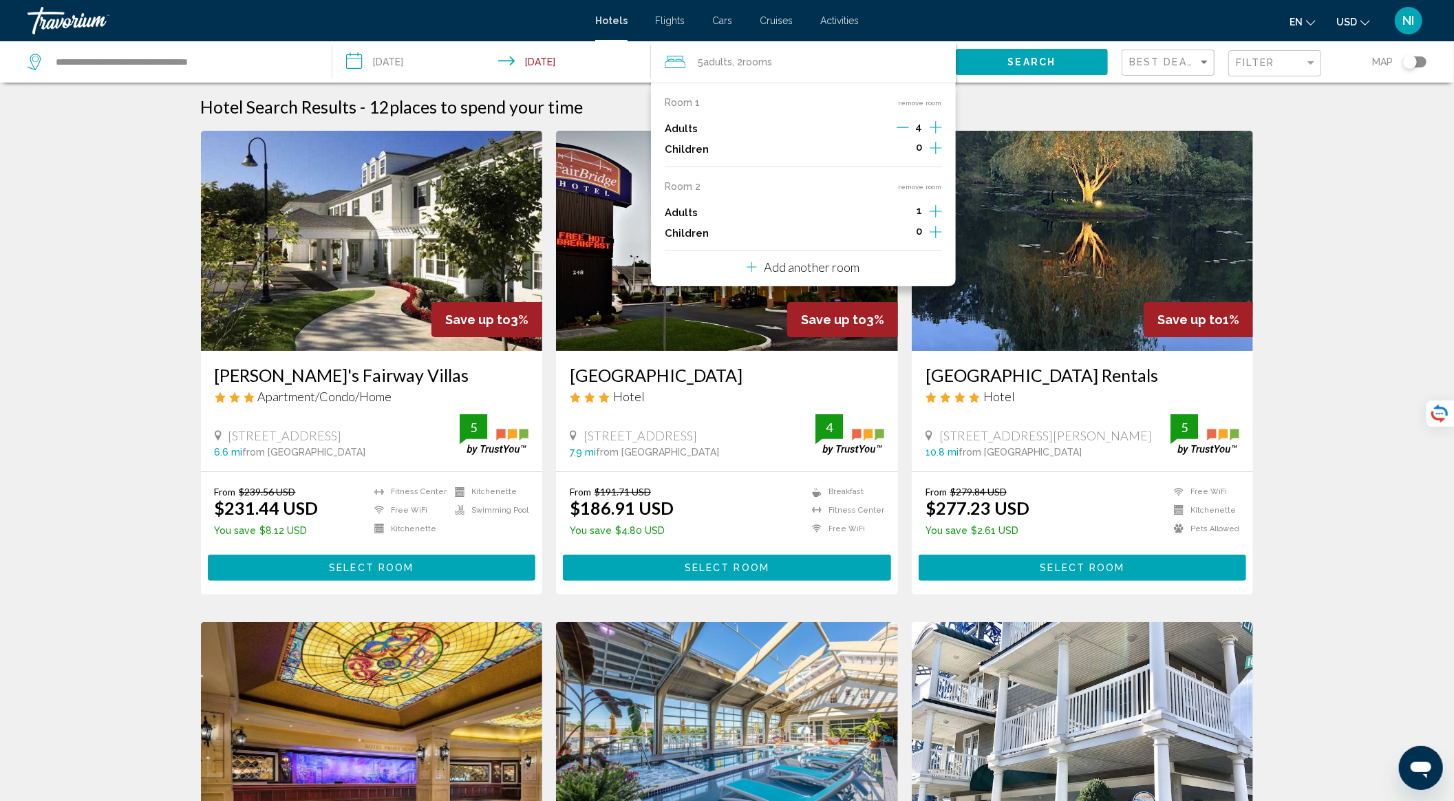
click at [934, 136] on icon "Increment adults" at bounding box center [936, 127] width 12 height 17
click at [906, 132] on icon "Decrement adults" at bounding box center [903, 127] width 12 height 12
click at [1009, 65] on span "Search" at bounding box center [1032, 62] width 48 height 11
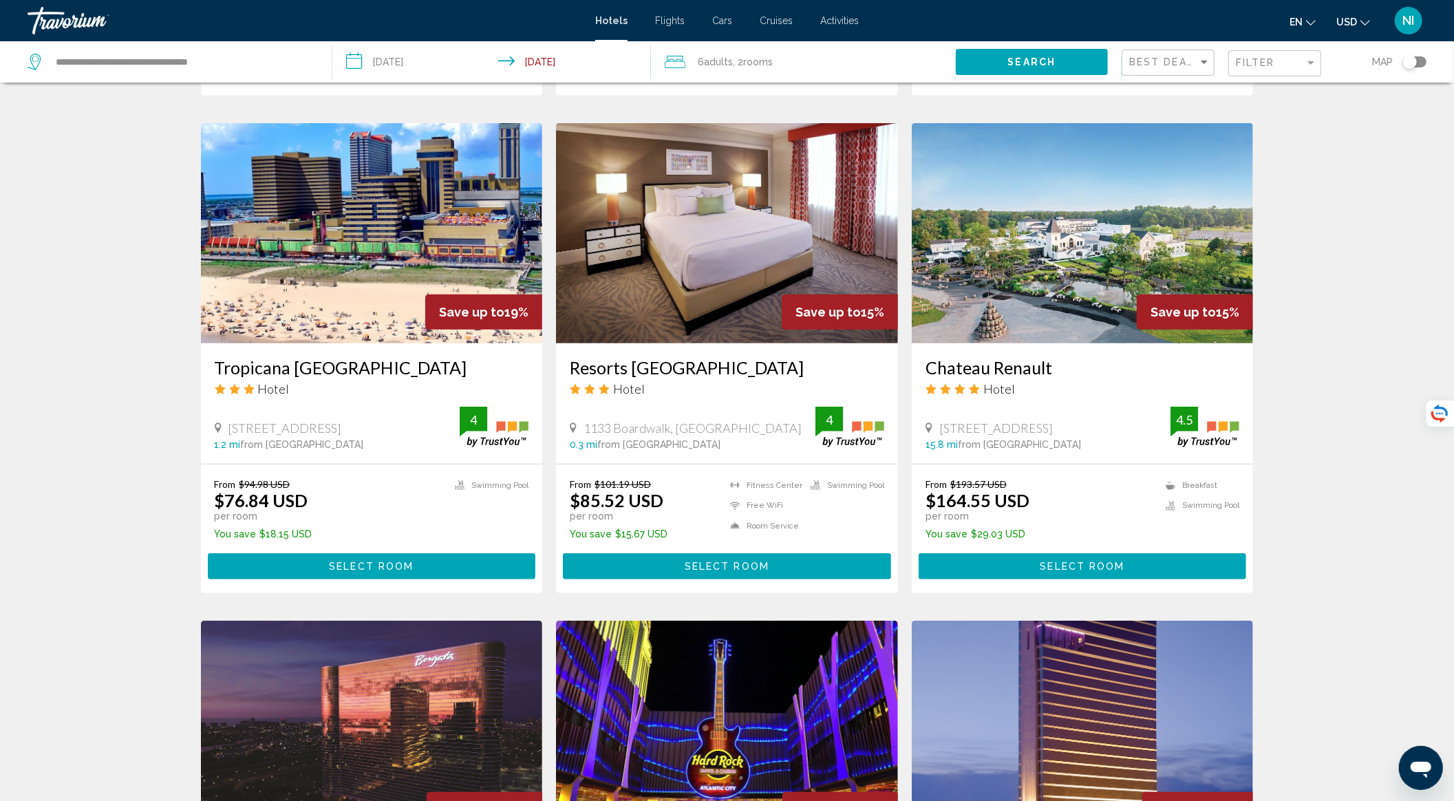
scroll to position [550, 0]
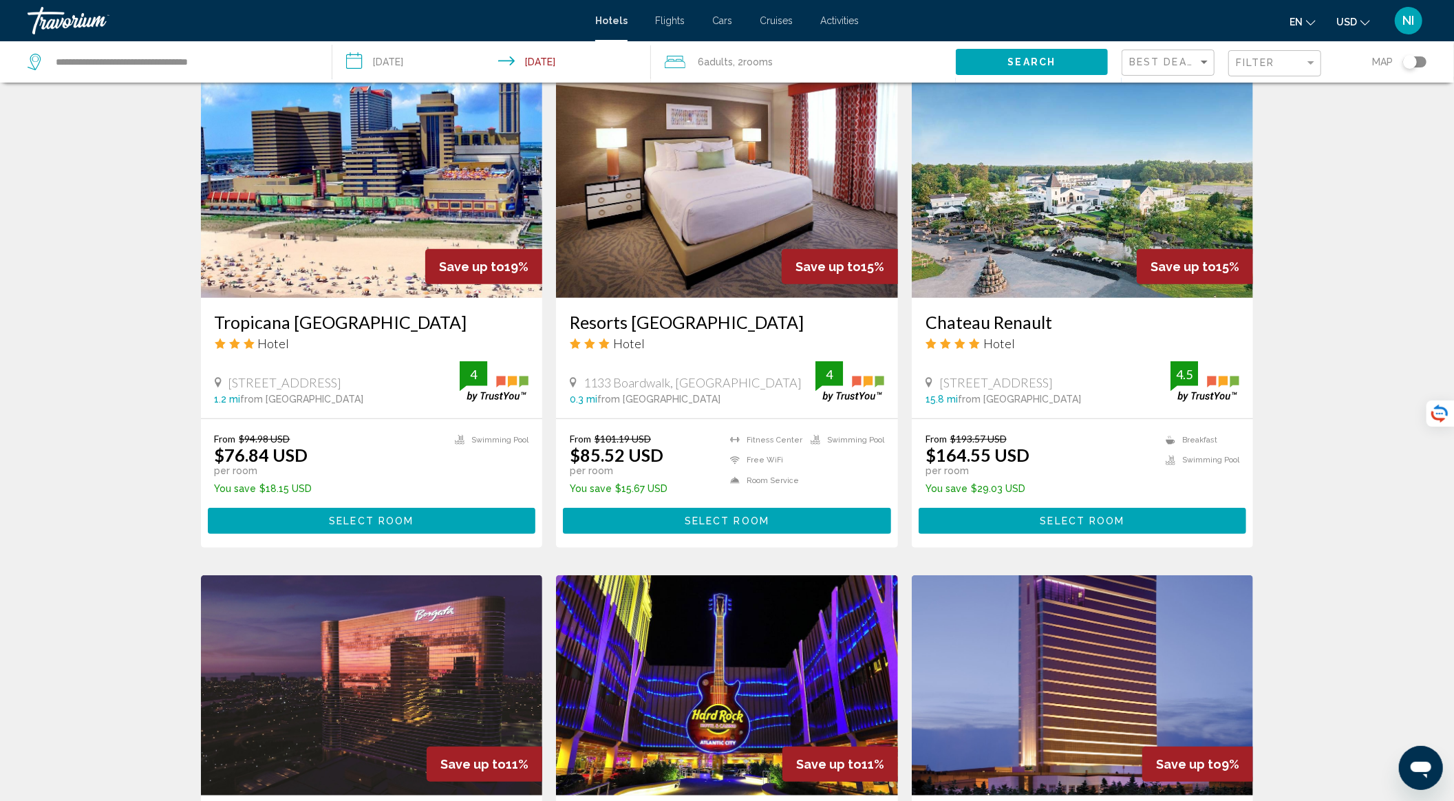
click at [358, 523] on span "Select Room" at bounding box center [371, 521] width 85 height 11
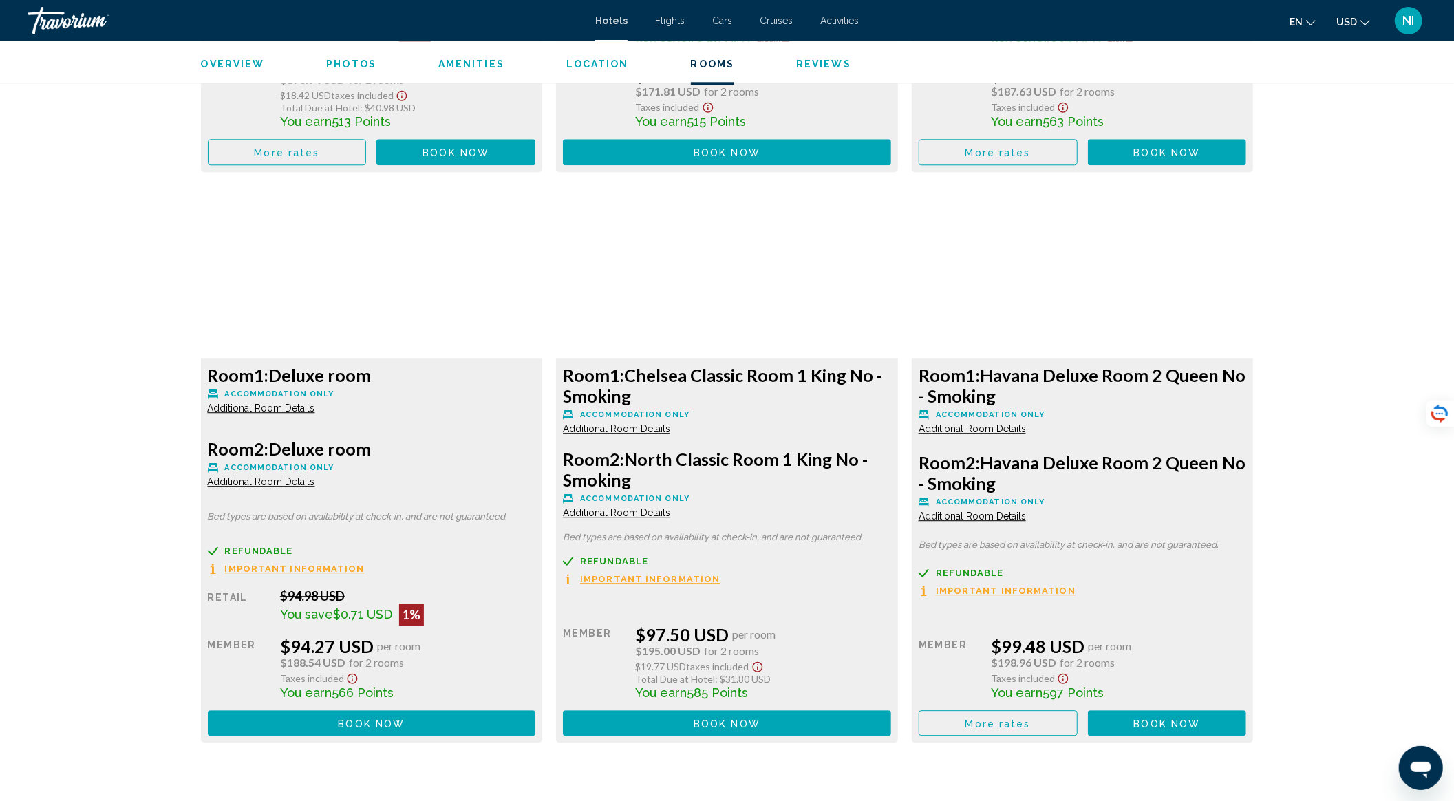
scroll to position [3120, 0]
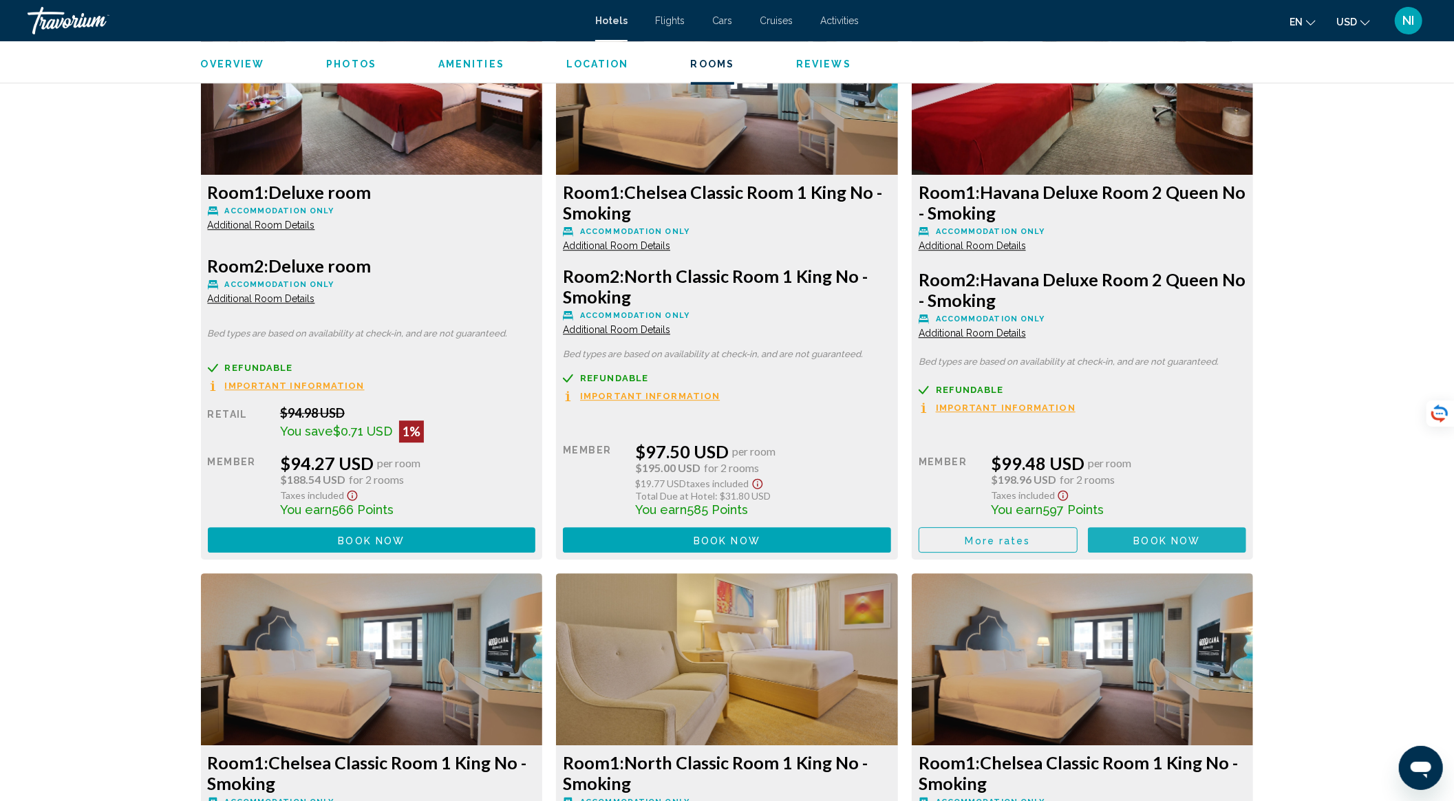
click at [1163, 536] on span "Book now" at bounding box center [1167, 540] width 67 height 11
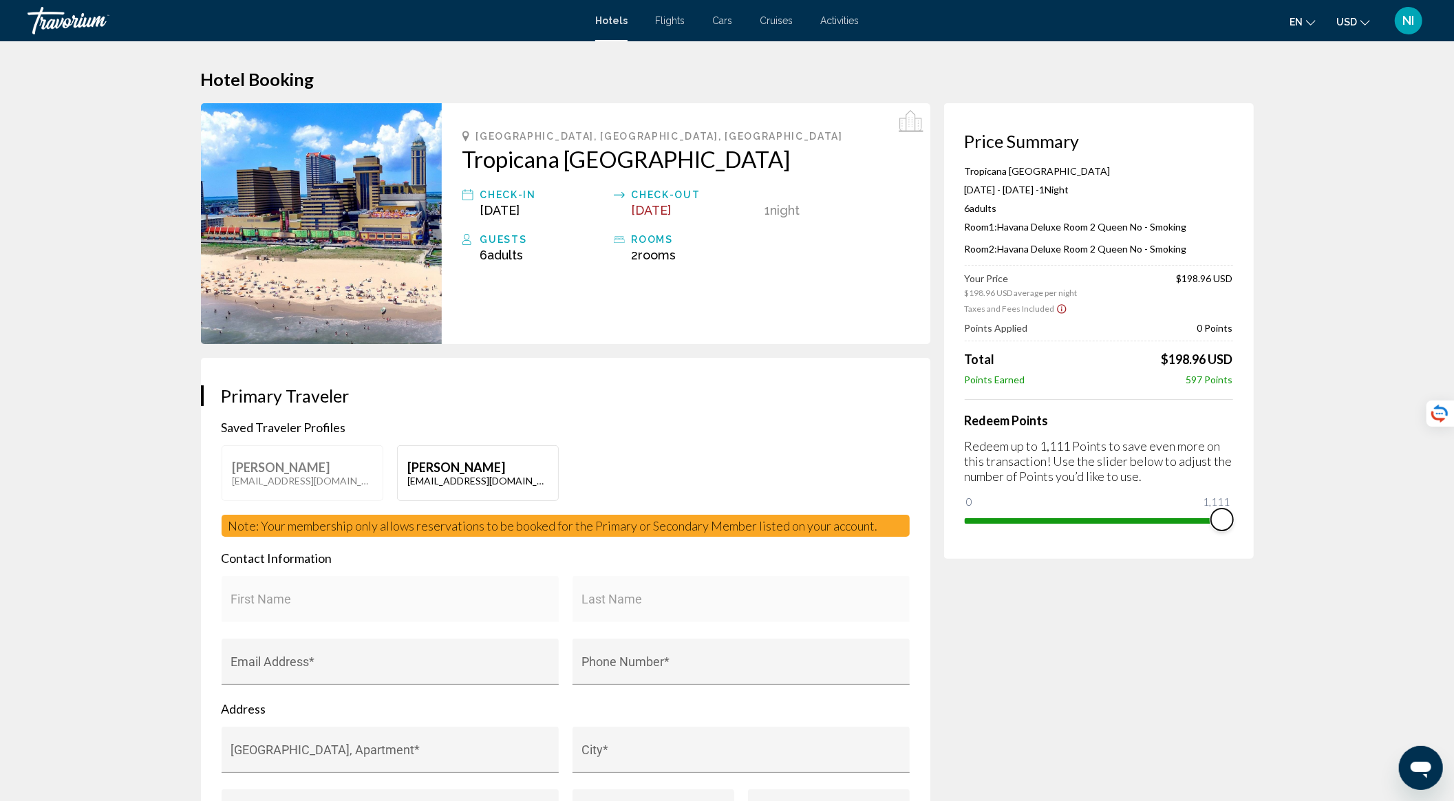
drag, startPoint x: 980, startPoint y: 505, endPoint x: 1261, endPoint y: 502, distance: 280.8
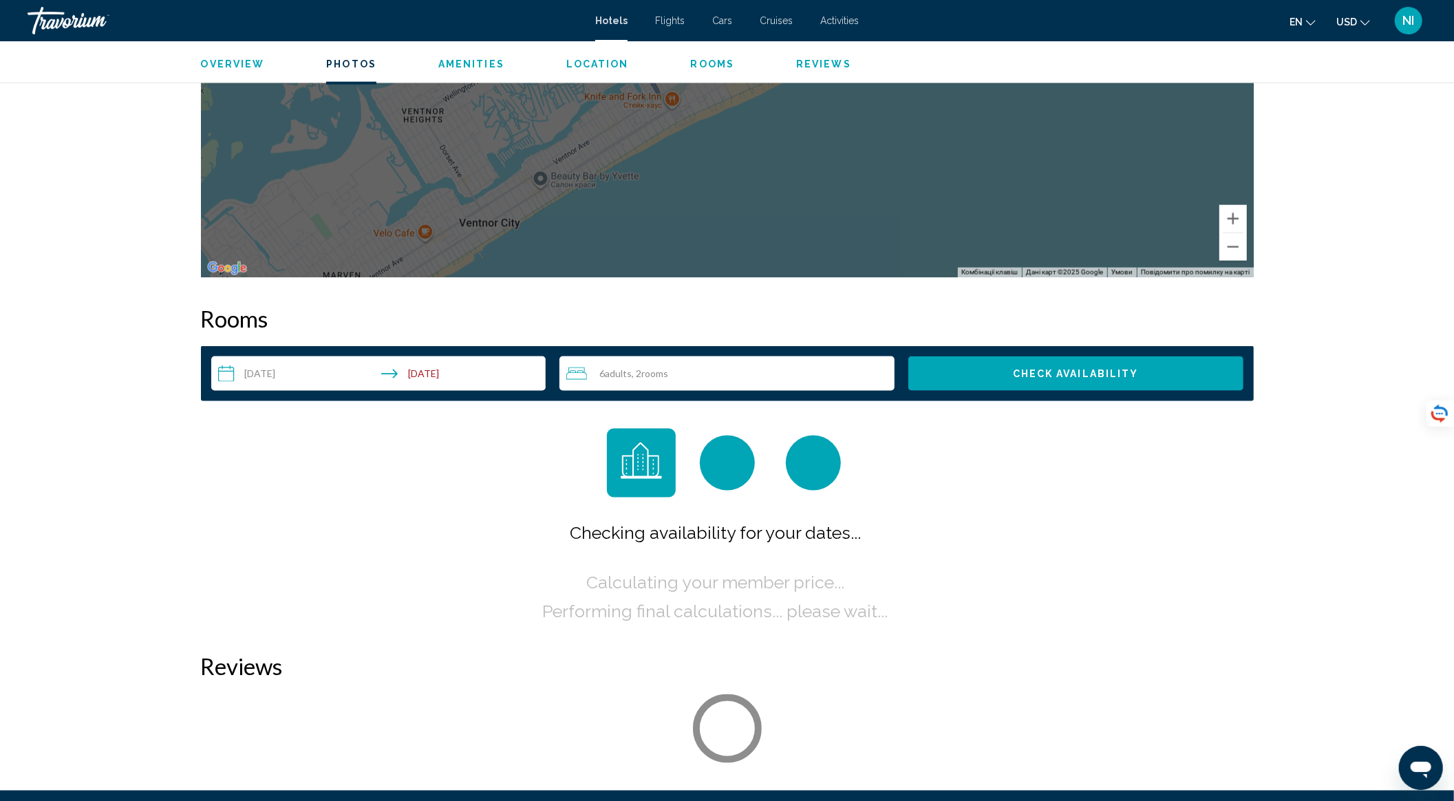
scroll to position [1559, 0]
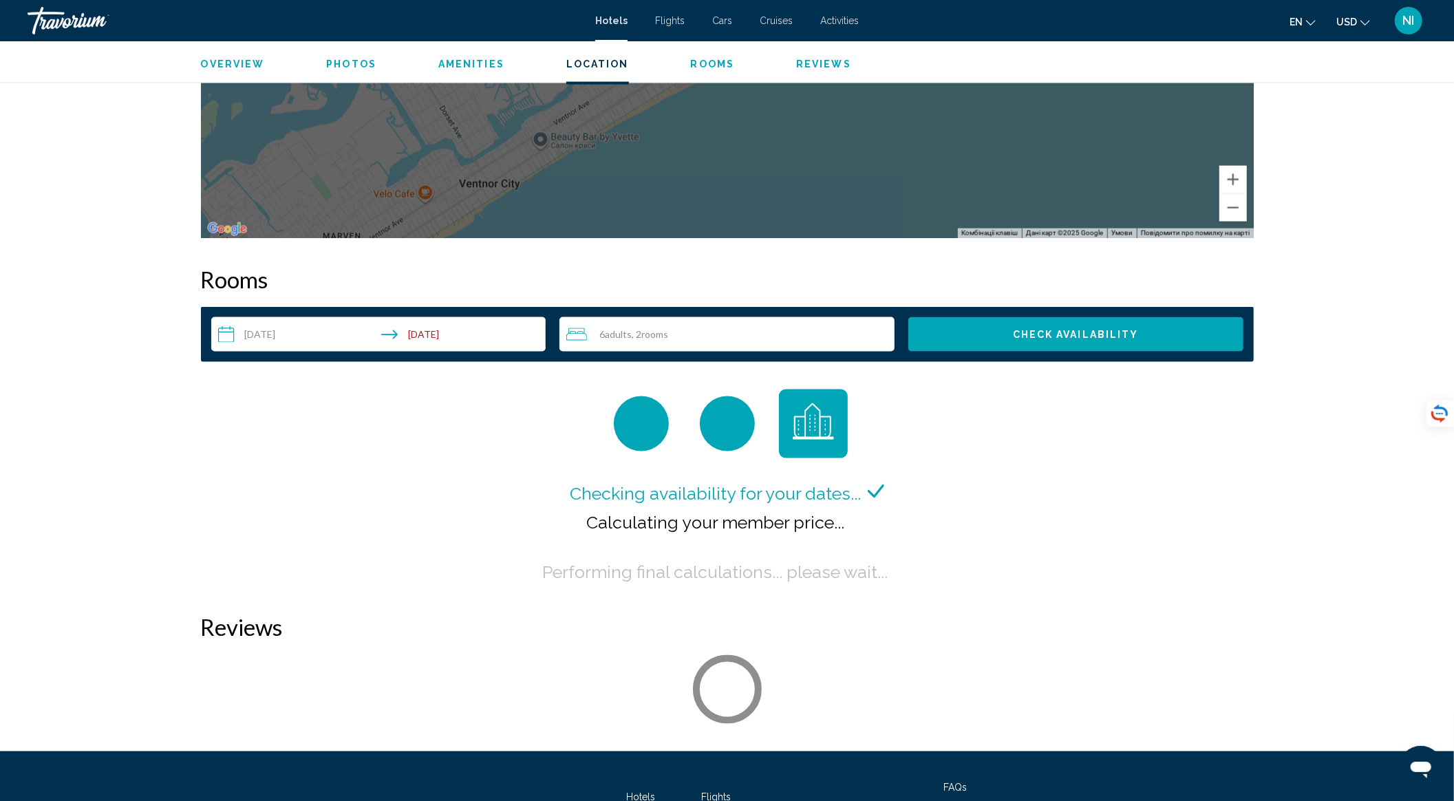
click at [626, 341] on div "6 Adult Adults , 2 Room rooms" at bounding box center [730, 334] width 328 height 17
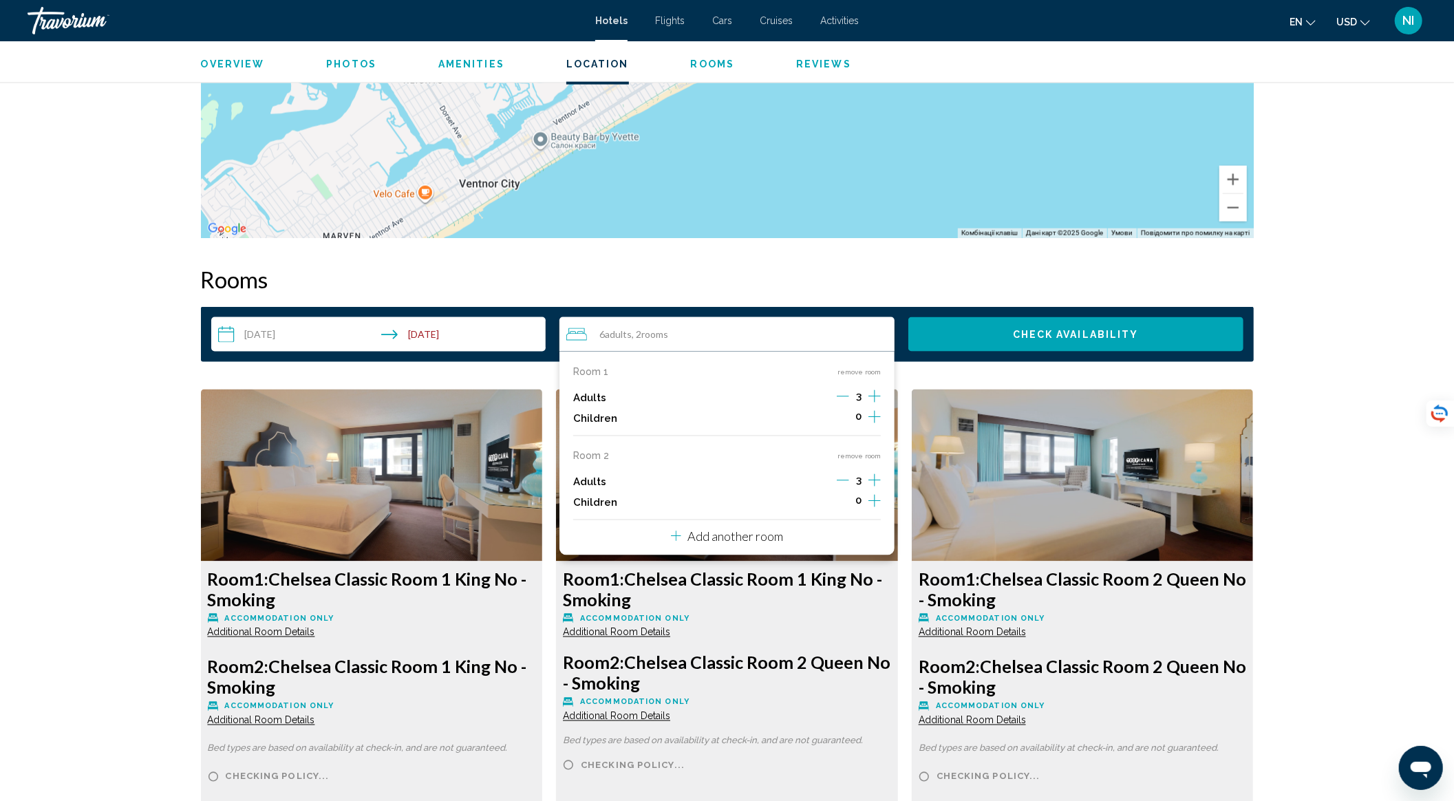
click at [845, 480] on icon "Decrement adults" at bounding box center [843, 480] width 12 height 12
click at [845, 480] on icon "Decrement adults" at bounding box center [842, 480] width 12 height 12
click at [868, 405] on icon "Increment adults" at bounding box center [874, 396] width 12 height 17
click at [845, 480] on icon "Decrement adults" at bounding box center [842, 480] width 12 height 12
click at [718, 339] on div "4 Adult Adults , 2 Room rooms" at bounding box center [730, 334] width 328 height 17
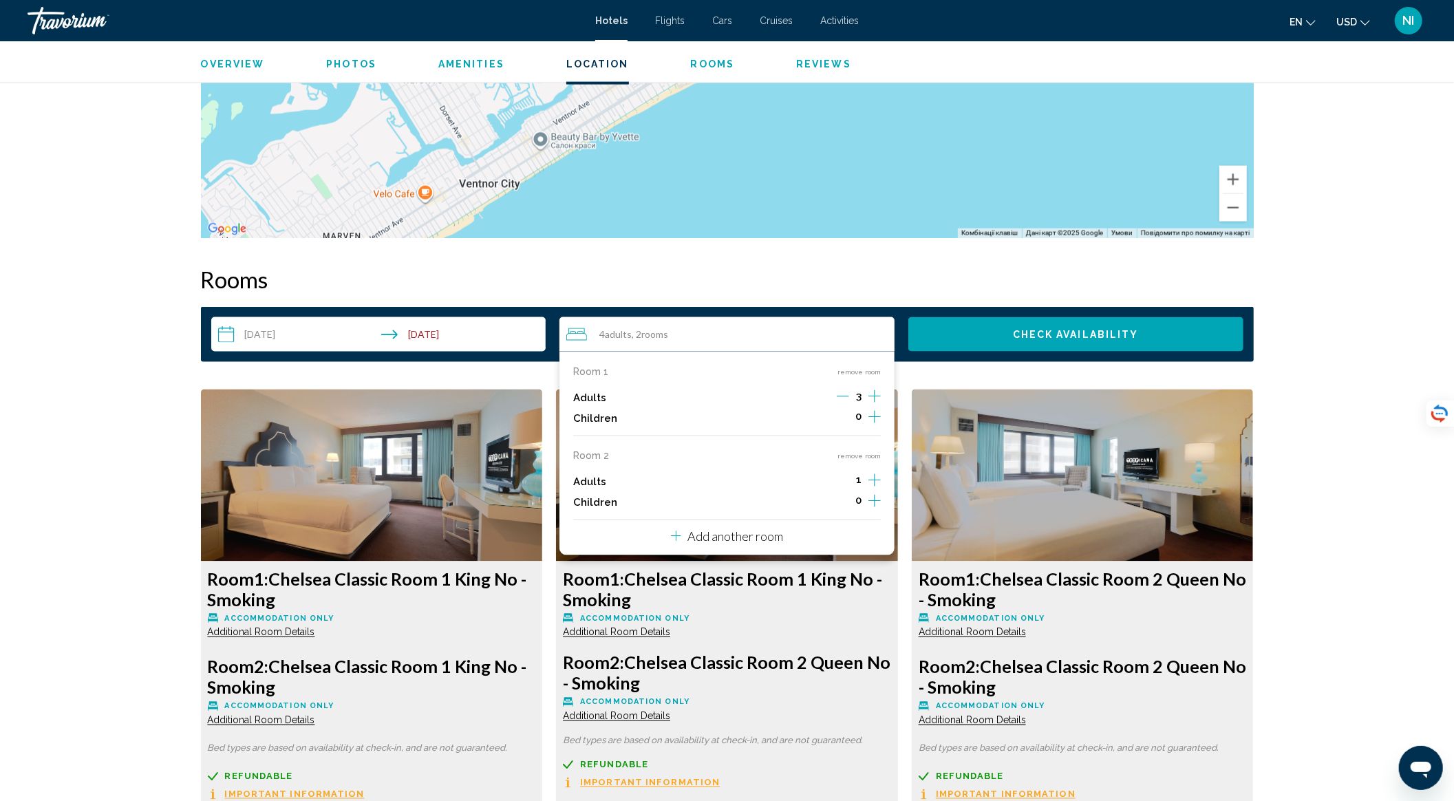
drag, startPoint x: 572, startPoint y: 453, endPoint x: 721, endPoint y: 493, distance: 154.1
click at [721, 493] on div "Children 0" at bounding box center [727, 502] width 308 height 21
click at [859, 503] on span "0" at bounding box center [858, 500] width 6 height 11
click at [859, 478] on span "1" at bounding box center [859, 479] width 6 height 11
click at [848, 451] on button "remove room" at bounding box center [858, 455] width 43 height 9
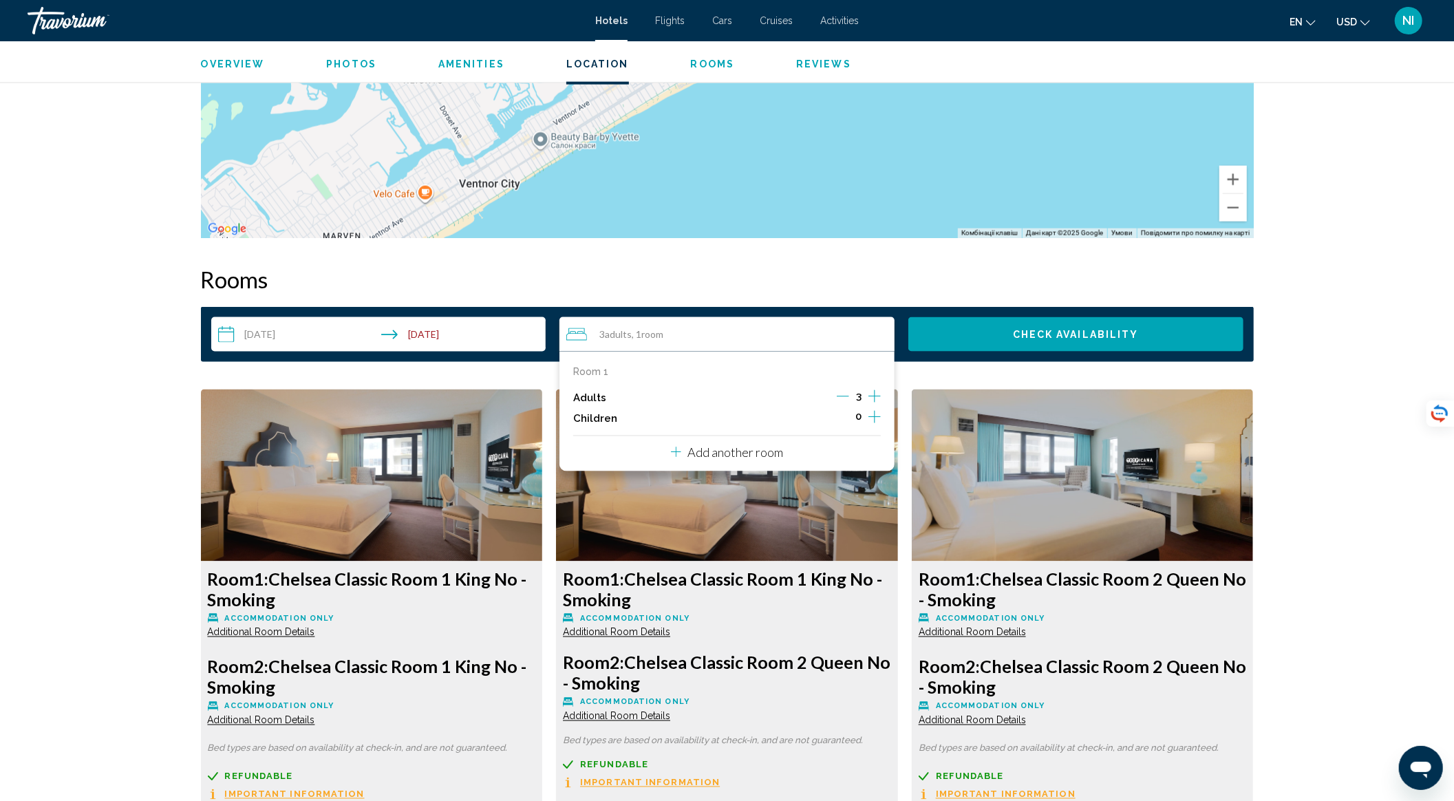
click at [872, 388] on icon "Increment adults" at bounding box center [874, 396] width 12 height 17
click at [983, 335] on button "Check Availability" at bounding box center [1075, 334] width 335 height 34
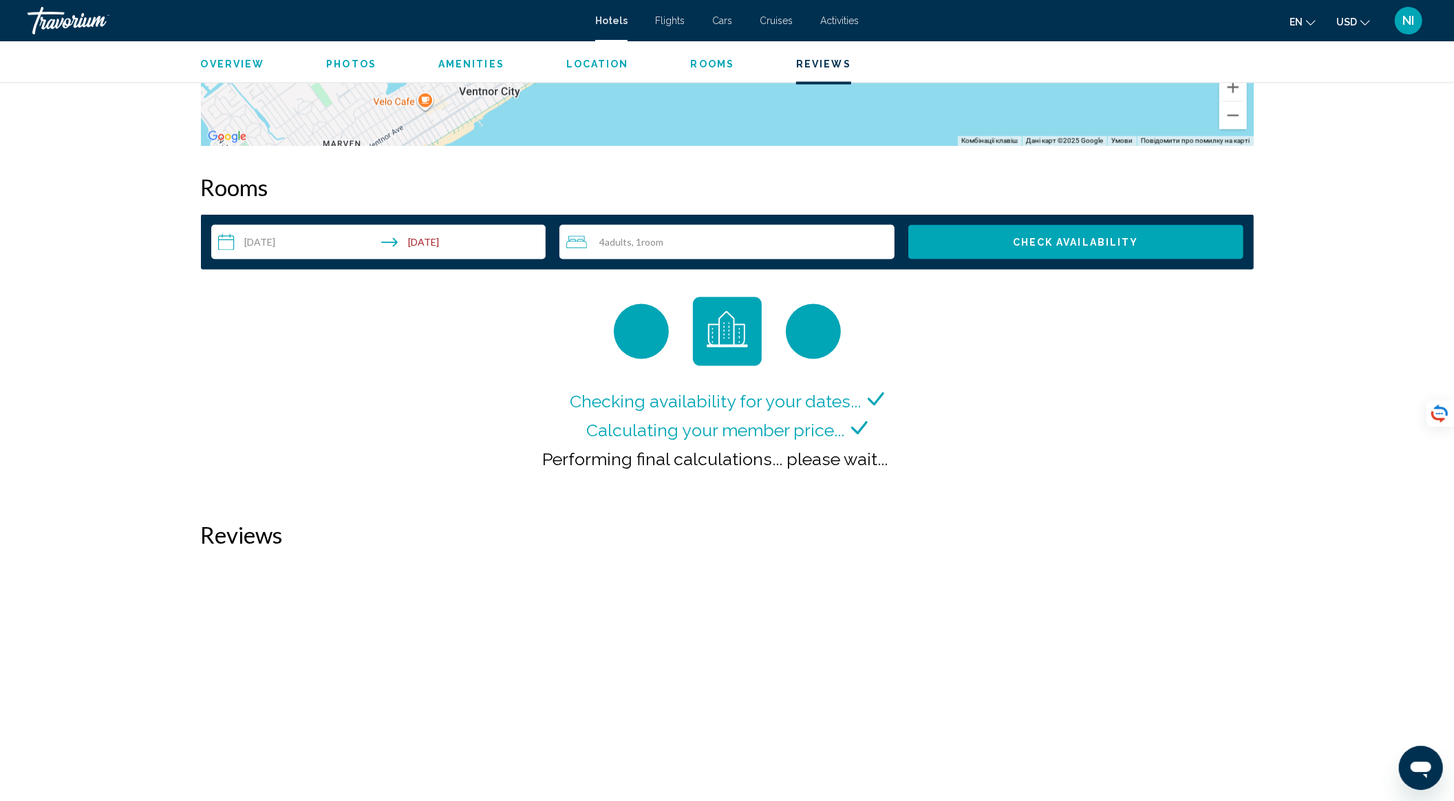
scroll to position [1650, 0]
